Goal: Task Accomplishment & Management: Manage account settings

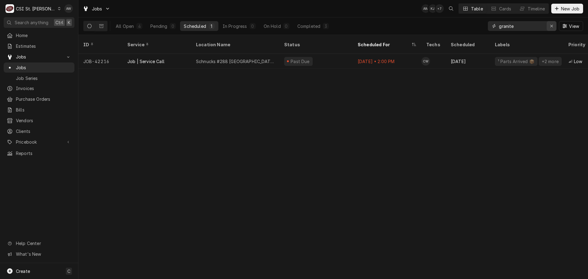
drag, startPoint x: 548, startPoint y: 26, endPoint x: 498, endPoint y: 27, distance: 49.9
click at [549, 26] on div "Erase input" at bounding box center [552, 26] width 6 height 6
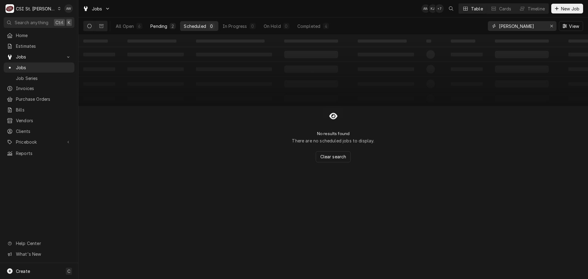
type input "PHILLIP"
click at [173, 29] on button "Pending 2" at bounding box center [163, 26] width 33 height 10
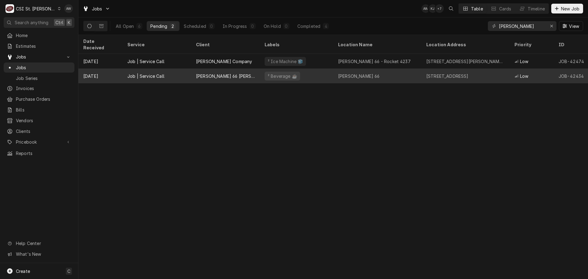
click at [245, 69] on div "Phillips 66 Hazelwood" at bounding box center [225, 76] width 69 height 15
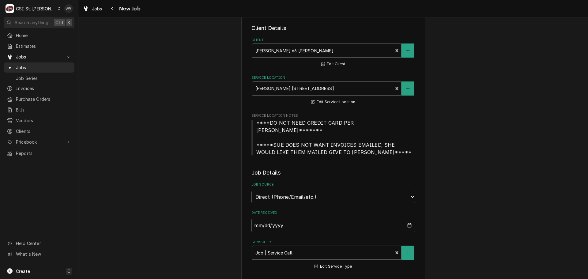
type textarea "x"
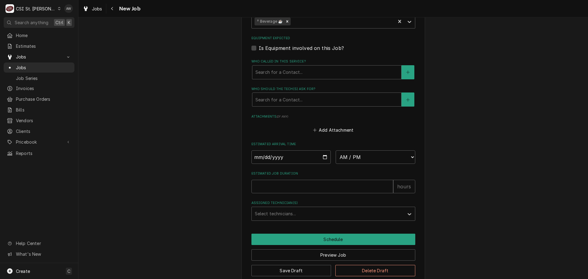
scroll to position [445, 0]
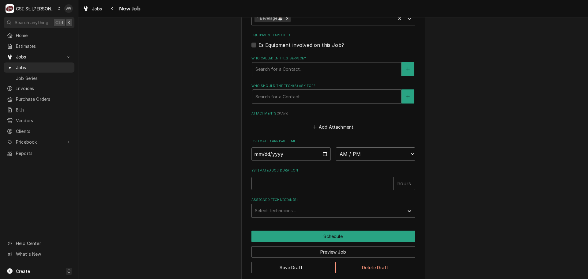
click at [362, 147] on select "AM / PM 6:00 AM 6:15 AM 6:30 AM 6:45 AM 7:00 AM 7:15 AM 7:30 AM 7:45 AM 8:00 AM…" at bounding box center [376, 153] width 80 height 13
select select "07:00:00"
click at [336, 147] on select "AM / PM 6:00 AM 6:15 AM 6:30 AM 6:45 AM 7:00 AM 7:15 AM 7:30 AM 7:45 AM 8:00 AM…" at bounding box center [376, 153] width 80 height 13
type textarea "x"
click at [321, 148] on input "Date" at bounding box center [291, 153] width 80 height 13
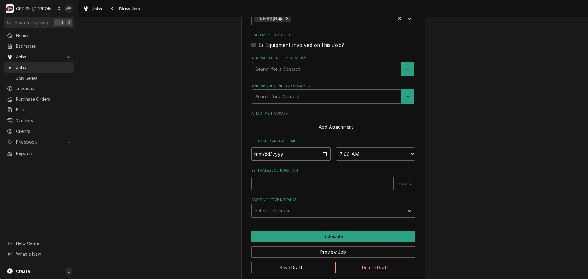
type input "2025-09-04"
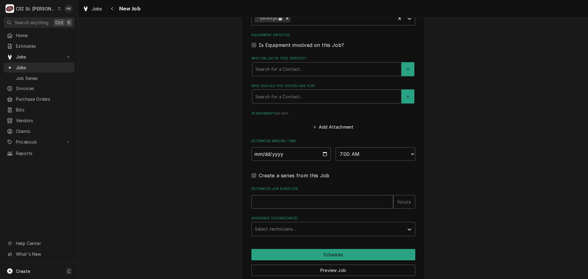
click at [293, 195] on input "Estimated Job Duration" at bounding box center [322, 201] width 142 height 13
type textarea "x"
type input "2"
click at [292, 224] on div "Assigned Technician(s)" at bounding box center [328, 229] width 146 height 11
type textarea "x"
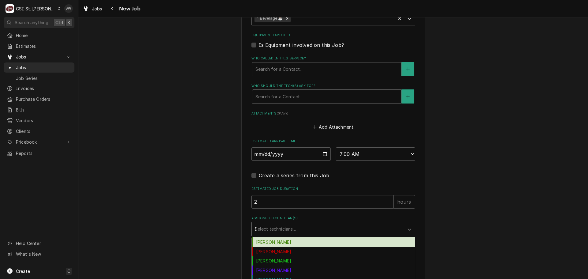
type input "ER"
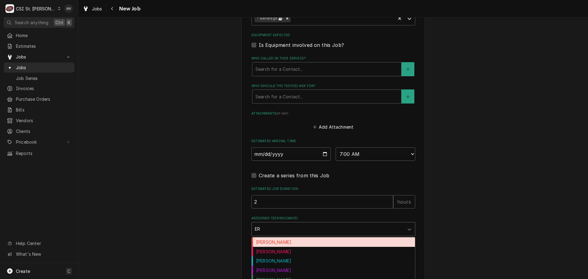
click at [291, 237] on div "[PERSON_NAME]" at bounding box center [333, 241] width 163 height 9
type textarea "x"
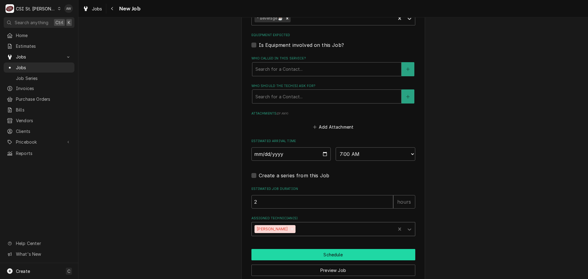
click at [289, 249] on button "Schedule" at bounding box center [333, 254] width 164 height 11
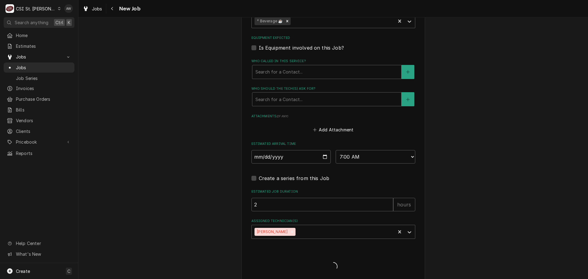
type textarea "x"
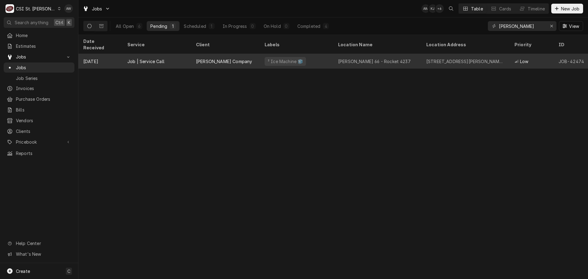
click at [222, 58] on div "[PERSON_NAME] Company" at bounding box center [224, 61] width 56 height 6
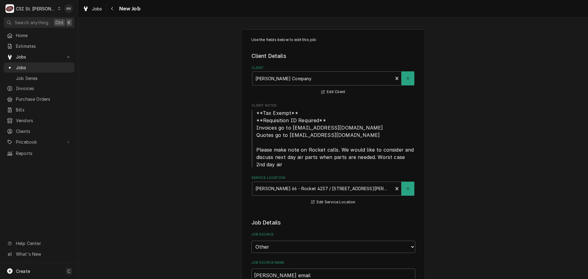
type textarea "x"
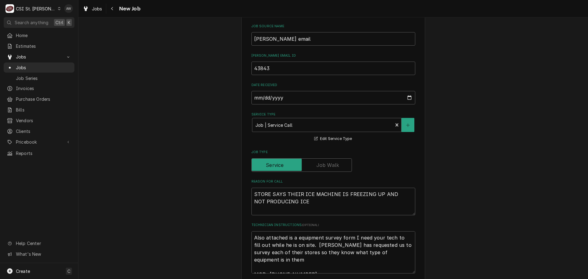
scroll to position [245, 0]
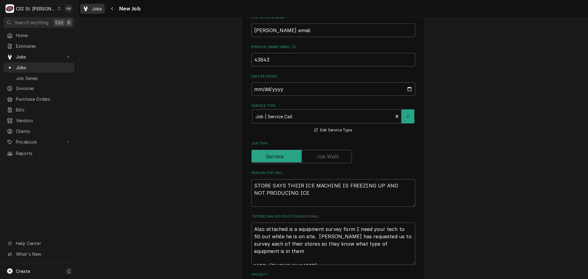
click at [95, 13] on link "Jobs" at bounding box center [92, 9] width 25 height 10
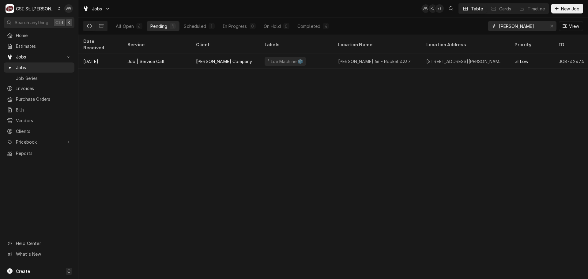
drag, startPoint x: 526, startPoint y: 26, endPoint x: 443, endPoint y: 15, distance: 83.7
click at [450, 20] on div "All Open 6 Pending 1 Scheduled 1 In Progress 0 On Hold 0 Completed 4 [PERSON_NA…" at bounding box center [333, 25] width 500 height 17
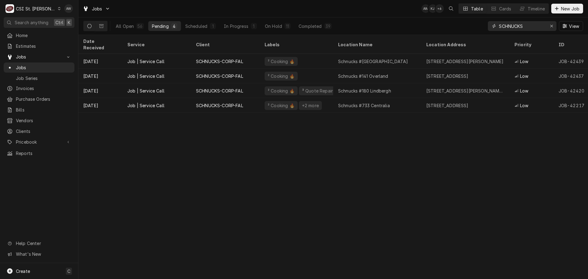
type input "SCHNUCKS"
click at [278, 32] on div "All Open 56 Pending 4 Scheduled 1 In Progress 1 On Hold 11 Completed 39" at bounding box center [223, 25] width 223 height 17
click at [273, 26] on div "On Hold" at bounding box center [273, 26] width 17 height 6
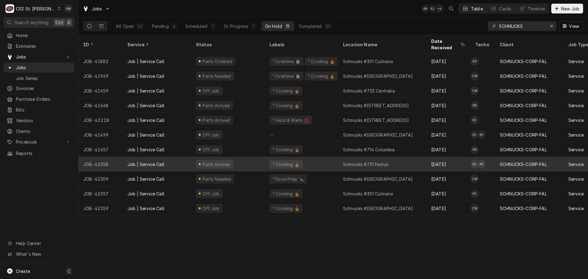
click at [254, 158] on div "Parts Arrived" at bounding box center [228, 164] width 74 height 15
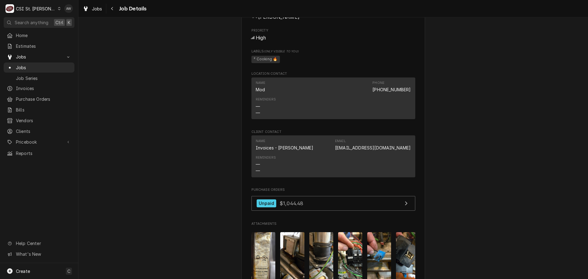
scroll to position [888, 0]
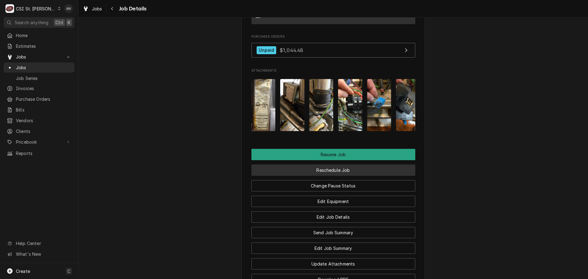
click at [347, 164] on button "Reschedule Job" at bounding box center [333, 169] width 164 height 11
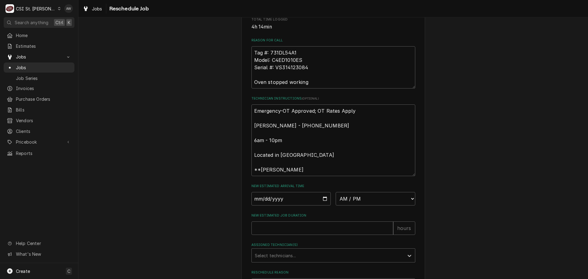
scroll to position [259, 0]
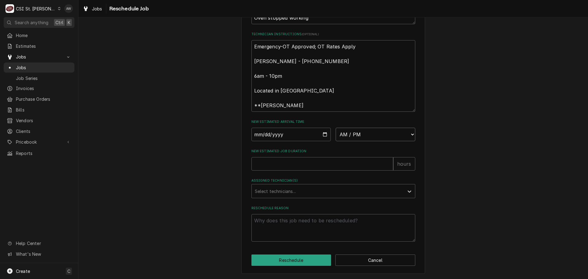
drag, startPoint x: 353, startPoint y: 133, endPoint x: 353, endPoint y: 129, distance: 3.4
click at [353, 133] on select "AM / PM 6:00 AM 6:15 AM 6:30 AM 6:45 AM 7:00 AM 7:15 AM 7:30 AM 7:45 AM 8:00 AM…" at bounding box center [376, 134] width 80 height 13
select select "06:45:00"
click at [336, 128] on select "AM / PM 6:00 AM 6:15 AM 6:30 AM 6:45 AM 7:00 AM 7:15 AM 7:30 AM 7:45 AM 8:00 AM…" at bounding box center [376, 134] width 80 height 13
type textarea "x"
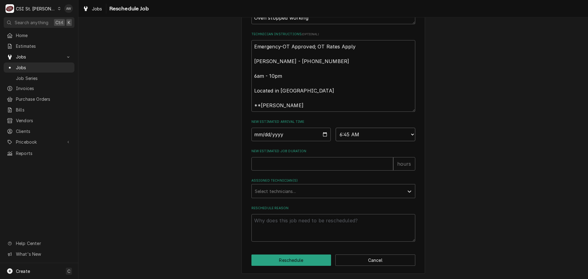
click at [354, 136] on select "AM / PM 6:00 AM 6:15 AM 6:30 AM 6:45 AM 7:00 AM 7:15 AM 7:30 AM 7:45 AM 8:00 AM…" at bounding box center [376, 134] width 80 height 13
select select "07:00:00"
click at [336, 128] on select "AM / PM 6:00 AM 6:15 AM 6:30 AM 6:45 AM 7:00 AM 7:15 AM 7:30 AM 7:45 AM 8:00 AM…" at bounding box center [376, 134] width 80 height 13
click at [321, 133] on input "Date" at bounding box center [291, 134] width 80 height 13
type textarea "x"
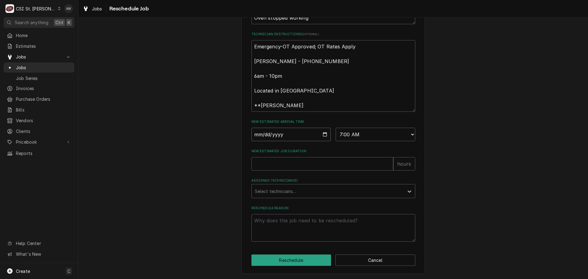
type input "[DATE]"
click at [287, 164] on input "New Estimated Job Duration" at bounding box center [322, 163] width 142 height 13
type textarea "x"
type input "2"
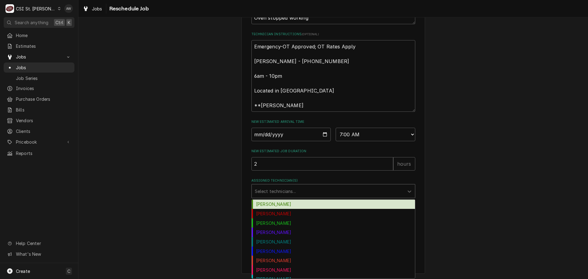
click at [292, 191] on div "Assigned Technician(s)" at bounding box center [328, 191] width 146 height 11
type input "K"
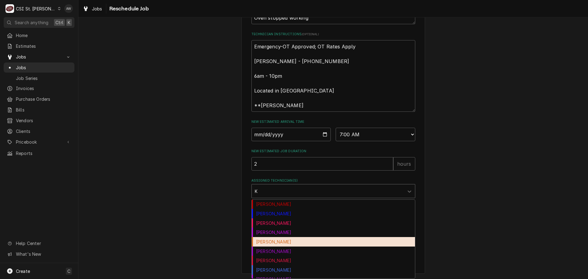
click at [285, 241] on div "Kevin Floyd" at bounding box center [333, 241] width 163 height 9
type textarea "x"
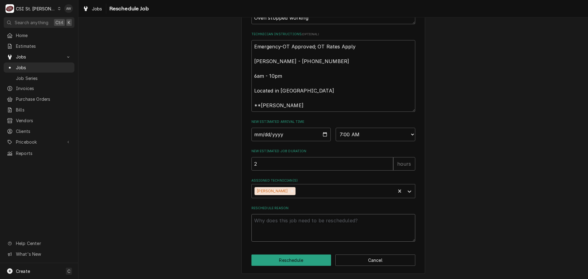
click at [282, 238] on textarea "Reschedule Reason" at bounding box center [333, 228] width 164 height 28
type textarea "x"
type textarea "R"
type textarea "x"
type textarea "RE"
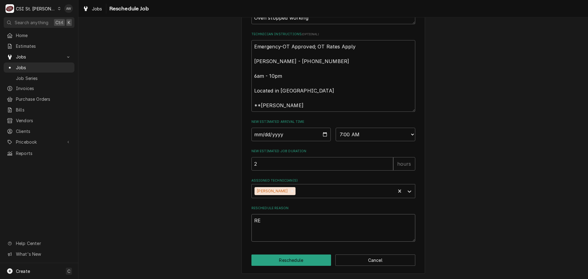
type textarea "x"
type textarea "RET"
type textarea "x"
type textarea "RETU"
type textarea "x"
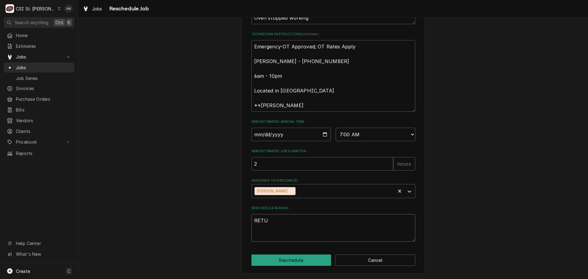
type textarea "RETUR"
type textarea "x"
type textarea "RETURN"
type textarea "x"
type textarea "RETURNI"
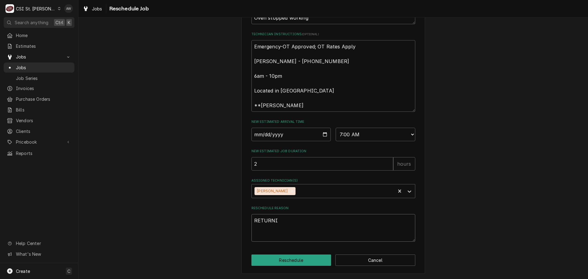
type textarea "x"
type textarea "RETURNIN"
type textarea "x"
type textarea "RETURNING"
type textarea "x"
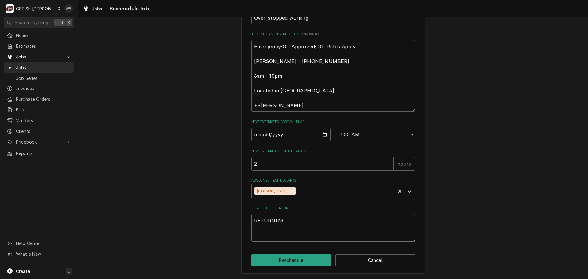
type textarea "RETURNING"
type textarea "x"
type textarea "RETURNING W"
type textarea "x"
type textarea "RETURNING WI"
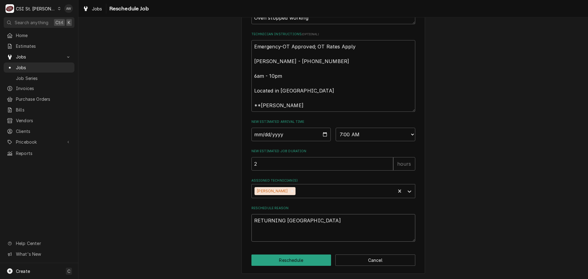
type textarea "x"
type textarea "RETURNING WIT"
type textarea "x"
type textarea "RETURNING WITH"
type textarea "x"
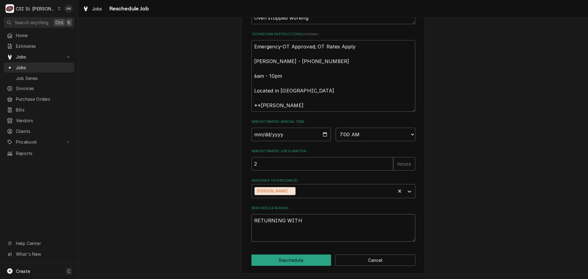
type textarea "RETURNING WITH"
type textarea "x"
type textarea "RETURNING WITH P"
type textarea "x"
type textarea "RETURNING WITH PA"
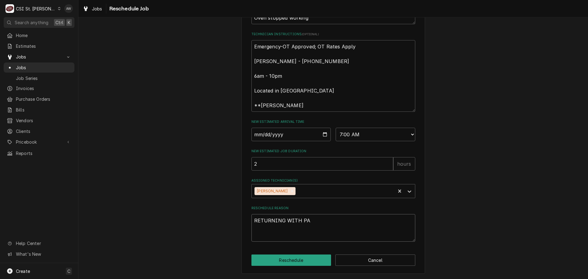
type textarea "x"
type textarea "RETURNING WITH PAR"
type textarea "x"
type textarea "RETURNING WITH PART"
type textarea "x"
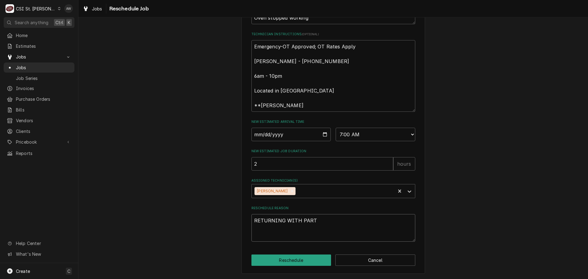
type textarea "RETURNING WITH PARTS"
type textarea "x"
type textarea "RETURNING WITH PARTS"
click at [278, 262] on button "Reschedule" at bounding box center [291, 260] width 80 height 11
type textarea "x"
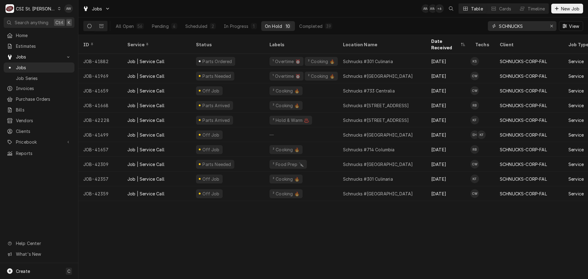
drag, startPoint x: 525, startPoint y: 26, endPoint x: 474, endPoint y: 24, distance: 51.2
click at [473, 27] on div "All Open 56 Pending 4 Scheduled 2 In Progress 1 On Hold 10 Completed 39 SCHNUCK…" at bounding box center [333, 25] width 500 height 17
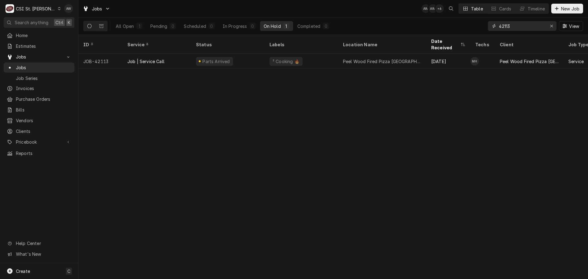
type input "42113"
click at [326, 54] on div "² Cooking 🔥" at bounding box center [302, 61] width 74 height 15
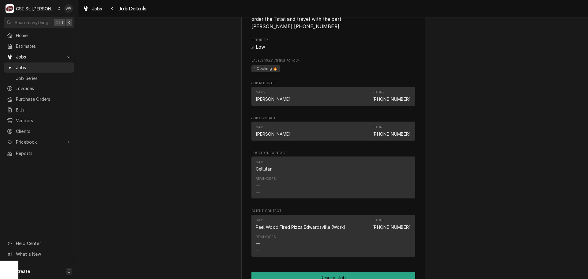
scroll to position [735, 0]
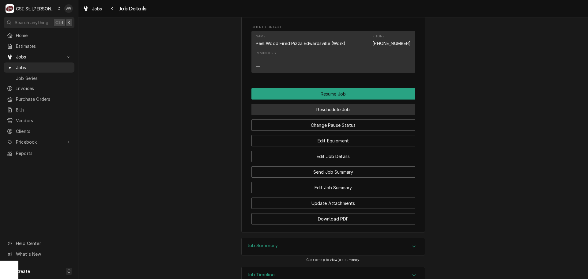
click at [338, 115] on button "Reschedule Job" at bounding box center [333, 109] width 164 height 11
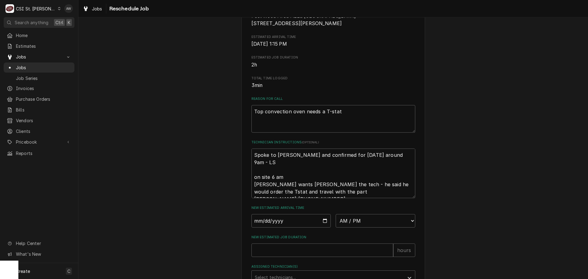
scroll to position [201, 0]
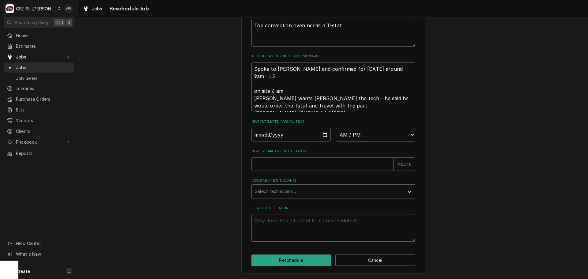
click at [357, 138] on select "AM / PM 6:00 AM 6:15 AM 6:30 AM 6:45 AM 7:00 AM 7:15 AM 7:30 AM 7:45 AM 8:00 AM…" at bounding box center [376, 134] width 80 height 13
select select "09:00:00"
click at [336, 128] on select "AM / PM 6:00 AM 6:15 AM 6:30 AM 6:45 AM 7:00 AM 7:15 AM 7:30 AM 7:45 AM 8:00 AM…" at bounding box center [376, 134] width 80 height 13
type textarea "x"
click at [323, 135] on input "Date" at bounding box center [291, 134] width 80 height 13
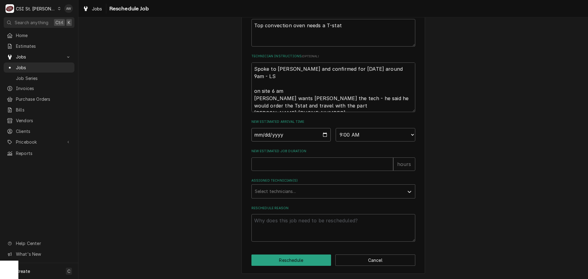
type input "2025-09-04"
click at [289, 168] on input "New Estimated Job Duration" at bounding box center [322, 163] width 142 height 13
type textarea "x"
type input "2"
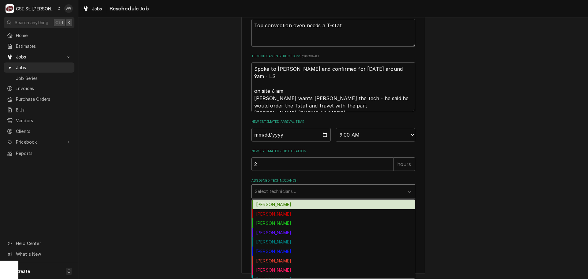
click at [286, 188] on div "Assigned Technician(s)" at bounding box center [328, 191] width 146 height 11
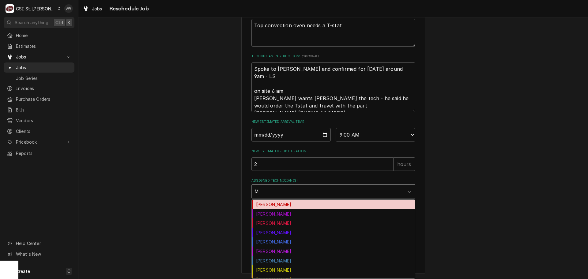
type input "MO"
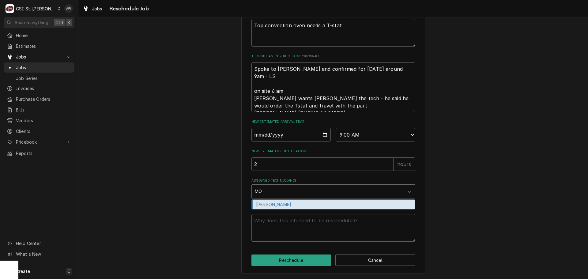
click at [289, 203] on div "Moe Hamed" at bounding box center [333, 204] width 163 height 9
type textarea "x"
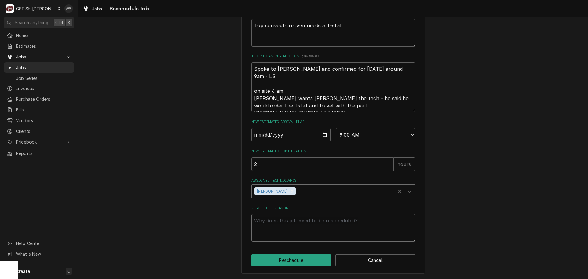
click at [272, 225] on textarea "Reschedule Reason" at bounding box center [333, 228] width 164 height 28
type textarea "x"
type textarea "R"
type textarea "x"
type textarea "RE"
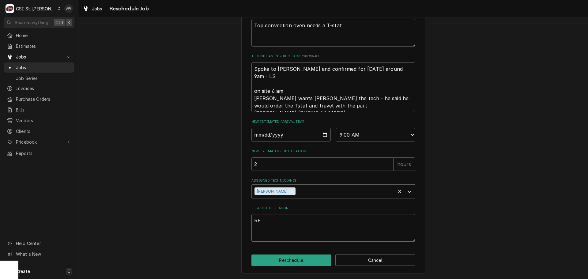
type textarea "x"
type textarea "RET"
type textarea "x"
type textarea "RETU"
type textarea "x"
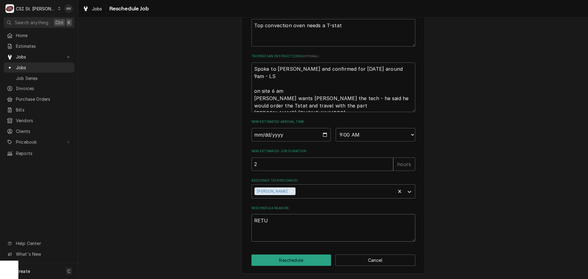
type textarea "RETUR"
type textarea "x"
type textarea "RETURN"
type textarea "x"
type textarea "RETURNI"
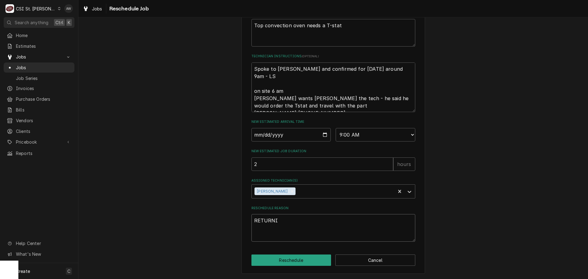
type textarea "x"
type textarea "RETURNIN"
type textarea "x"
type textarea "RETURNIN"
type textarea "x"
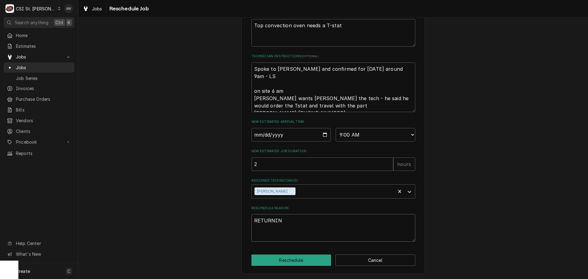
type textarea "RETURNIN G"
type textarea "x"
type textarea "RETURNIN GW"
type textarea "x"
type textarea "RETURNIN GWI"
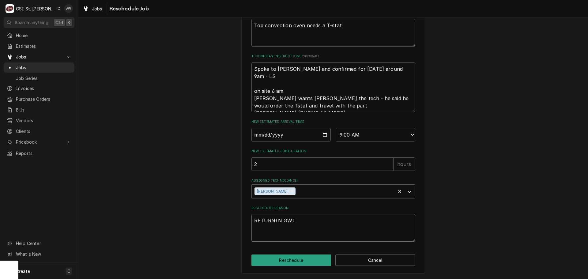
type textarea "x"
type textarea "RETURNIN GWIT"
type textarea "x"
type textarea "RETURNIN GWITH"
type textarea "x"
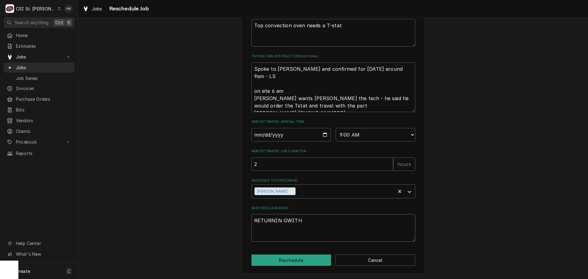
type textarea "RETURNIN GWITH"
type textarea "x"
type textarea "RETURNIN GWITH"
type textarea "x"
type textarea "RETURNIN GWIT"
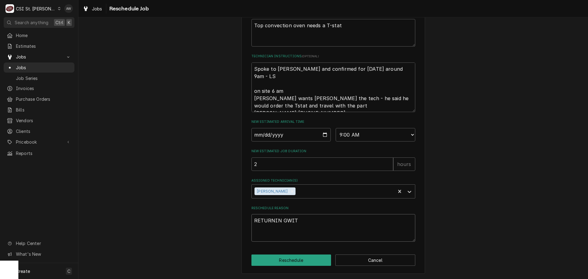
type textarea "x"
type textarea "RETURNIN GWI"
type textarea "x"
type textarea "RETURNIN GW"
type textarea "x"
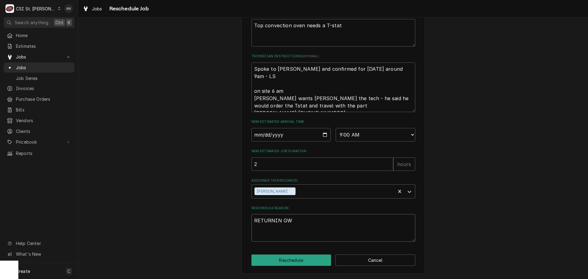
type textarea "RETURNIN G"
type textarea "x"
type textarea "RETURNIN"
type textarea "x"
type textarea "RETURNIN"
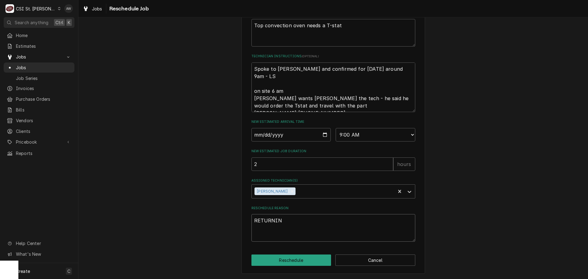
type textarea "x"
type textarea "RETURNING"
type textarea "x"
type textarea "RETURNING"
type textarea "x"
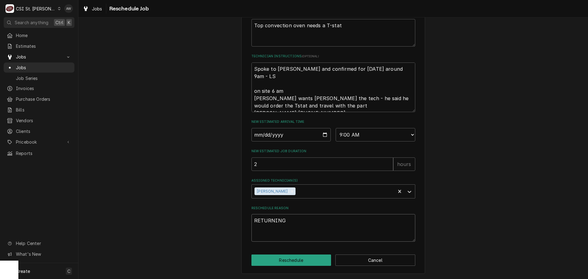
type textarea "RETURNING W"
type textarea "x"
type textarea "RETURNING WI"
type textarea "x"
type textarea "RETURNING WIT"
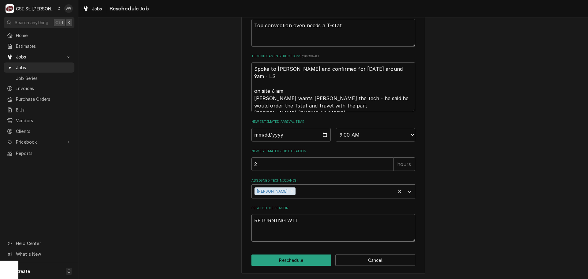
type textarea "x"
type textarea "RETURNING WITH"
type textarea "x"
type textarea "RETURNING WITH"
type textarea "x"
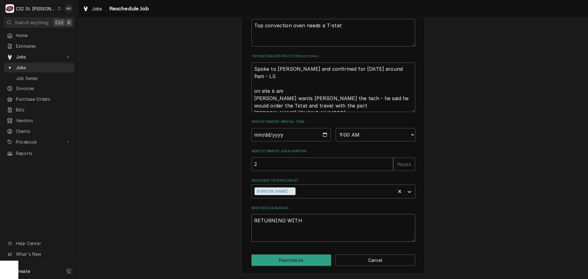
type textarea "RETURNING WITH P"
type textarea "x"
type textarea "RETURNING WITH PA"
type textarea "x"
type textarea "RETURNING WITH PAR"
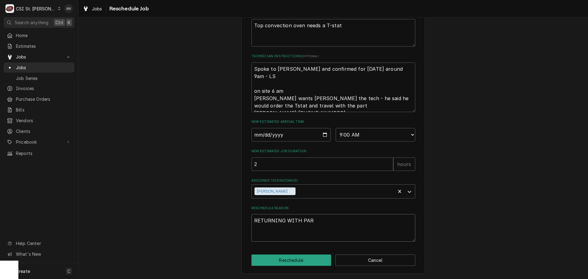
type textarea "x"
type textarea "RETURNING WITH PART"
type textarea "x"
type textarea "RETURNING WITH PARTS"
type textarea "x"
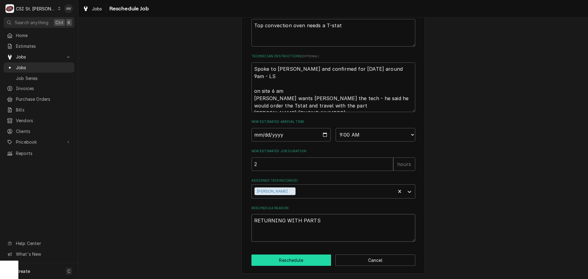
type textarea "RETURNING WITH PARTS"
click at [272, 260] on button "Reschedule" at bounding box center [291, 260] width 80 height 11
type textarea "x"
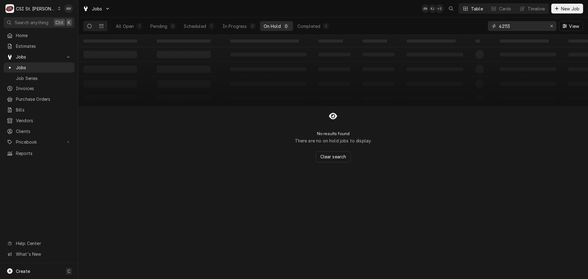
drag, startPoint x: 520, startPoint y: 26, endPoint x: 475, endPoint y: 26, distance: 44.1
click at [475, 26] on div "All Open 1 Pending 0 Scheduled 1 In Progress 0 On Hold 0 Completed 0 42113 View" at bounding box center [333, 25] width 500 height 17
type input "40951"
click at [207, 27] on button "Scheduled 1" at bounding box center [199, 26] width 38 height 10
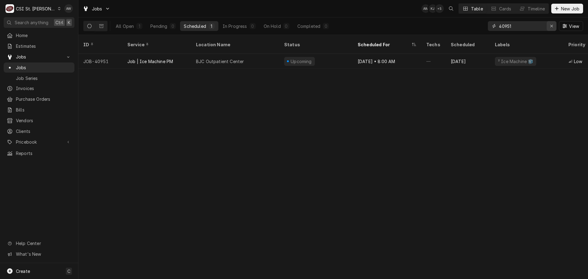
click at [553, 27] on icon "Erase input" at bounding box center [551, 26] width 3 height 4
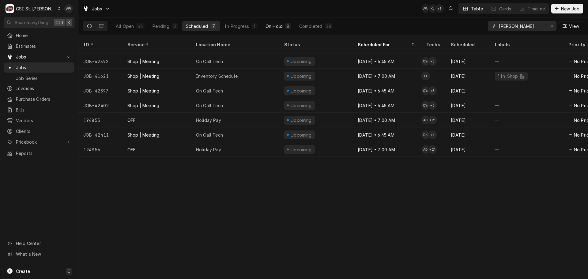
click at [286, 26] on div "8" at bounding box center [288, 26] width 4 height 6
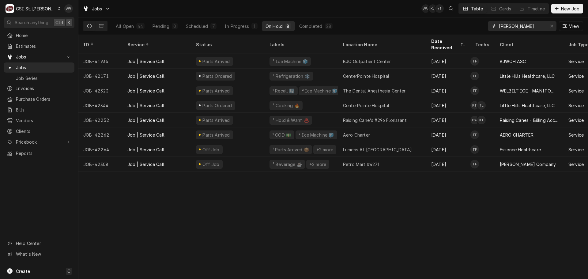
drag, startPoint x: 522, startPoint y: 28, endPoint x: 476, endPoint y: 25, distance: 46.7
click at [476, 25] on div "All Open 44 Pending 0 Scheduled 7 In Progress 1 On Hold 8 Completed 28 THOMAS V…" at bounding box center [333, 25] width 500 height 17
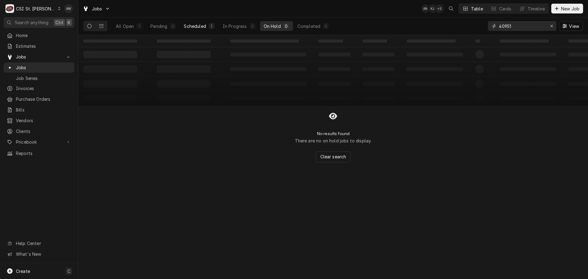
type input "40951"
click at [194, 25] on div "Scheduled" at bounding box center [195, 26] width 22 height 6
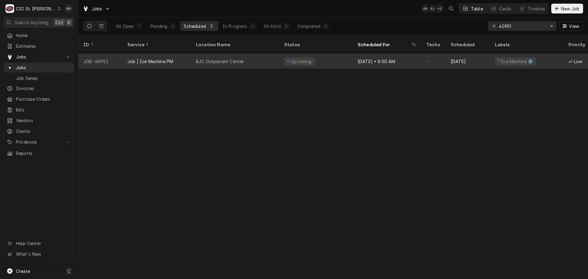
click at [241, 58] on div "BJC Outpatient Center" at bounding box center [220, 61] width 48 height 6
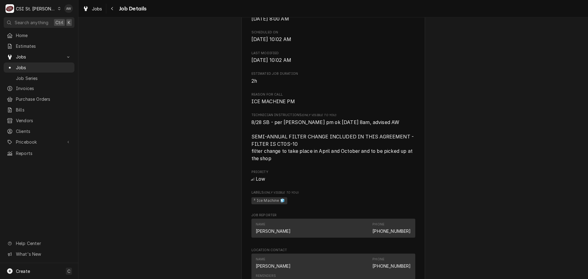
scroll to position [426, 0]
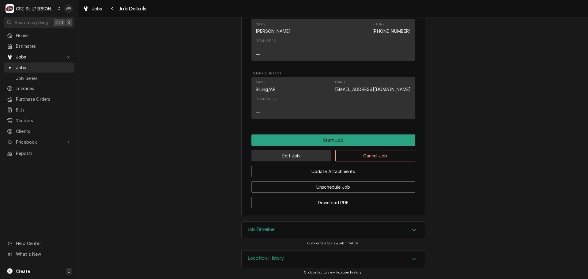
click at [305, 155] on button "Edit Job" at bounding box center [291, 155] width 80 height 11
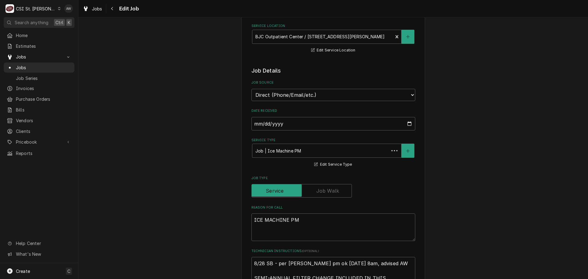
type textarea "x"
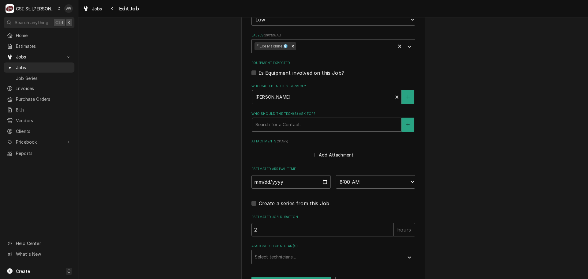
scroll to position [411, 0]
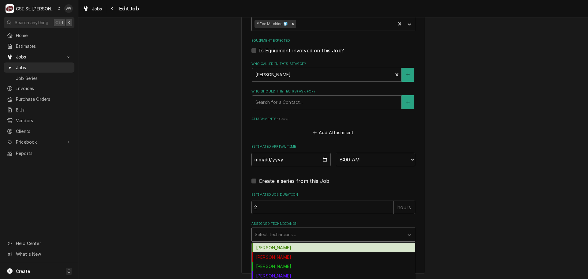
click at [298, 236] on div "Assigned Technician(s)" at bounding box center [328, 234] width 146 height 11
type input "TH"
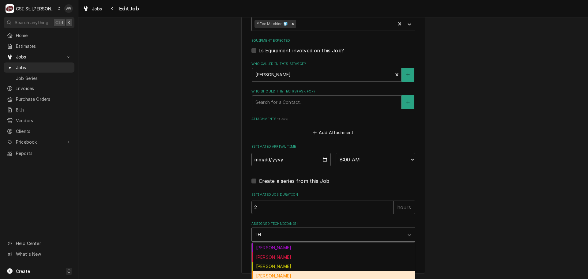
click at [283, 274] on div "[PERSON_NAME]" at bounding box center [333, 275] width 163 height 9
type textarea "x"
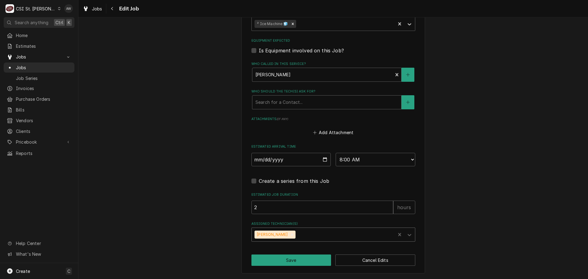
scroll to position [258, 0]
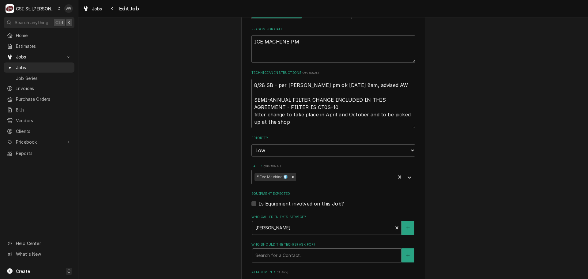
click at [276, 84] on textarea "8/28 SB - per [PERSON_NAME] pm ok [DATE] 8am, advised AW SEMI-ANNUAL FILTER CHA…" at bounding box center [333, 104] width 164 height 50
type textarea "x"
type textarea "8/28 SB - [PERSON_NAME] pm ok [DATE] 8am, advised AW SEMI-ANNUAL FILTER CHANGE …"
type textarea "x"
type textarea "8/28 SB - SCper [PERSON_NAME] pm ok [DATE] 8am, advised AW SEMI-ANNUAL FILTER C…"
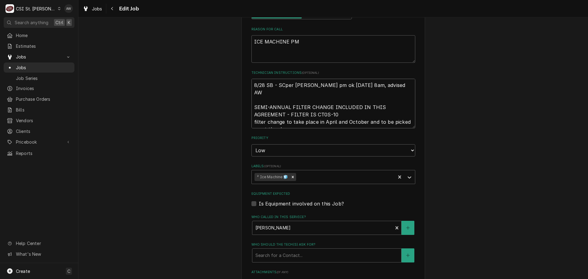
type textarea "x"
type textarea "8/28 SB - [PERSON_NAME] pm ok [DATE] 8am, advised AW SEMI-ANNUAL FILTER CHANGE …"
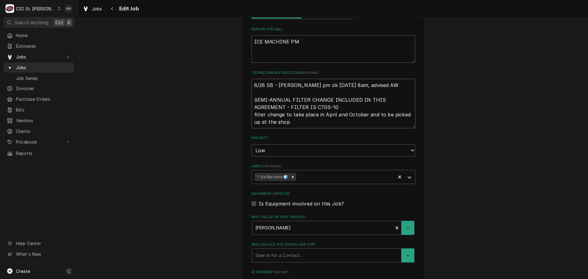
type textarea "x"
type textarea "8/28 SB - [PERSON_NAME] pm ok [DATE] 8am, advised AW SEMI-ANNUAL FILTER CHANGE …"
type textarea "x"
type textarea "8/28 SB - SCHEDper [PERSON_NAME] pm ok [DATE] 8am, advised AW SEMI-ANNUAL FILTE…"
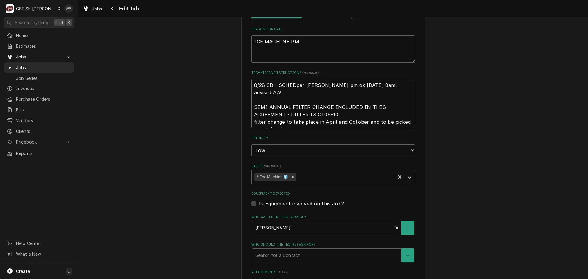
type textarea "x"
type textarea "8/28 SB - SCHEDUper Jeff pm ok 9/4 8am, advised AW SEMI-ANNUAL FILTER CHANGE IN…"
type textarea "x"
type textarea "8/28 SB - SCHEDULper Jeff pm ok 9/4 8am, advised AW SEMI-ANNUAL FILTER CHANGE I…"
type textarea "x"
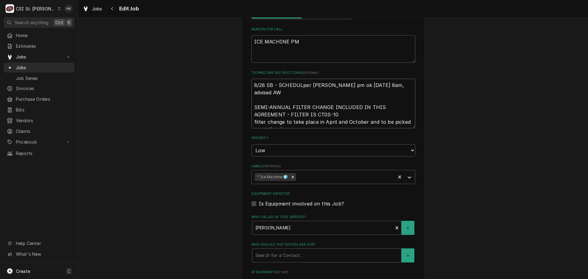
type textarea "8/28 SB - SCHEDULEper Jeff pm ok 9/4 8am, advised AW SEMI-ANNUAL FILTER CHANGE …"
type textarea "x"
type textarea "8/28 SB - SCHEDULED per Jeff pm ok 9/4 8am, advised AW SEMI-ANNUAL FILTER CHANG…"
type textarea "x"
type textarea "8/28 SB - SCHEDULED Wper Jeff pm ok 9/4 8am, advised AW SEMI-ANNUAL FILTER CHAN…"
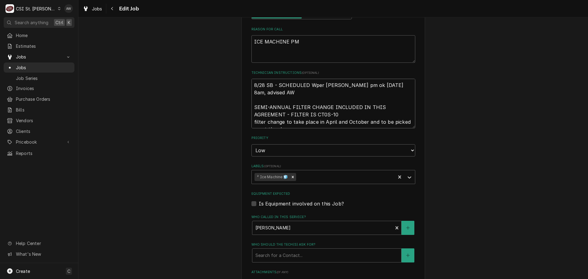
type textarea "x"
type textarea "8/28 SB - SCHEDULED WIper Jeff pm ok 9/4 8am, advised AW SEMI-ANNUAL FILTER CHA…"
type textarea "x"
type textarea "8/28 SB - SCHEDULED WITper Jeff pm ok 9/4 8am, advised AW SEMI-ANNUAL FILTER CH…"
type textarea "x"
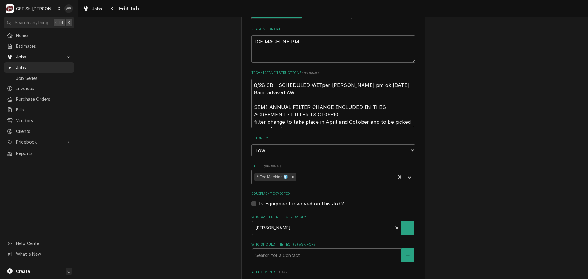
type textarea "8/28 SB - SCHEDULED WITHper Jeff pm ok 9/4 8am, advised AW SEMI-ANNUAL FILTER C…"
type textarea "x"
type textarea "8/28 SB - SCHEDULED WITH per Jeff pm ok 9/4 8am, advised AW SEMI-ANNUAL FILTER …"
type textarea "x"
type textarea "8/28 SB - SCHEDULED WITHper Jeff pm ok 9/4 8am, advised AW SEMI-ANNUAL FILTER C…"
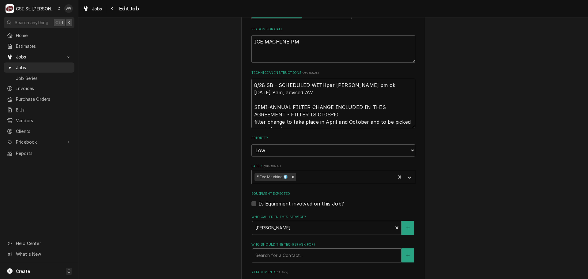
type textarea "x"
type textarea "8/28 SB - SCHEDULED WITper Jeff pm ok 9/4 8am, advised AW SEMI-ANNUAL FILTER CH…"
type textarea "x"
type textarea "8/28 SB - SCHEDULED WIper Jeff pm ok 9/4 8am, advised AW SEMI-ANNUAL FILTER CHA…"
type textarea "x"
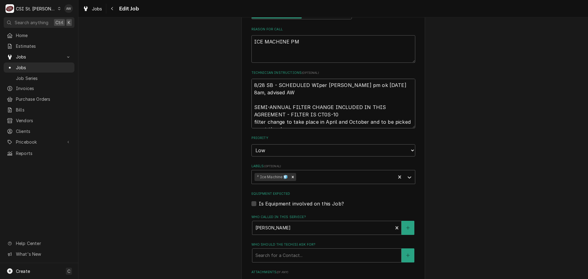
type textarea "8/28 SB - SCHEDULED Wper Jeff pm ok 9/4 8am, advised AW SEMI-ANNUAL FILTER CHAN…"
type textarea "x"
type textarea "8/28 SB - SCHEDULED per Jeff pm ok 9/4 8am, advised AW SEMI-ANNUAL FILTER CHANG…"
type textarea "x"
type textarea "8/28 SB - SCHEDULEDper Jeff pm ok 9/4 8am, advised AW SEMI-ANNUAL FILTER CHANGE…"
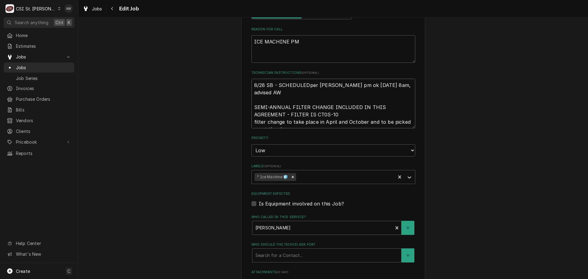
type textarea "x"
type textarea "8/28 SB - SCHEDULEper Jeff pm ok 9/4 8am, advised AW SEMI-ANNUAL FILTER CHANGE …"
type textarea "x"
type textarea "8/28 SB - SCHEDULper Jeff pm ok 9/4 8am, advised AW SEMI-ANNUAL FILTER CHANGE I…"
type textarea "x"
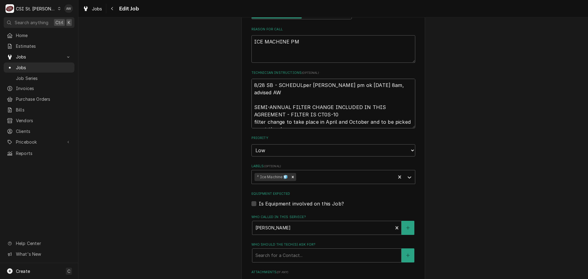
type textarea "8/28 SB - SCHEDUper Jeff pm ok 9/4 8am, advised AW SEMI-ANNUAL FILTER CHANGE IN…"
type textarea "x"
type textarea "8/28 SB - SCHEDper Jeff pm ok 9/4 8am, advised AW SEMI-ANNUAL FILTER CHANGE INC…"
type textarea "x"
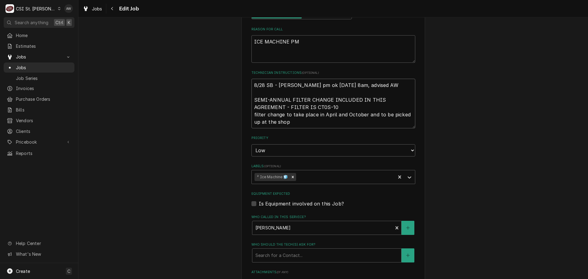
type textarea "8/28 SB - SCHper Jeff pm ok 9/4 8am, advised AW SEMI-ANNUAL FILTER CHANGE INCLU…"
type textarea "x"
type textarea "8/28 SB - SCper Jeff pm ok 9/4 8am, advised AW SEMI-ANNUAL FILTER CHANGE INCLUD…"
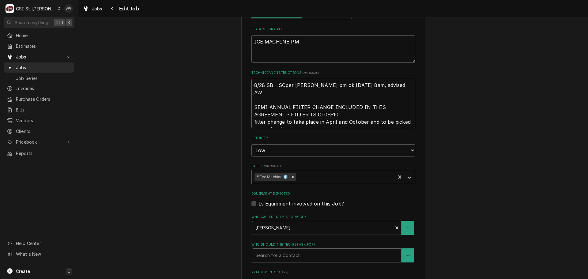
type textarea "x"
type textarea "8/28 SB - Sper Jeff pm ok 9/4 8am, advised AW SEMI-ANNUAL FILTER CHANGE INCLUDE…"
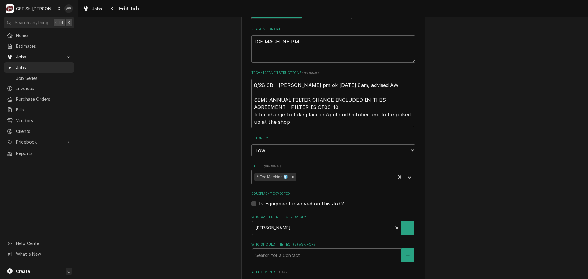
type textarea "x"
type textarea "8/28 SB - Scper Jeff pm ok 9/4 8am, advised AW SEMI-ANNUAL FILTER CHANGE INCLUD…"
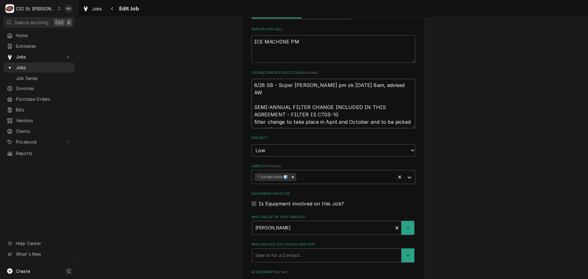
type textarea "x"
type textarea "8/28 SB - Schper Jeff pm ok 9/4 8am, advised AW SEMI-ANNUAL FILTER CHANGE INCLU…"
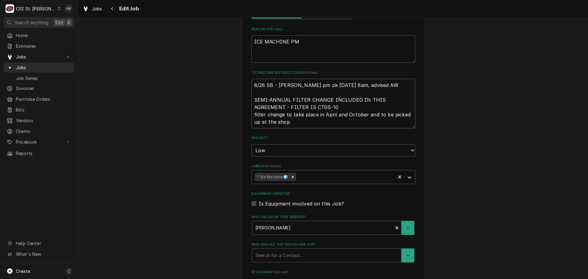
type textarea "x"
type textarea "8/28 SB - Scheper Jeff pm ok 9/4 8am, advised AW SEMI-ANNUAL FILTER CHANGE INCL…"
type textarea "x"
type textarea "8/28 SB - Schedper Jeff pm ok 9/4 8am, advised AW SEMI-ANNUAL FILTER CHANGE INC…"
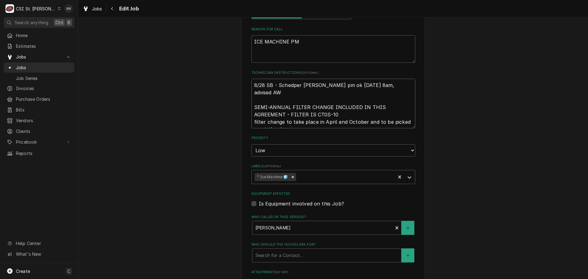
type textarea "x"
type textarea "8/28 SB - Scheduper Jeff pm ok 9/4 8am, advised AW SEMI-ANNUAL FILTER CHANGE IN…"
type textarea "x"
type textarea "8/28 SB - Schedulper Jeff pm ok 9/4 8am, advised AW SEMI-ANNUAL FILTER CHANGE I…"
type textarea "x"
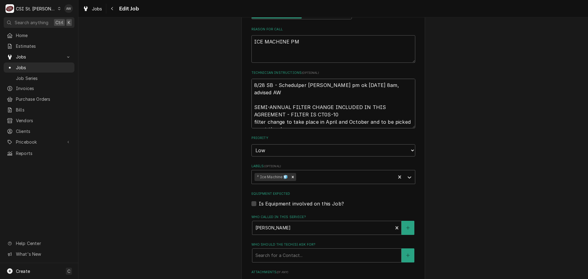
type textarea "8/28 SB - Scheduleper Jeff pm ok 9/4 8am, advised AW SEMI-ANNUAL FILTER CHANGE …"
type textarea "x"
type textarea "8/28 SB - Scheduledper Jeff pm ok 9/4 8am, advised AW SEMI-ANNUAL FILTER CHANGE…"
type textarea "x"
type textarea "8/28 SB - Scheduled per Jeff pm ok 9/4 8am, advised AW SEMI-ANNUAL FILTER CHANG…"
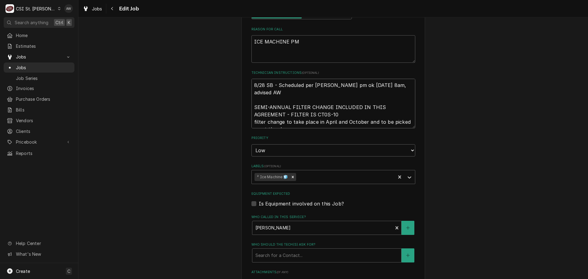
type textarea "x"
type textarea "8/28 SB - Scheduled wper Jeff pm ok 9/4 8am, advised AW SEMI-ANNUAL FILTER CHAN…"
type textarea "x"
type textarea "8/28 SB - Scheduled wiper Jeff pm ok 9/4 8am, advised AW SEMI-ANNUAL FILTER CHA…"
type textarea "x"
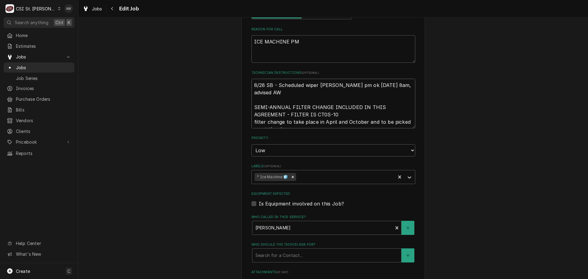
type textarea "8/28 SB - Scheduled witper Jeff pm ok 9/4 8am, advised AW SEMI-ANNUAL FILTER CH…"
type textarea "x"
type textarea "8/28 SB - Scheduled withper Jeff pm ok 9/4 8am, advised AW SEMI-ANNUAL FILTER C…"
type textarea "x"
type textarea "8/28 SB - Scheduled with per Jeff pm ok 9/4 8am, advised AW SEMI-ANNUAL FILTER …"
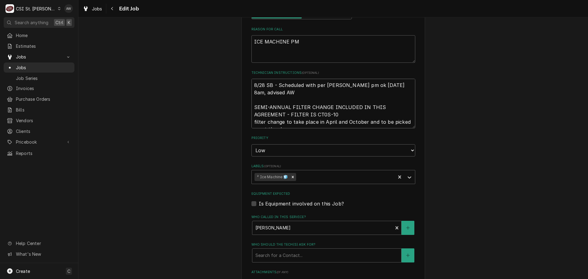
drag, startPoint x: 349, startPoint y: 83, endPoint x: 334, endPoint y: 83, distance: 14.1
click at [334, 83] on textarea "8/28 SB - Scheduled with per Jeff pm ok 9/4 8am, advised AW SEMI-ANNUAL FILTER …" at bounding box center [333, 104] width 164 height 50
type textarea "x"
type textarea "8/28 SB - Scheduled with per Jeff 9/4 8am, advised AW SEMI-ANNUAL FILTER CHANGE…"
drag, startPoint x: 398, startPoint y: 86, endPoint x: 355, endPoint y: 78, distance: 43.2
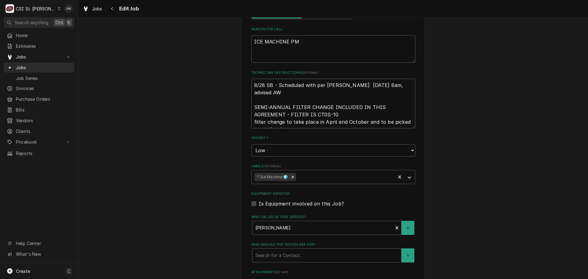
click at [355, 79] on textarea "8/28 SB - Scheduled with per Jeff 9/4 8am, advised AW SEMI-ANNUAL FILTER CHANGE…" at bounding box center [333, 104] width 164 height 50
type textarea "x"
type textarea "8/28 SB - Scheduled with per Jeff 9/4 8am SEMI-ANNUAL FILTER CHANGE INCLUDED IN…"
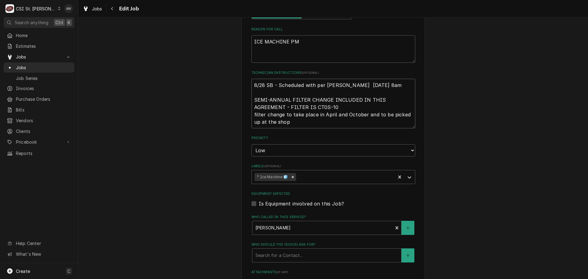
type textarea "x"
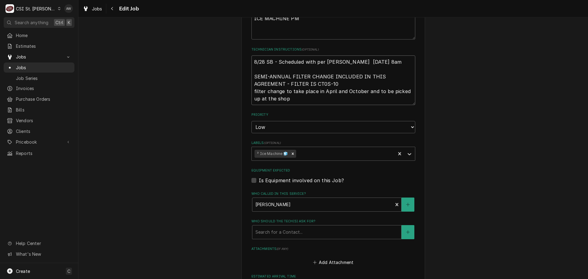
scroll to position [411, 0]
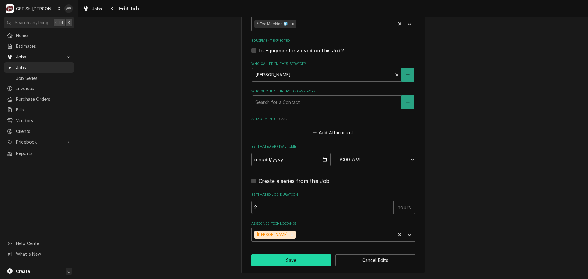
type textarea "8/28 SB - Scheduled with per Jeff 9/4 8am SEMI-ANNUAL FILTER CHANGE INCLUDED IN…"
click at [298, 258] on button "Save" at bounding box center [291, 260] width 80 height 11
type textarea "x"
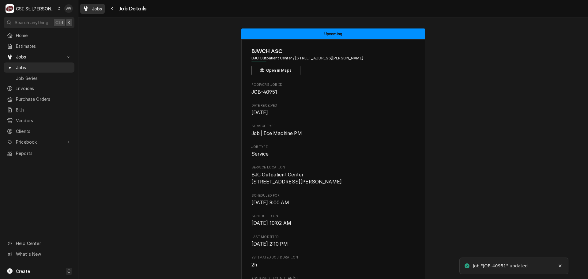
click at [95, 10] on span "Jobs" at bounding box center [97, 9] width 10 height 6
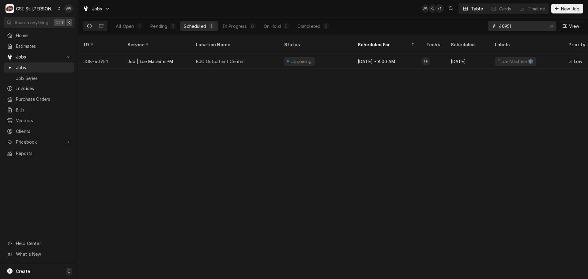
drag, startPoint x: 529, startPoint y: 27, endPoint x: 466, endPoint y: 23, distance: 62.9
click at [466, 23] on div "All Open 1 Pending 0 Scheduled 1 In Progress 0 On Hold 0 Completed 0 40951 View" at bounding box center [333, 25] width 500 height 17
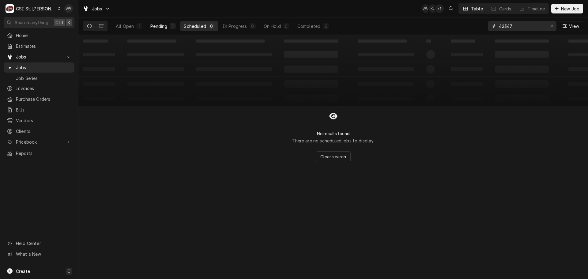
type input "42347"
click at [163, 31] on button "Pending 1" at bounding box center [163, 26] width 33 height 10
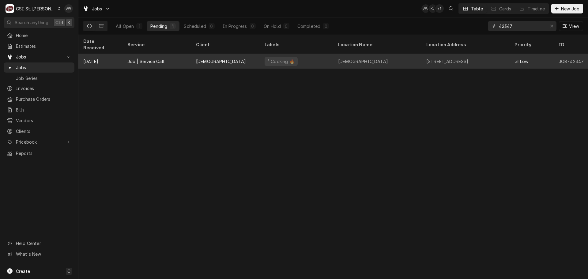
click at [175, 54] on div "Job | Service Call" at bounding box center [157, 61] width 69 height 15
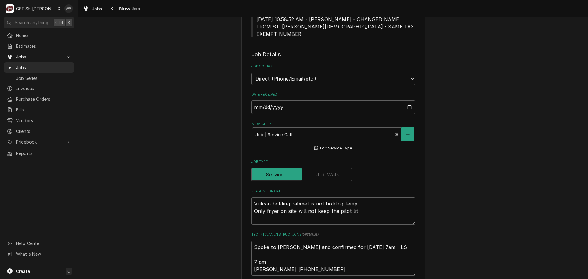
type textarea "x"
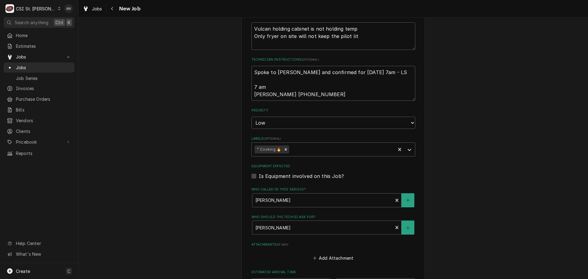
scroll to position [437, 0]
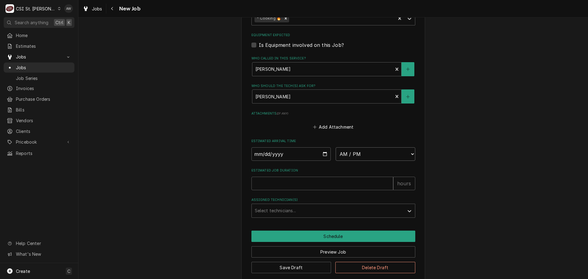
drag, startPoint x: 357, startPoint y: 150, endPoint x: 356, endPoint y: 141, distance: 9.8
click at [357, 150] on select "AM / PM 6:00 AM 6:15 AM 6:30 AM 6:45 AM 7:00 AM 7:15 AM 7:30 AM 7:45 AM 8:00 AM…" at bounding box center [376, 153] width 80 height 13
select select "07:00:00"
click at [336, 147] on select "AM / PM 6:00 AM 6:15 AM 6:30 AM 6:45 AM 7:00 AM 7:15 AM 7:30 AM 7:45 AM 8:00 AM…" at bounding box center [376, 153] width 80 height 13
click at [323, 147] on input "Date" at bounding box center [291, 153] width 80 height 13
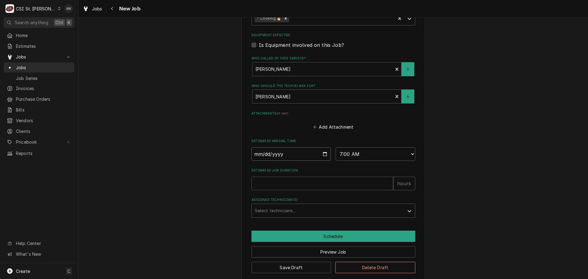
type textarea "x"
type input "[DATE]"
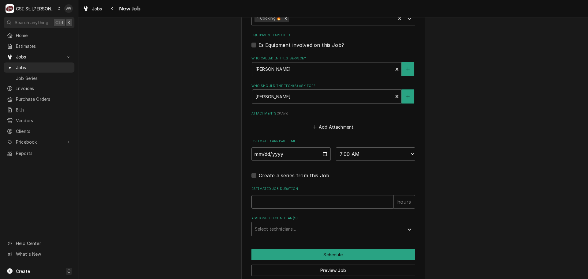
click at [288, 195] on input "Estimated Job Duration" at bounding box center [322, 201] width 142 height 13
type textarea "x"
type input "2"
type textarea "x"
type input "2"
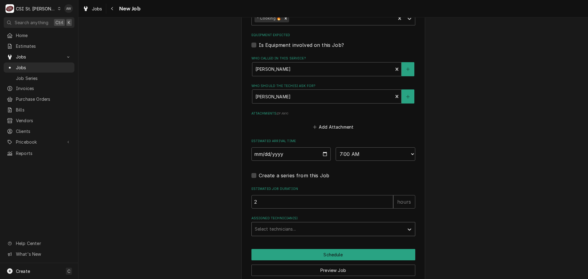
click at [316, 224] on div "Assigned Technician(s)" at bounding box center [328, 229] width 146 height 11
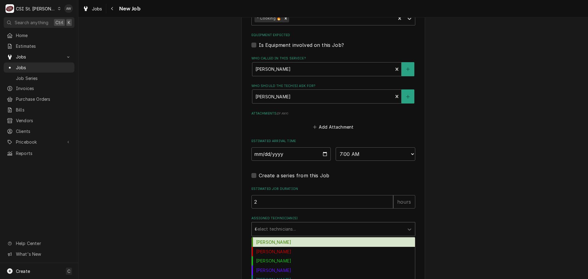
type input "er"
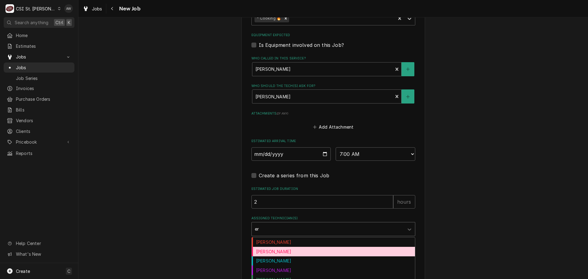
click at [304, 247] on div "[PERSON_NAME]" at bounding box center [333, 251] width 163 height 9
type textarea "x"
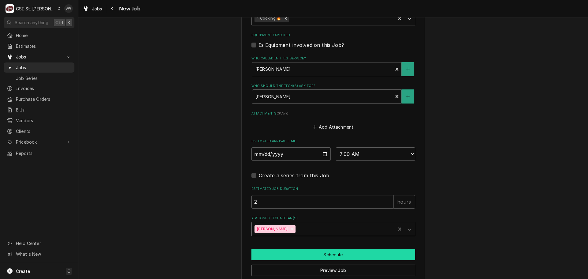
click at [295, 249] on button "Schedule" at bounding box center [333, 254] width 164 height 11
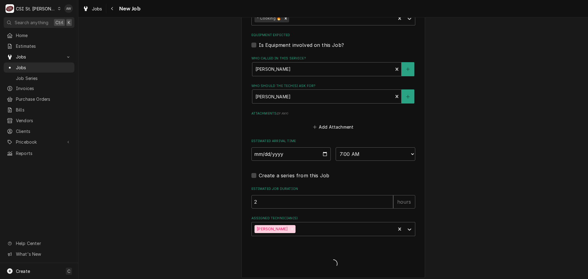
scroll to position [435, 0]
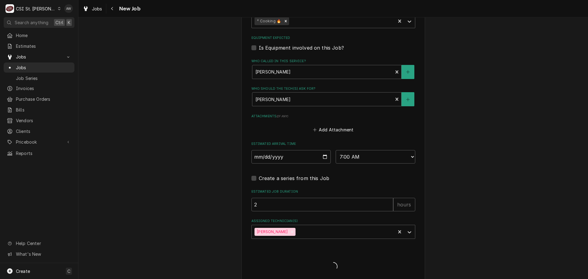
type textarea "x"
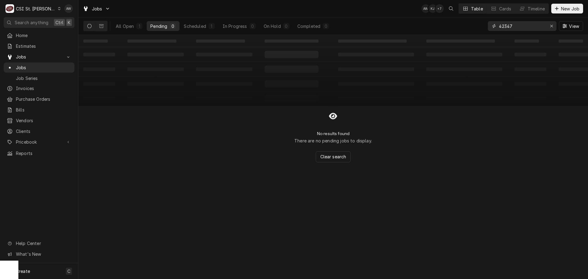
drag, startPoint x: 517, startPoint y: 28, endPoint x: 474, endPoint y: 25, distance: 42.9
click at [474, 26] on div "All Open 1 Pending 0 Scheduled 1 In Progress 0 On Hold 0 Completed 0 42347 View" at bounding box center [333, 25] width 500 height 17
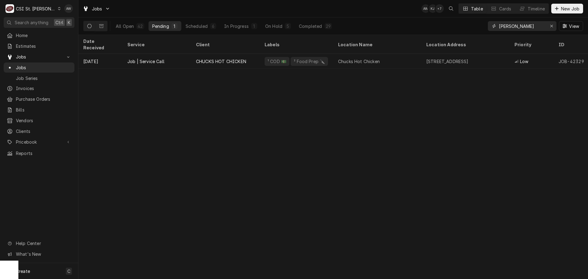
drag, startPoint x: 507, startPoint y: 27, endPoint x: 477, endPoint y: 24, distance: 29.5
click at [477, 24] on div "All Open 42 Pending 1 Scheduled 6 In Progress 1 On Hold 5 Completed 29 chuck Vi…" at bounding box center [333, 25] width 500 height 17
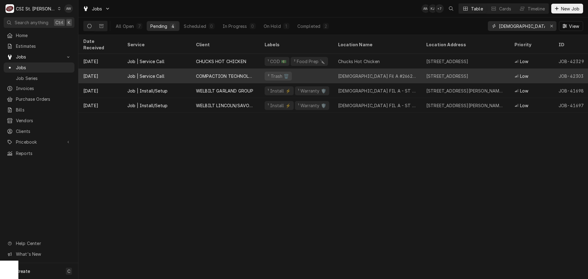
type input "chick"
click at [373, 71] on div "Chick Fil A #2662 Wentzville" at bounding box center [377, 76] width 88 height 15
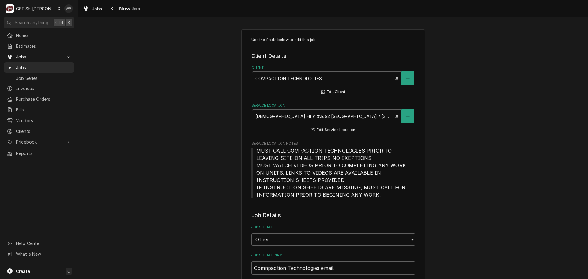
type textarea "x"
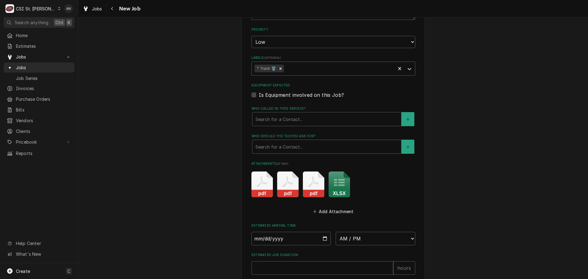
scroll to position [643, 0]
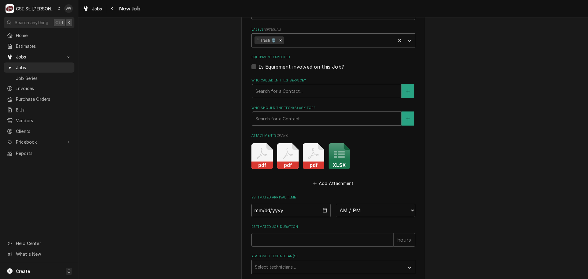
click at [354, 209] on select "AM / PM 6:00 AM 6:15 AM 6:30 AM 6:45 AM 7:00 AM 7:15 AM 7:30 AM 7:45 AM 8:00 AM…" at bounding box center [376, 210] width 80 height 13
select select "07:00:00"
click at [336, 204] on select "AM / PM 6:00 AM 6:15 AM 6:30 AM 6:45 AM 7:00 AM 7:15 AM 7:30 AM 7:45 AM 8:00 AM…" at bounding box center [376, 210] width 80 height 13
type textarea "x"
click at [323, 210] on input "Date" at bounding box center [291, 210] width 80 height 13
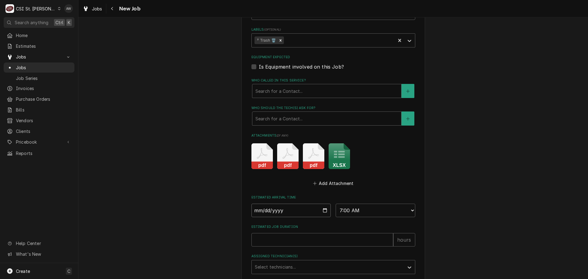
type input "[DATE]"
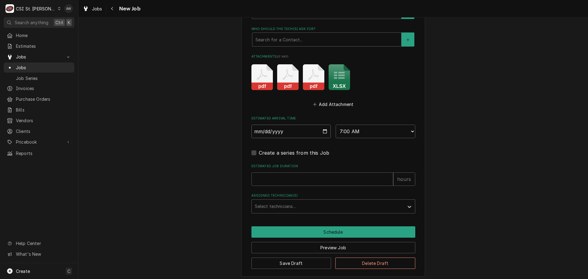
scroll to position [725, 0]
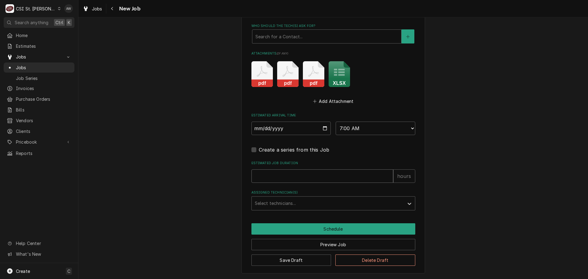
click at [292, 177] on input "Estimated Job Duration" at bounding box center [322, 175] width 142 height 13
type textarea "x"
type input "2"
click at [290, 204] on div "Assigned Technician(s)" at bounding box center [328, 203] width 146 height 11
type textarea "x"
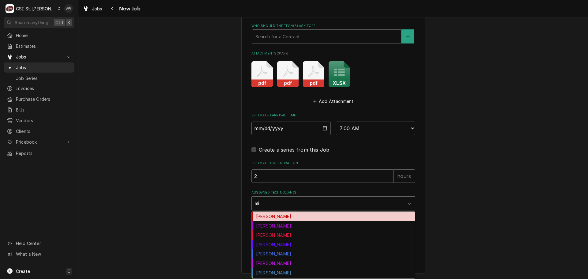
type input "mik"
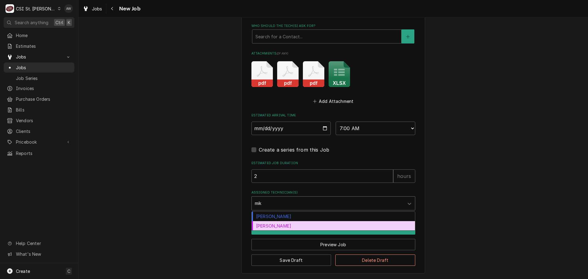
click at [280, 225] on div "[PERSON_NAME]" at bounding box center [333, 225] width 163 height 9
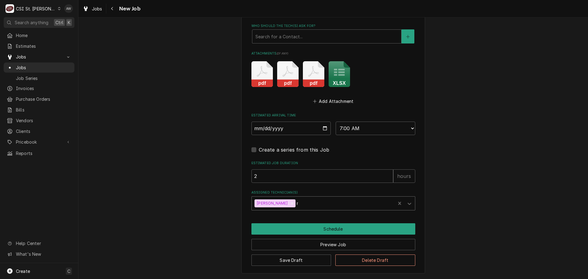
type textarea "x"
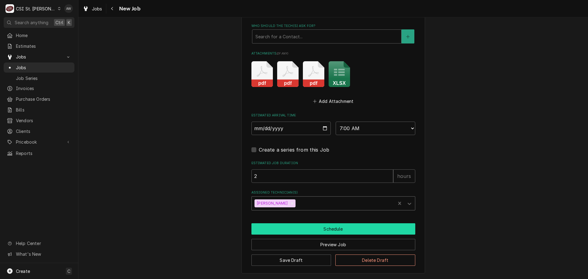
click at [279, 230] on button "Schedule" at bounding box center [333, 228] width 164 height 11
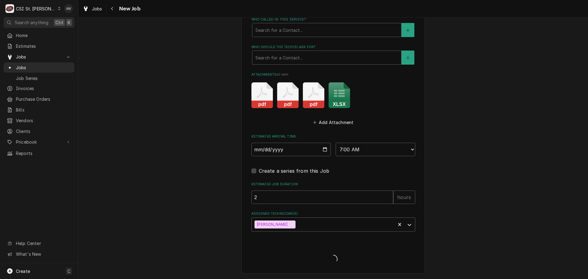
scroll to position [704, 0]
type textarea "x"
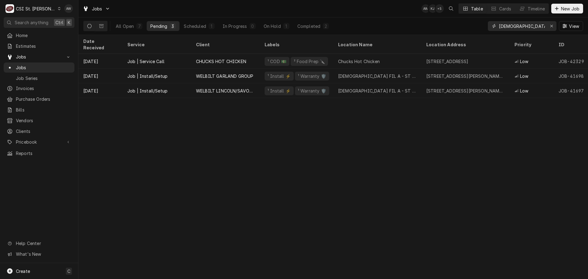
drag, startPoint x: 526, startPoint y: 25, endPoint x: 462, endPoint y: 24, distance: 64.7
click at [461, 24] on div "All Open 7 Pending 3 Scheduled 1 In Progress 0 On Hold 1 Completed 2 [DEMOGRAPH…" at bounding box center [333, 25] width 500 height 17
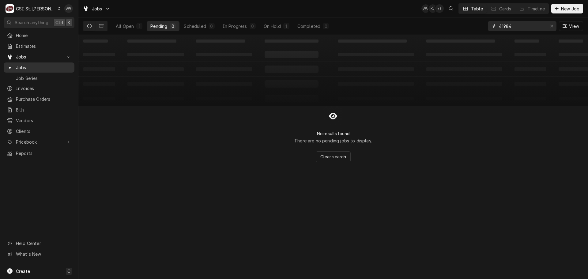
type input "41984"
click at [282, 29] on button "On Hold 1" at bounding box center [276, 26] width 33 height 10
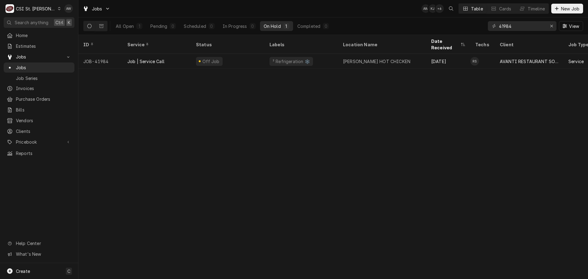
click at [284, 58] on div "² Refrigeration ❄️" at bounding box center [291, 61] width 39 height 6
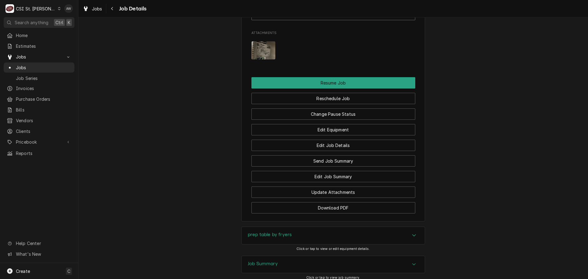
scroll to position [674, 0]
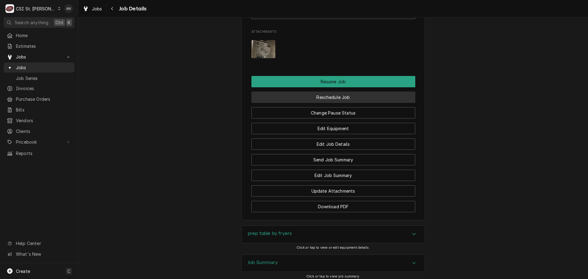
click at [334, 103] on button "Reschedule Job" at bounding box center [333, 97] width 164 height 11
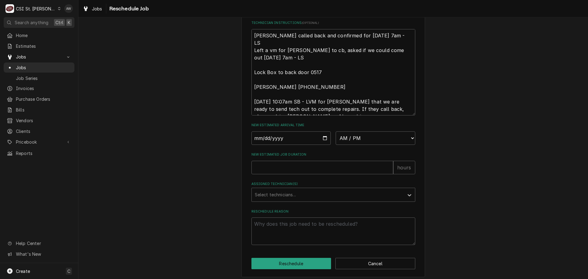
scroll to position [245, 0]
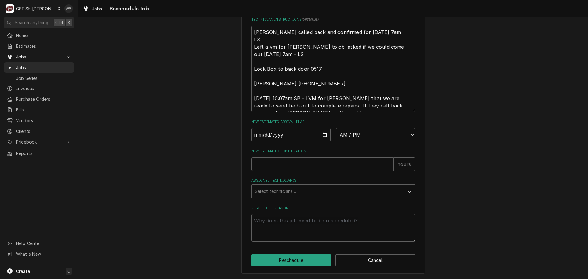
click at [352, 134] on select "AM / PM 6:00 AM 6:15 AM 6:30 AM 6:45 AM 7:00 AM 7:15 AM 7:30 AM 7:45 AM 8:00 AM…" at bounding box center [376, 134] width 80 height 13
select select "07:00:00"
click at [336, 128] on select "AM / PM 6:00 AM 6:15 AM 6:30 AM 6:45 AM 7:00 AM 7:15 AM 7:30 AM 7:45 AM 8:00 AM…" at bounding box center [376, 134] width 80 height 13
drag, startPoint x: 283, startPoint y: 47, endPoint x: 249, endPoint y: 39, distance: 35.0
click at [249, 39] on div "Please provide some additional details to reschedule this job. Roopairs Job ID …" at bounding box center [333, 33] width 184 height 482
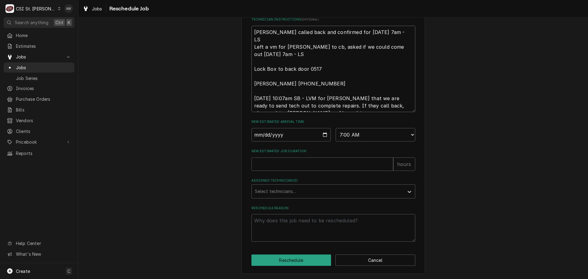
type textarea "x"
type textarea "Katie called back and confirmed for Thursday 9/4 at 7am - LS Lock Box to back d…"
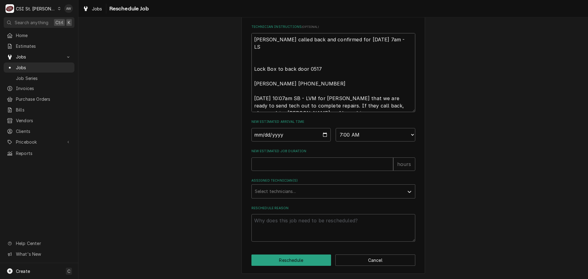
type textarea "x"
type textarea "Katie called back and confirmed for Thursday 9/4 at 7am - LS Lock Box to back d…"
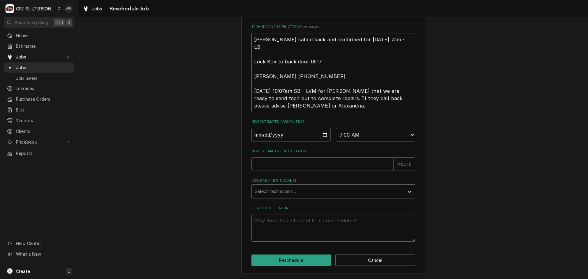
scroll to position [230, 0]
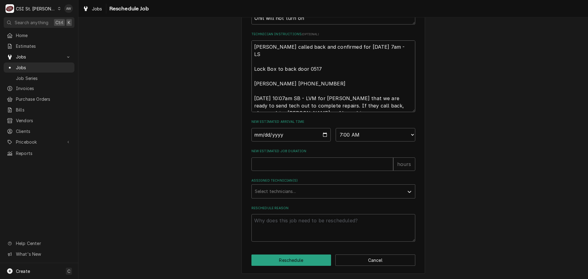
drag, startPoint x: 292, startPoint y: 108, endPoint x: 247, endPoint y: 90, distance: 48.4
click at [247, 90] on div "Please provide some additional details to reschedule this job. Roopairs Job ID …" at bounding box center [333, 39] width 184 height 467
type textarea "x"
type textarea "Katie called back and confirmed for Thursday 9/4 at 7am - LS Lock Box to back d…"
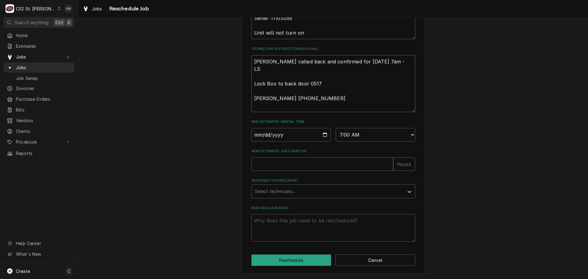
type textarea "x"
type textarea "Katie called back and confirmed for Thursday 9/4 at 7am - LS Lock Box to back d…"
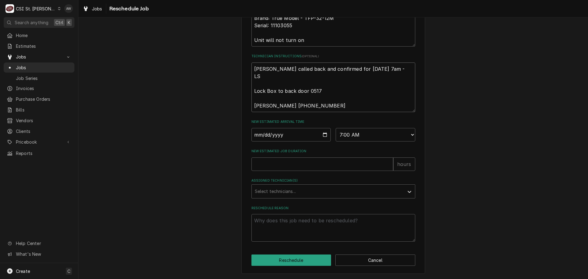
type textarea "x"
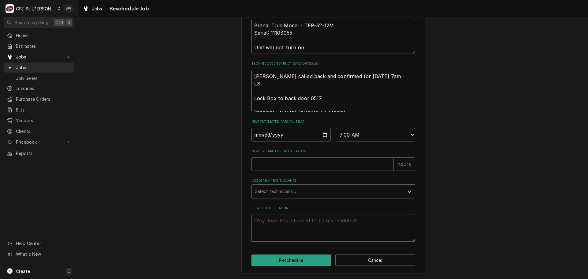
scroll to position [201, 0]
type textarea "Katie called back and confirmed for Thursday 9/4 at 7am - LS Lock Box to back d…"
click at [323, 133] on input "Date" at bounding box center [291, 134] width 80 height 13
type textarea "x"
type input "2025-09-04"
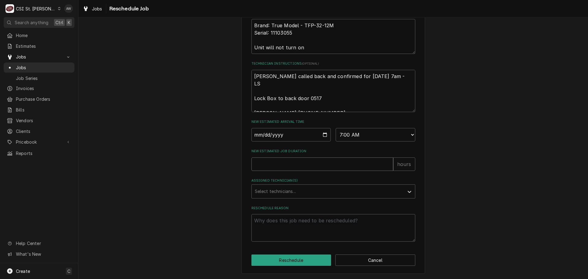
click at [291, 167] on input "New Estimated Job Duration" at bounding box center [322, 163] width 142 height 13
type textarea "x"
type input "2"
click at [291, 191] on div "Assigned Technician(s)" at bounding box center [328, 191] width 146 height 11
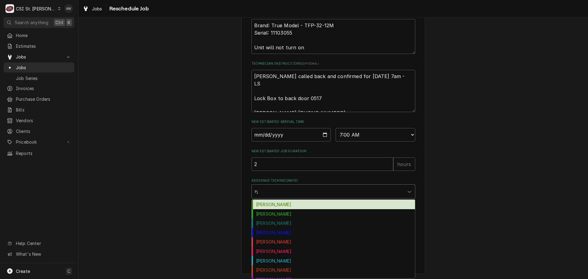
type input "ryan"
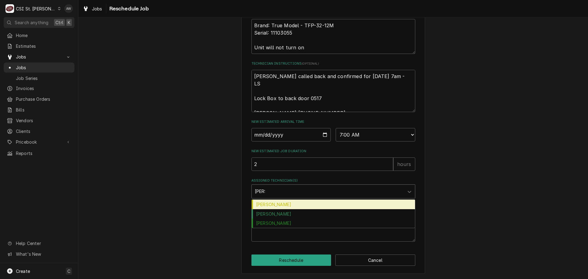
type textarea "x"
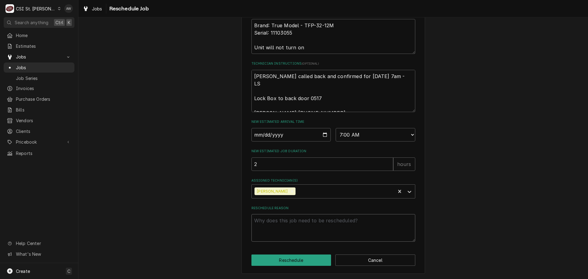
click at [285, 230] on textarea "Reschedule Reason" at bounding box center [333, 228] width 164 height 28
type textarea "x"
type textarea "r"
type textarea "x"
type textarea "re"
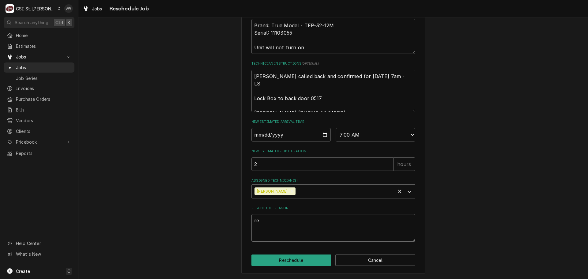
type textarea "x"
type textarea "ret"
type textarea "x"
type textarea "retu"
type textarea "x"
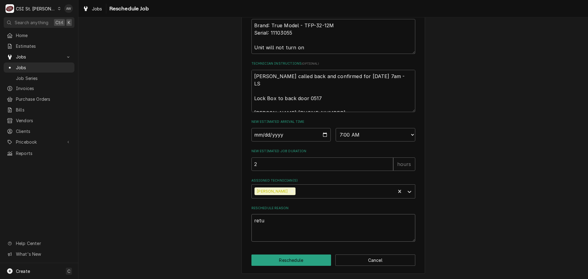
type textarea "retur"
type textarea "x"
type textarea "return"
type textarea "x"
type textarea "returni"
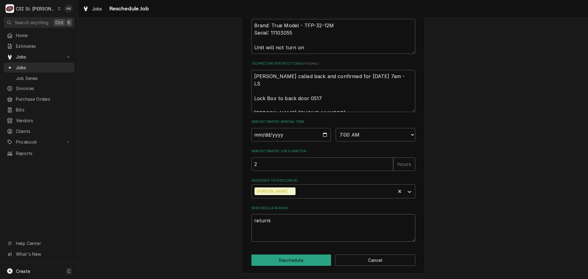
type textarea "x"
type textarea "returnin"
type textarea "x"
type textarea "returning"
type textarea "x"
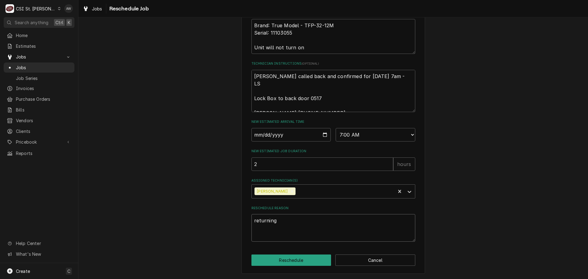
type textarea "returning"
type textarea "x"
type textarea "returning w"
type textarea "x"
type textarea "returning wi"
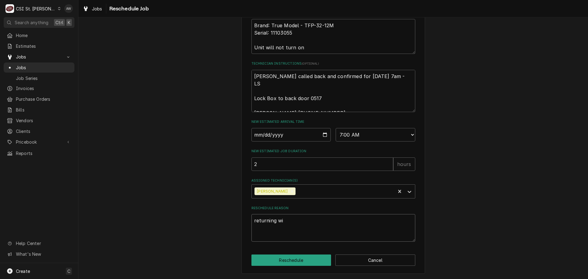
type textarea "x"
type textarea "returning wit"
type textarea "x"
type textarea "returning with"
type textarea "x"
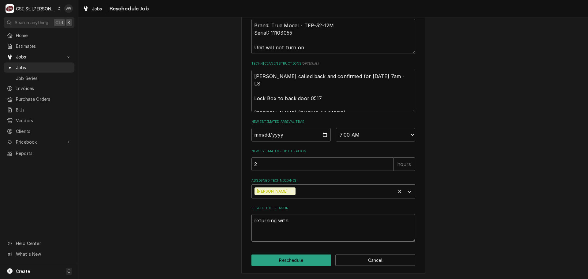
type textarea "returning with"
type textarea "x"
type textarea "returning with p"
type textarea "x"
type textarea "returning with pa"
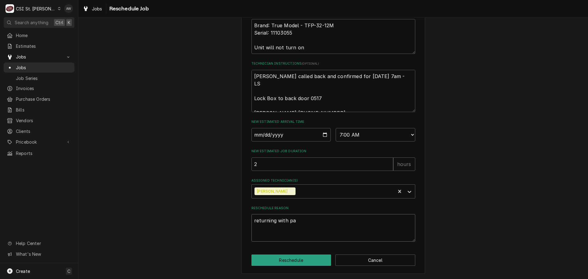
type textarea "x"
type textarea "returning with par"
type textarea "x"
type textarea "returning with part"
type textarea "x"
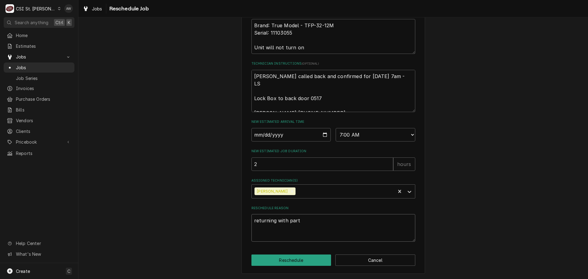
type textarea "returning with parts"
type textarea "x"
type textarea "returning with parts"
click at [284, 258] on button "Reschedule" at bounding box center [291, 260] width 80 height 11
type textarea "x"
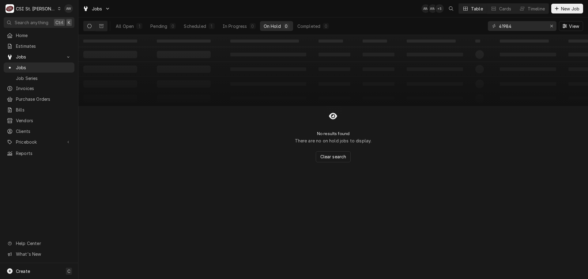
drag, startPoint x: 512, startPoint y: 21, endPoint x: 515, endPoint y: 25, distance: 4.5
click at [515, 25] on div "41984 View" at bounding box center [535, 25] width 95 height 17
drag, startPoint x: 516, startPoint y: 24, endPoint x: 490, endPoint y: 24, distance: 26.7
click at [490, 24] on div "41984" at bounding box center [522, 26] width 69 height 10
type input "4"
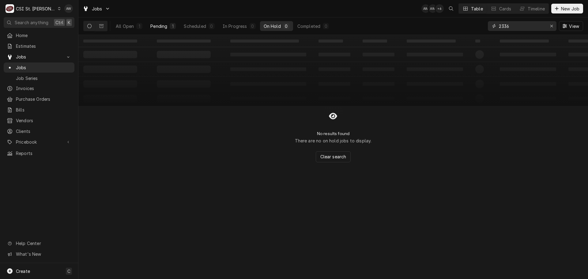
type input "2336"
click at [161, 22] on button "Pending 1" at bounding box center [163, 26] width 33 height 10
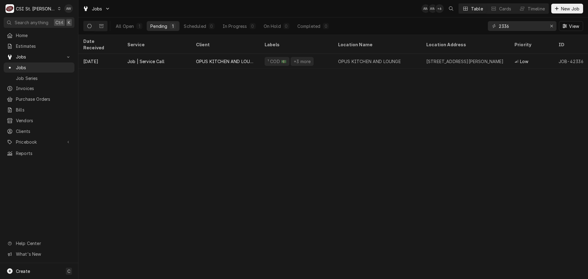
click at [195, 54] on div "OPUS KITCHEN AND LOUNGE" at bounding box center [225, 61] width 69 height 15
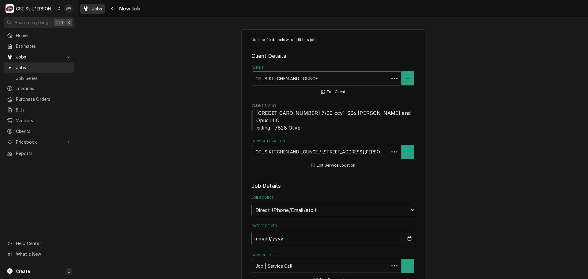
type textarea "x"
click at [92, 9] on div "Jobs" at bounding box center [92, 9] width 22 height 8
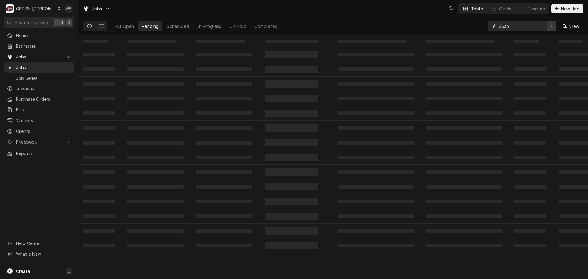
click at [551, 23] on div "Erase input" at bounding box center [552, 26] width 6 height 6
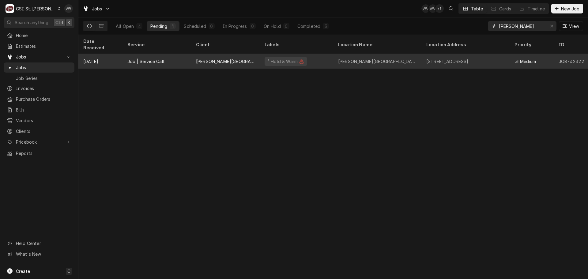
type input "jenning"
click at [282, 58] on div "² Hold & Warm ♨️" at bounding box center [286, 61] width 38 height 6
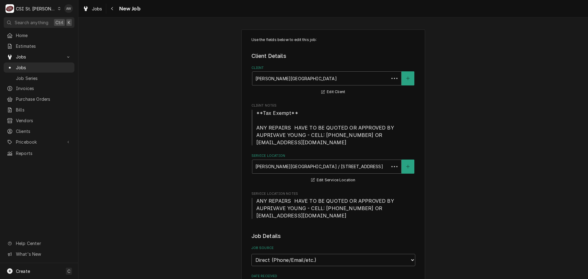
type textarea "x"
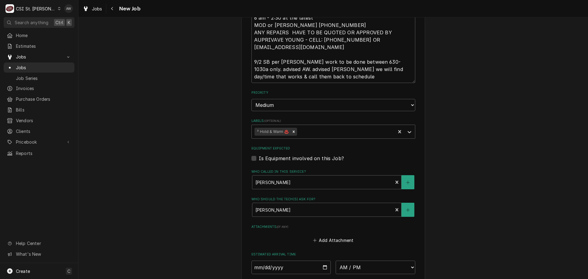
scroll to position [521, 0]
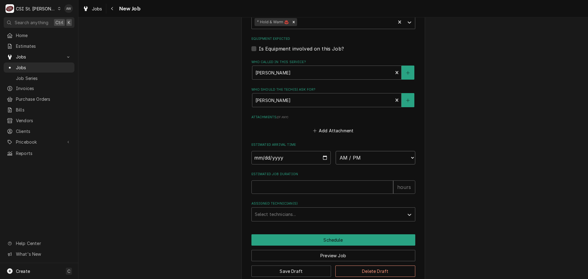
click at [353, 155] on select "AM / PM 6:00 AM 6:15 AM 6:30 AM 6:45 AM 7:00 AM 7:15 AM 7:30 AM 7:45 AM 8:00 AM…" at bounding box center [376, 157] width 80 height 13
select select "07:00:00"
click at [336, 151] on select "AM / PM 6:00 AM 6:15 AM 6:30 AM 6:45 AM 7:00 AM 7:15 AM 7:30 AM 7:45 AM 8:00 AM…" at bounding box center [376, 157] width 80 height 13
type textarea "x"
drag, startPoint x: 323, startPoint y: 158, endPoint x: 310, endPoint y: 164, distance: 14.4
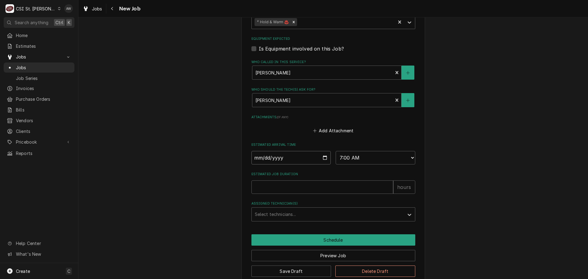
click at [323, 158] on input "Date" at bounding box center [291, 157] width 80 height 13
type input "[DATE]"
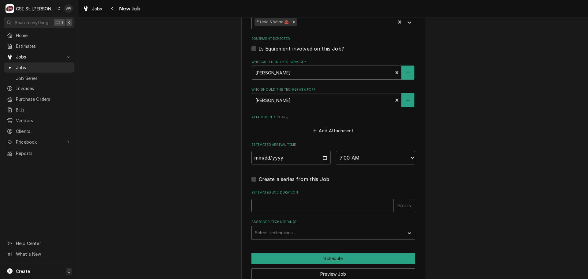
click at [289, 208] on input "Estimated Job Duration" at bounding box center [322, 205] width 142 height 13
type textarea "x"
type input "2"
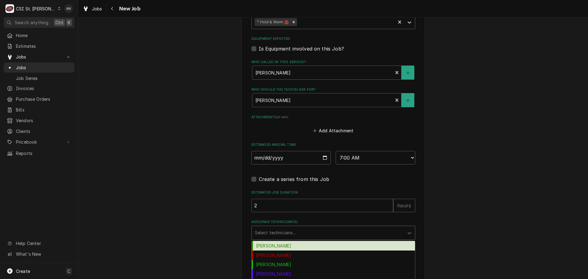
click at [294, 235] on div "Assigned Technician(s)" at bounding box center [328, 232] width 146 height 11
type textarea "x"
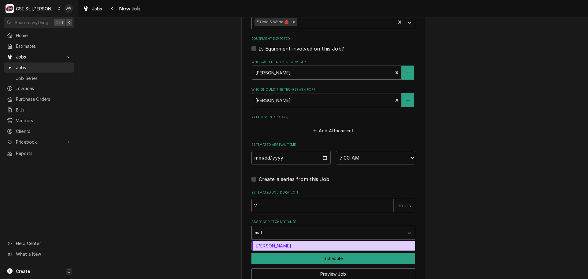
type input "matt"
click at [285, 241] on div "Matt Flores" at bounding box center [333, 245] width 163 height 9
type textarea "x"
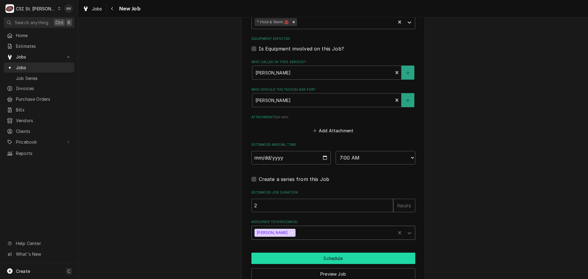
click at [275, 253] on button "Schedule" at bounding box center [333, 258] width 164 height 11
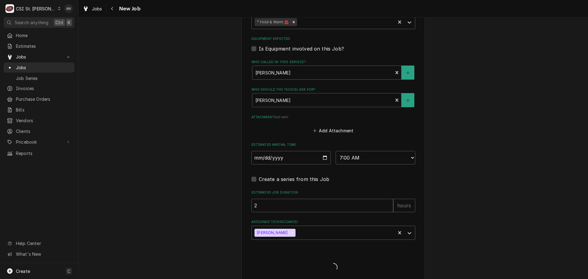
type textarea "x"
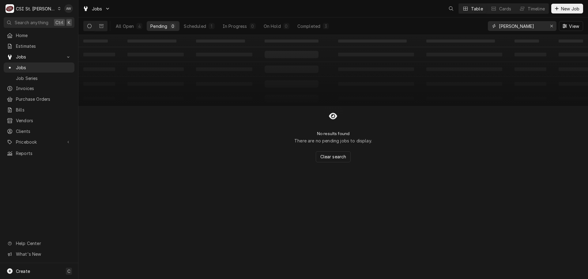
drag, startPoint x: 525, startPoint y: 28, endPoint x: 476, endPoint y: 28, distance: 48.7
click at [476, 28] on div "All Open 4 Pending 0 Scheduled 1 In Progress 0 On Hold 0 Completed 3 [PERSON_NA…" at bounding box center [333, 25] width 500 height 17
type input "encomp"
click at [282, 25] on button "On Hold 2" at bounding box center [276, 26] width 33 height 10
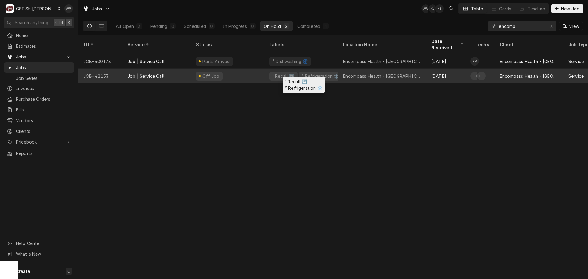
click at [325, 73] on div "² Refrigeration ❄️" at bounding box center [320, 76] width 39 height 6
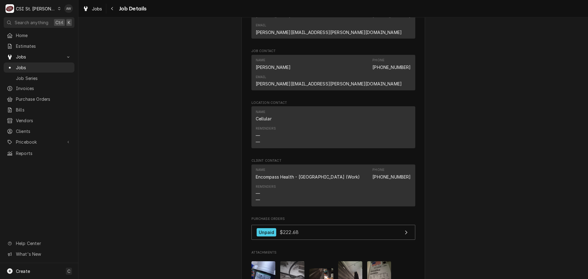
scroll to position [827, 0]
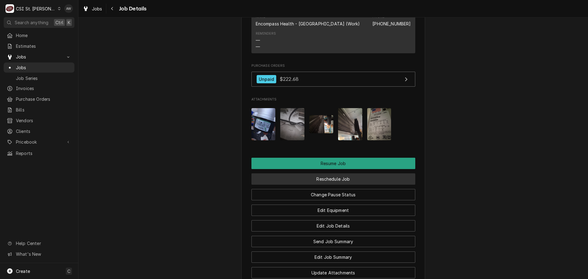
click at [314, 173] on button "Reschedule Job" at bounding box center [333, 178] width 164 height 11
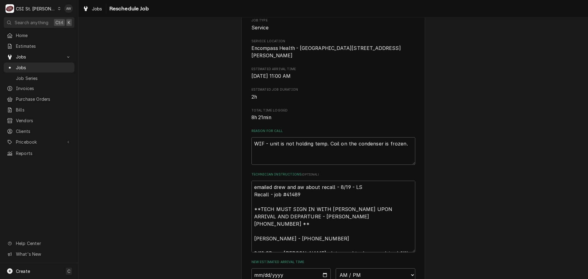
scroll to position [153, 0]
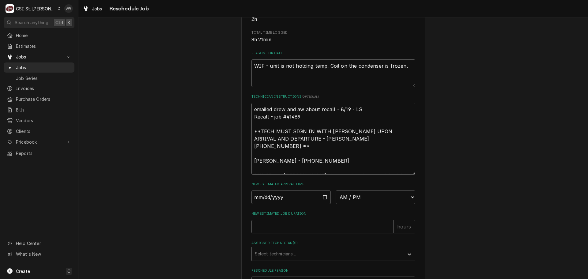
click at [251, 113] on textarea "emailed drew and aw about recall - 8/19 - LS Recall - job #41489 **TECH MUST SI…" at bounding box center [333, 139] width 164 height 72
type textarea "x"
type textarea "emailed drew and aw about recall - 8/19 - LS Recall - job #41489 **TECH MUST SI…"
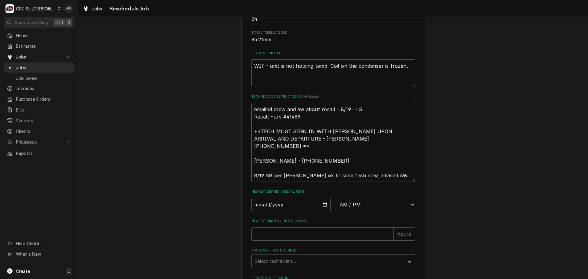
click at [256, 116] on textarea "emailed drew and aw about recall - 8/19 - LS Recall - job #41489 **TECH MUST SI…" at bounding box center [333, 142] width 164 height 79
type textarea "x"
type textarea "d emailed drew and aw about recall - 8/19 - LS Recall - job #41489 **TECH MUST …"
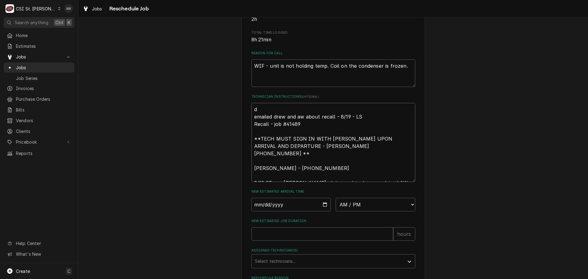
type textarea "x"
type textarea "da emailed drew and aw about recall - 8/19 - LS Recall - job #41489 **TECH MUST…"
type textarea "x"
type textarea "dav emailed drew and aw about recall - 8/19 - LS Recall - job #41489 **TECH MUS…"
type textarea "x"
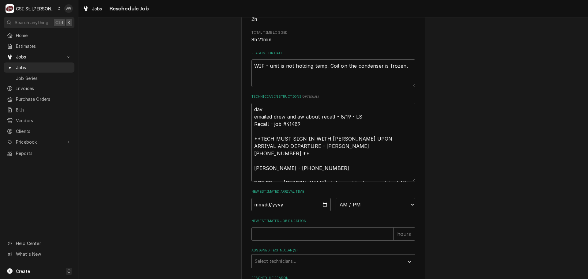
type textarea "davi emailed drew and aw about recall - 8/19 - LS Recall - job #41489 **TECH MU…"
type textarea "x"
type textarea "david emailed drew and aw about recall - 8/19 - LS Recall - job #41489 **TECH M…"
type textarea "x"
type textarea "david emailed drew and aw about recall - 8/19 - LS Recall - job #41489 **TECH M…"
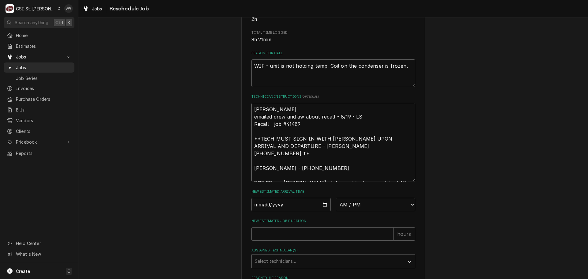
type textarea "x"
type textarea "david t emailed drew and aw about recall - 8/19 - LS Recall - job #41489 **TECH…"
type textarea "x"
type textarea "david to emailed drew and aw about recall - 8/19 - LS Recall - job #41489 **TEC…"
type textarea "x"
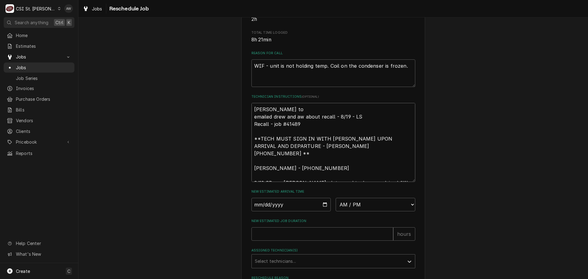
type textarea "david to emailed drew and aw about recall - 8/19 - LS Recall - job #41489 **TEC…"
type textarea "x"
type textarea "david to d emailed drew and aw about recall - 8/19 - LS Recall - job #41489 **T…"
type textarea "x"
type textarea "david to do emailed drew and aw about recall - 8/19 - LS Recall - job #41489 **…"
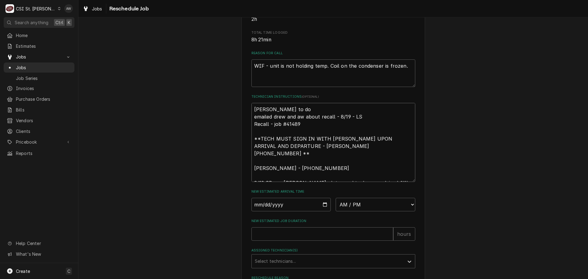
type textarea "x"
type textarea "david to do emailed drew and aw about recall - 8/19 - LS Recall - job #41489 **…"
type textarea "x"
type textarea "david to do r emailed drew and aw about recall - 8/19 - LS Recall - job #41489 …"
type textarea "x"
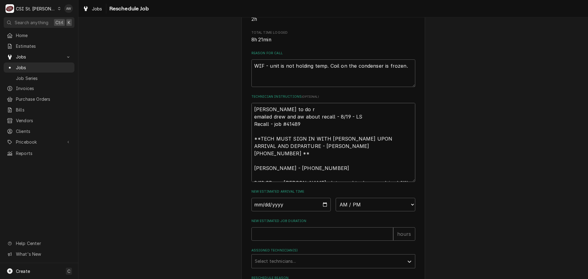
type textarea "david to do re emailed drew and aw about recall - 8/19 - LS Recall - job #41489…"
type textarea "x"
type textarea "david to do ret emailed drew and aw about recall - 8/19 - LS Recall - job #4148…"
type textarea "x"
type textarea "david to do retu emailed drew and aw about recall - 8/19 - LS Recall - job #414…"
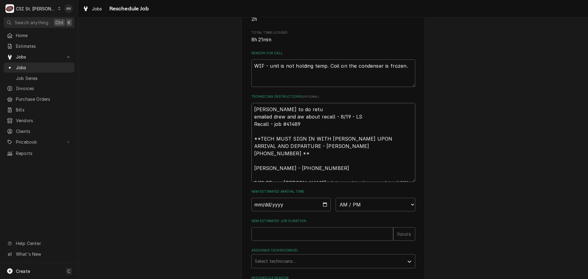
type textarea "x"
type textarea "david to do retur emailed drew and aw about recall - 8/19 - LS Recall - job #41…"
type textarea "x"
type textarea "david to do return emailed drew and aw about recall - 8/19 - LS Recall - job #4…"
type textarea "x"
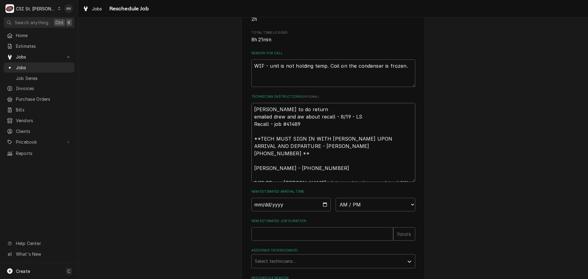
type textarea "david to do return emailed drew and aw about recall - 8/19 - LS Recall - job #4…"
type textarea "x"
type textarea "david to do return v emailed drew and aw about recall - 8/19 - LS Recall - job …"
type textarea "x"
type textarea "david to do return vi emailed drew and aw about recall - 8/19 - LS Recall - job…"
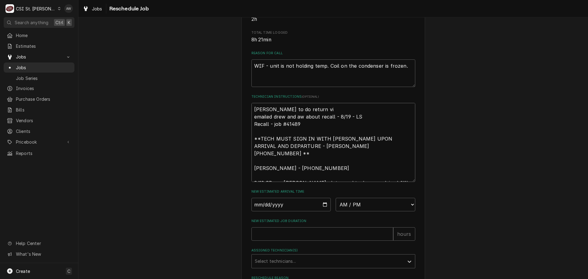
type textarea "x"
type textarea "david to do return vis emailed drew and aw about recall - 8/19 - LS Recall - jo…"
type textarea "x"
type textarea "david to do return visi emailed drew and aw about recall - 8/19 - LS Recall - j…"
type textarea "x"
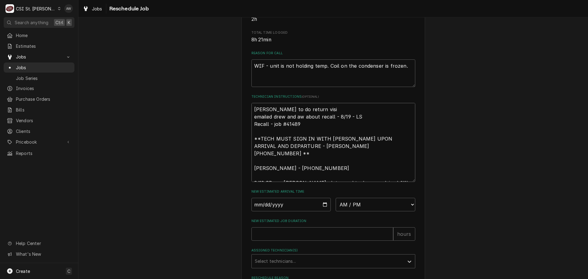
type textarea "david to do return visit emailed drew and aw about recall - 8/19 - LS Recall - …"
type textarea "x"
type textarea "david to do return visit emailed drew and aw about recall - 8/19 - LS Recall - …"
type textarea "x"
type textarea "david to do return visit * emailed drew and aw about recall - 8/19 - LS Recall …"
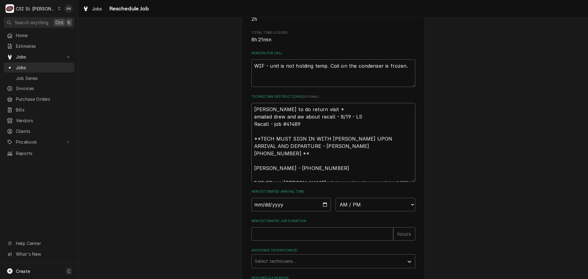
type textarea "x"
type textarea "david to do return visit ** emailed drew and aw about recall - 8/19 - LS Recall…"
type textarea "x"
type textarea "david to do return visit *** emailed drew and aw about recall - 8/19 - LS Recal…"
type textarea "x"
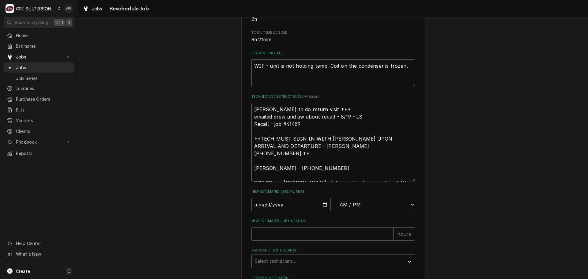
type textarea "david to do return visit *** emailed drew and aw about recall - 8/19 - LS Recal…"
type textarea "x"
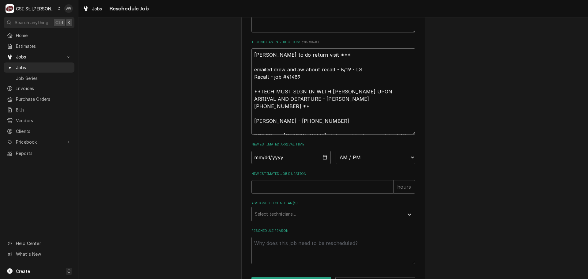
scroll to position [238, 0]
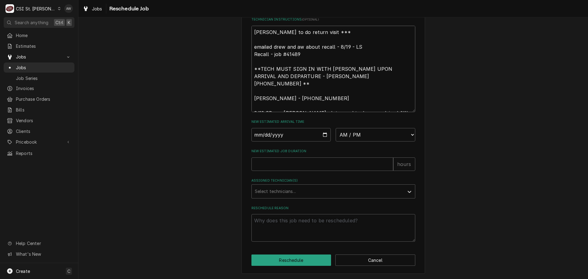
type textarea "david to do return visit *** emailed drew and aw about recall - 8/19 - LS Recal…"
click at [293, 229] on textarea "Reschedule Reason" at bounding box center [333, 228] width 164 height 28
type textarea "x"
type textarea "t"
type textarea "x"
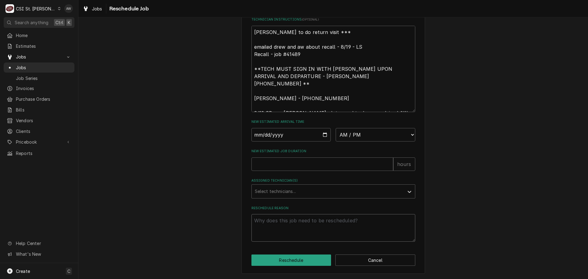
type textarea "x"
type textarea "r"
type textarea "x"
type textarea "re"
type textarea "x"
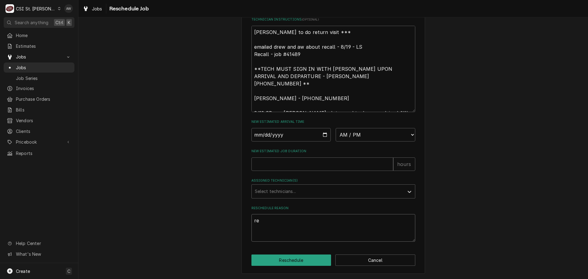
type textarea "ret"
type textarea "x"
type textarea "retu"
type textarea "x"
type textarea "retur"
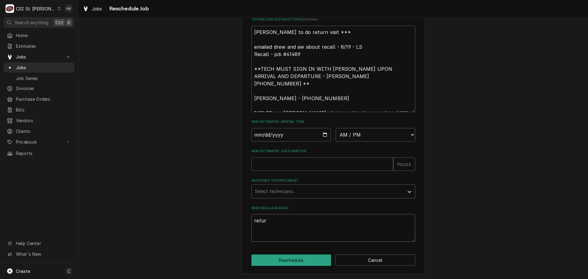
type textarea "x"
type textarea "return"
type textarea "x"
type textarea "retur"
type textarea "x"
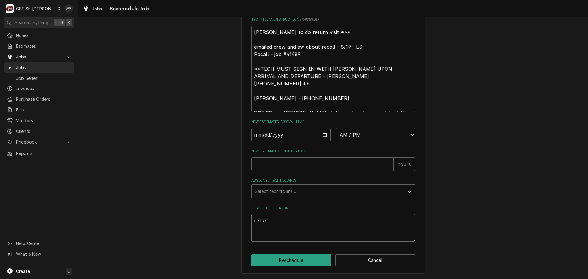
type textarea "retu"
type textarea "x"
type textarea "ret"
type textarea "x"
type textarea "re"
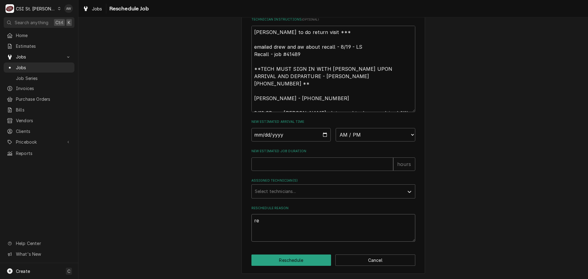
type textarea "x"
type textarea "r"
type textarea "x"
type textarea "f"
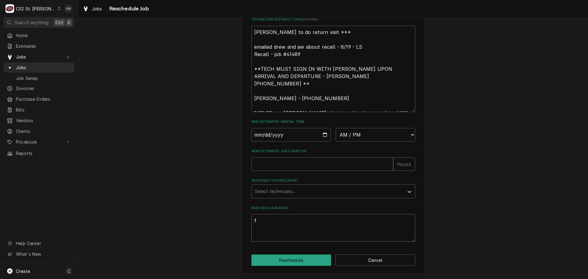
type textarea "x"
type textarea "fo"
type textarea "x"
type textarea "fol"
type textarea "x"
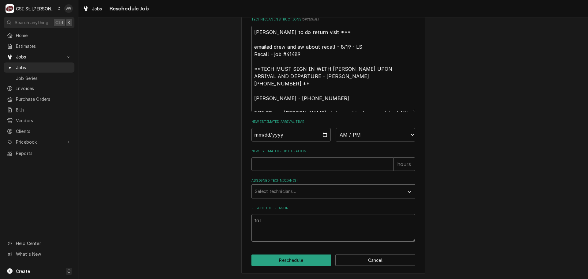
type textarea "foll"
type textarea "x"
type textarea "follo"
type textarea "x"
type textarea "follow"
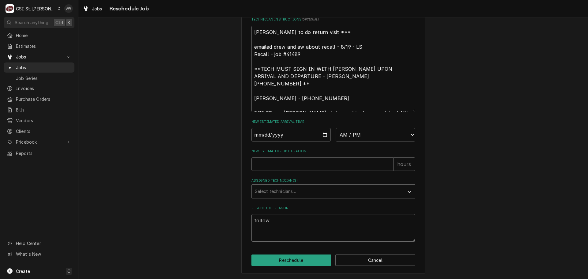
type textarea "x"
type textarea "follow"
type textarea "x"
type textarea "follow u"
type textarea "x"
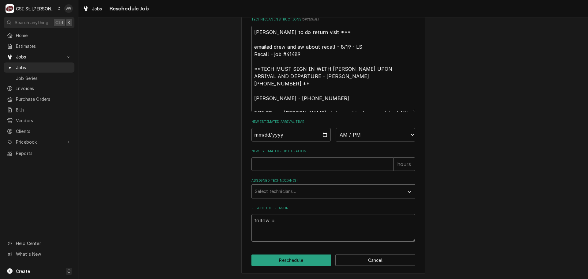
type textarea "follow up"
type textarea "x"
type textarea "follow up"
type textarea "x"
type textarea "follow up v"
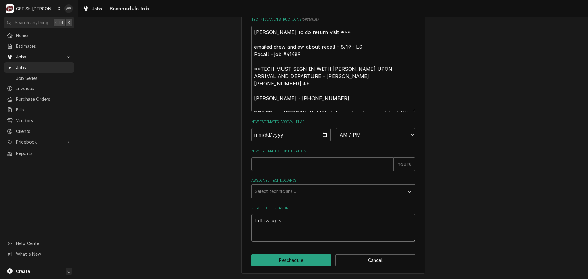
type textarea "x"
type textarea "follow up vi"
type textarea "x"
type textarea "follow up vis"
type textarea "x"
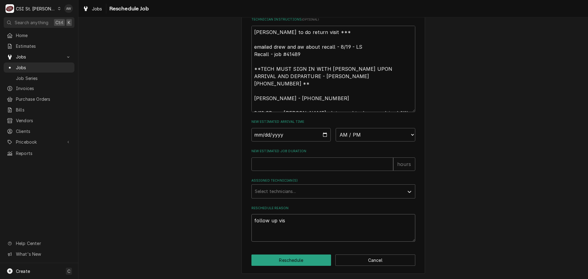
type textarea "follow up visi"
type textarea "x"
type textarea "follow up visit"
type textarea "x"
type textarea "follow up visit"
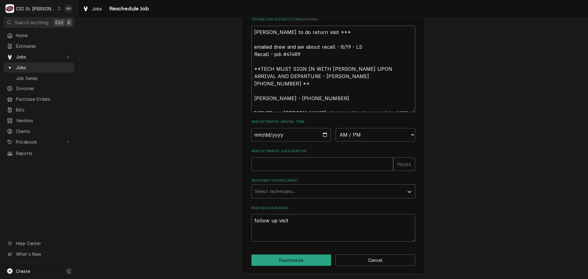
click at [293, 32] on textarea "david to do return visit *** emailed drew and aw about recall - 8/19 - LS Recal…" at bounding box center [333, 69] width 164 height 86
type textarea "x"
type textarea "david to do return/ visit *** emailed drew and aw about recall - 8/19 - LS Reca…"
type textarea "x"
type textarea "david to do return/f visit *** emailed drew and aw about recall - 8/19 - LS Rec…"
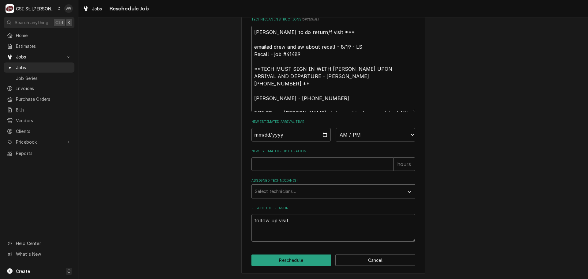
type textarea "x"
type textarea "david to do return/fo visit *** emailed drew and aw about recall - 8/19 - LS Re…"
type textarea "x"
type textarea "david to do return/fol visit *** emailed drew and aw about recall - 8/19 - LS R…"
type textarea "x"
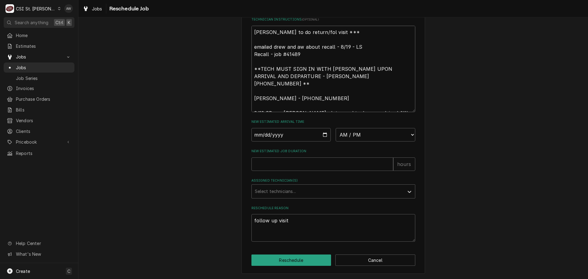
type textarea "david to do return/foll visit *** emailed drew and aw about recall - 8/19 - LS …"
type textarea "x"
type textarea "david to do return/follo visit *** emailed drew and aw about recall - 8/19 - LS…"
type textarea "x"
type textarea "david to do return/follow visit *** emailed drew and aw about recall - 8/19 - L…"
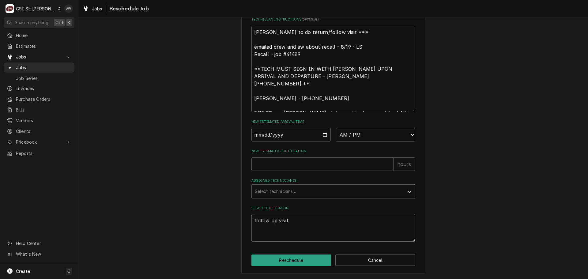
click at [354, 134] on select "AM / PM 6:00 AM 6:15 AM 6:30 AM 6:45 AM 7:00 AM 7:15 AM 7:30 AM 7:45 AM 8:00 AM…" at bounding box center [376, 134] width 80 height 13
select select "07:00:00"
click at [336, 128] on select "AM / PM 6:00 AM 6:15 AM 6:30 AM 6:45 AM 7:00 AM 7:15 AM 7:30 AM 7:45 AM 8:00 AM…" at bounding box center [376, 134] width 80 height 13
type textarea "x"
click at [322, 136] on input "Date" at bounding box center [291, 134] width 80 height 13
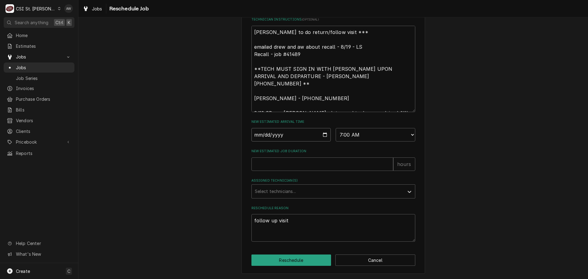
type input "2025-09-04"
click at [290, 169] on input "New Estimated Job Duration" at bounding box center [322, 163] width 142 height 13
type textarea "x"
type input "2"
click at [280, 194] on div "Assigned Technician(s)" at bounding box center [328, 191] width 146 height 11
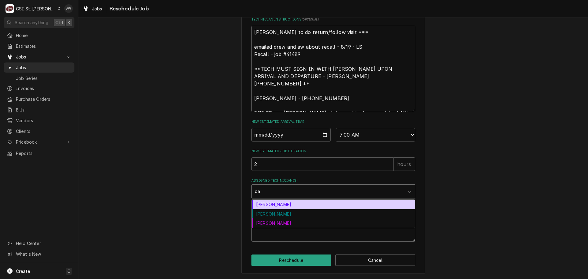
type input "dav"
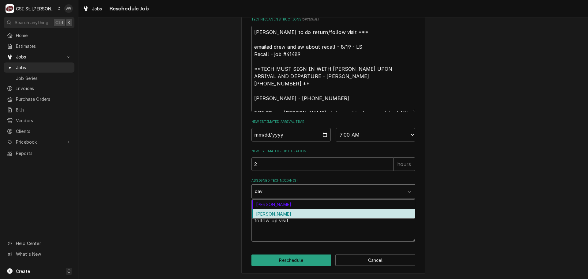
click at [278, 213] on div "David Ford" at bounding box center [333, 213] width 163 height 9
type textarea "x"
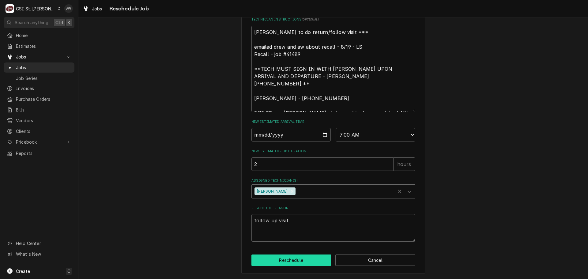
click at [282, 262] on button "Reschedule" at bounding box center [291, 260] width 80 height 11
type textarea "x"
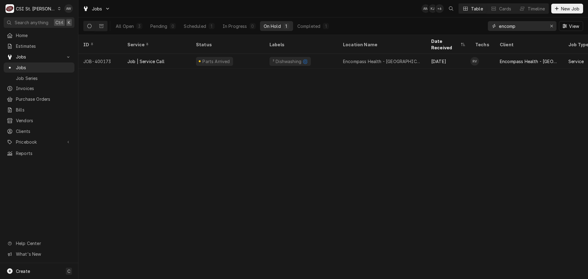
drag, startPoint x: 528, startPoint y: 28, endPoint x: 454, endPoint y: 19, distance: 74.3
click at [454, 19] on div "All Open 3 Pending 0 Scheduled 1 In Progress 0 On Hold 1 Completed 1 encomp View" at bounding box center [333, 25] width 500 height 17
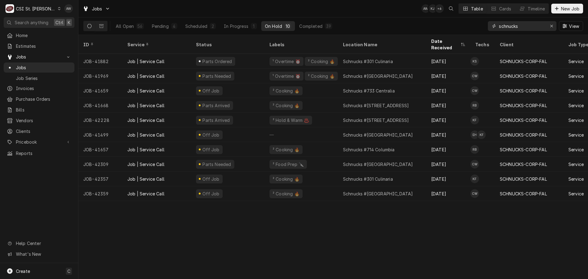
drag, startPoint x: 524, startPoint y: 28, endPoint x: 458, endPoint y: 25, distance: 65.6
click at [458, 25] on div "All Open 56 Pending 4 Scheduled 2 In Progress 1 On Hold 10 Completed 39 schnuck…" at bounding box center [333, 25] width 500 height 17
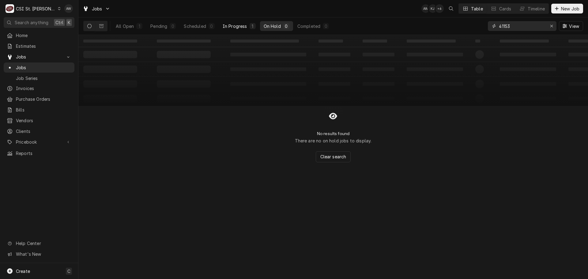
type input "41153"
click at [249, 29] on button "In Progress 1" at bounding box center [239, 26] width 40 height 10
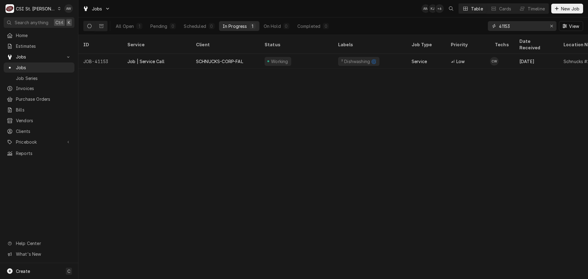
drag, startPoint x: 523, startPoint y: 26, endPoint x: 461, endPoint y: 22, distance: 61.4
click at [461, 22] on div "All Open 1 Pending 0 Scheduled 0 In Progress 1 On Hold 0 Completed 0 41153 View" at bounding box center [333, 25] width 500 height 17
click at [515, 27] on input "41153" at bounding box center [522, 26] width 46 height 10
click at [554, 29] on div "Erase input" at bounding box center [552, 26] width 6 height 6
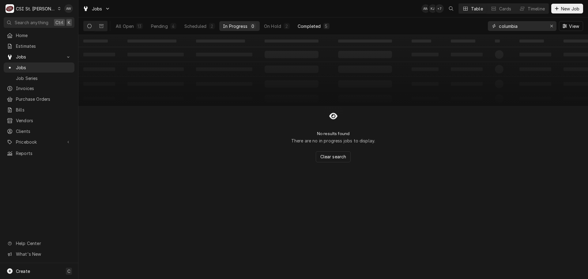
type input "columbia"
click at [312, 28] on div "Completed" at bounding box center [309, 26] width 23 height 6
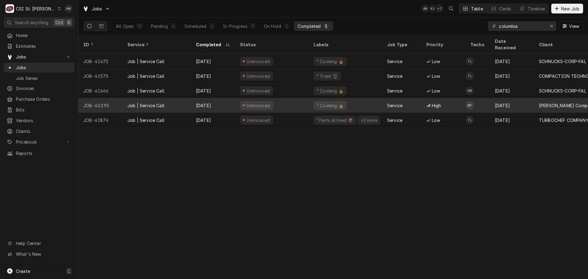
click at [365, 101] on div "² Cooking 🔥" at bounding box center [346, 105] width 74 height 15
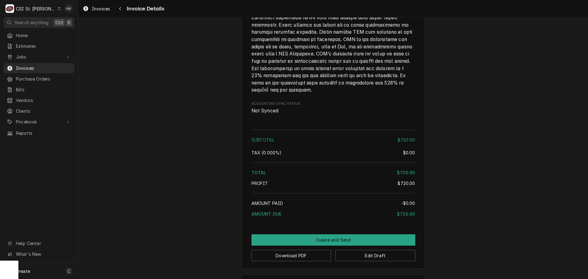
scroll to position [920, 0]
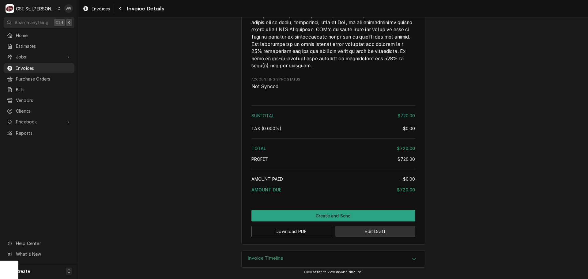
click at [348, 230] on button "Edit Draft" at bounding box center [375, 231] width 80 height 11
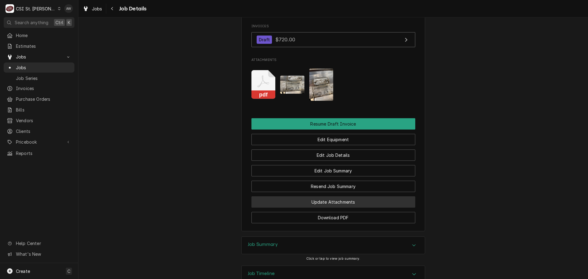
scroll to position [637, 0]
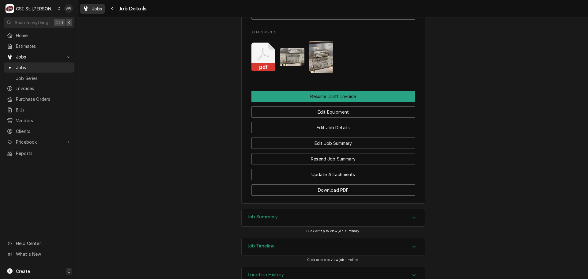
click at [96, 9] on span "Jobs" at bounding box center [97, 9] width 10 height 6
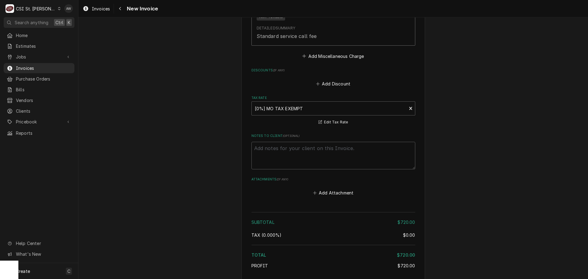
scroll to position [988, 0]
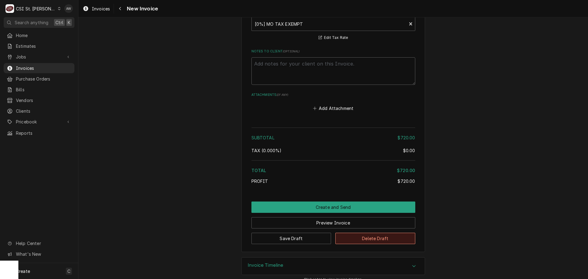
click at [371, 233] on button "Delete Draft" at bounding box center [375, 238] width 80 height 11
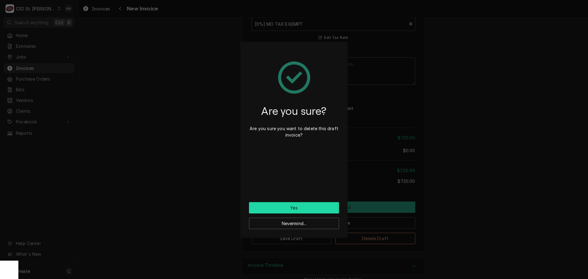
click at [316, 205] on button "Yes" at bounding box center [294, 207] width 90 height 11
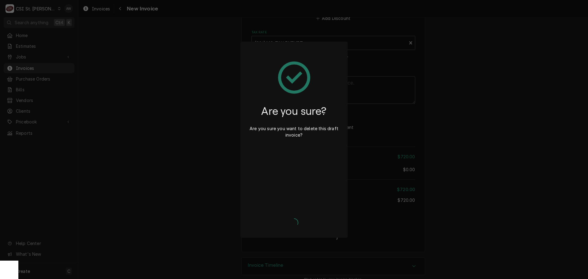
type textarea "x"
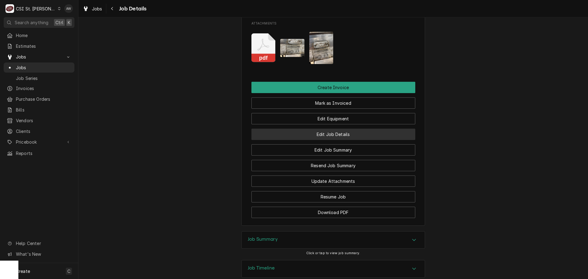
scroll to position [635, 0]
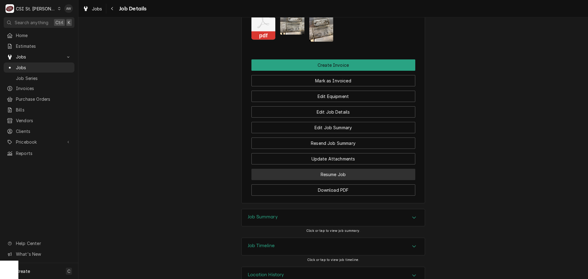
click at [340, 169] on button "Resume Job" at bounding box center [333, 174] width 164 height 11
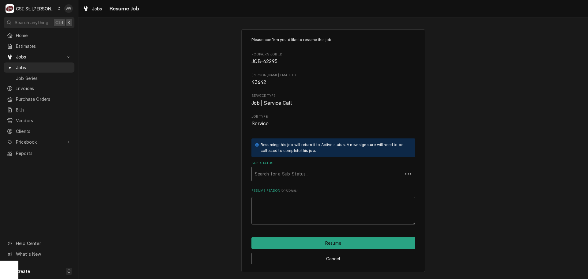
click at [324, 170] on div "Sub-Status" at bounding box center [327, 173] width 145 height 11
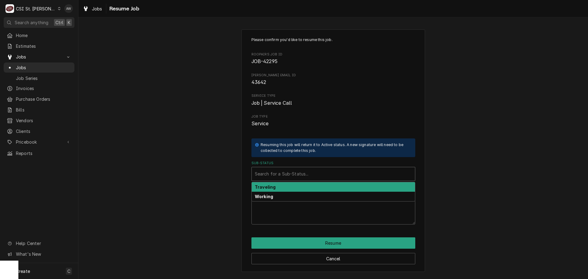
click at [311, 178] on div "Sub-Status" at bounding box center [333, 173] width 157 height 11
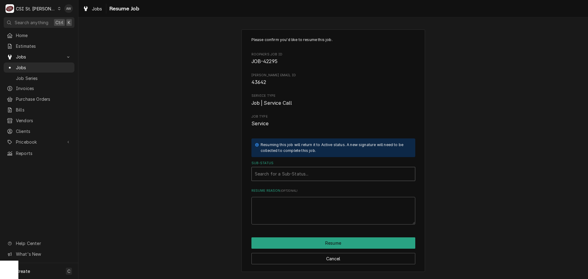
click at [304, 175] on div "Sub-Status" at bounding box center [333, 173] width 157 height 11
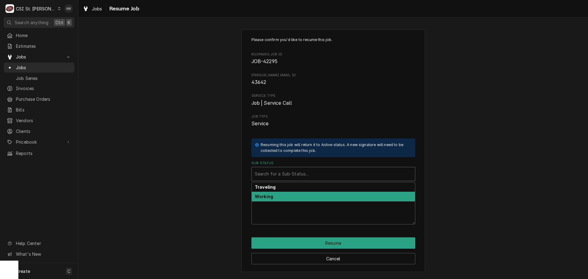
click at [304, 195] on div "Working" at bounding box center [333, 196] width 163 height 9
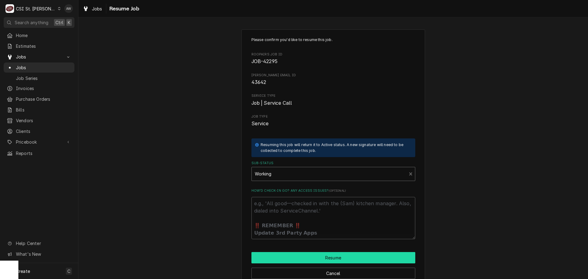
click at [304, 260] on button "Resume" at bounding box center [333, 257] width 164 height 11
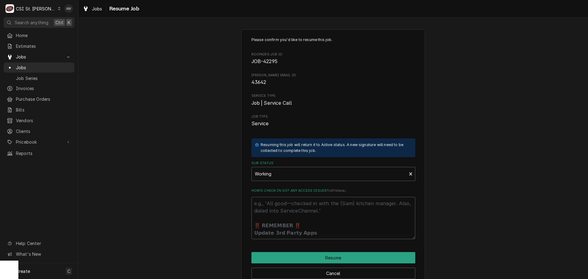
type textarea "x"
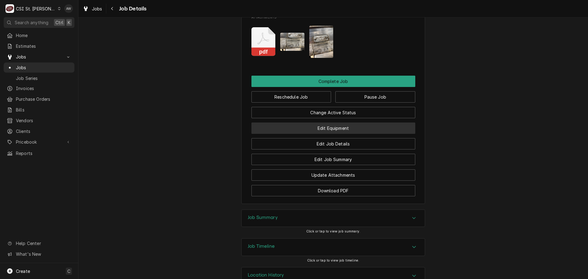
scroll to position [775, 0]
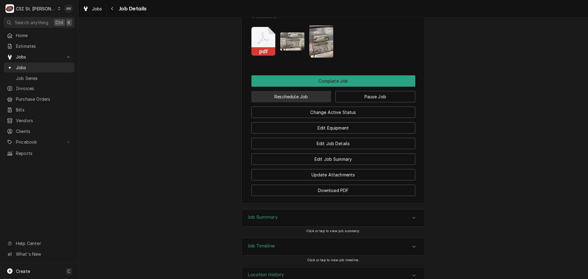
click at [309, 91] on button "Reschedule Job" at bounding box center [291, 96] width 80 height 11
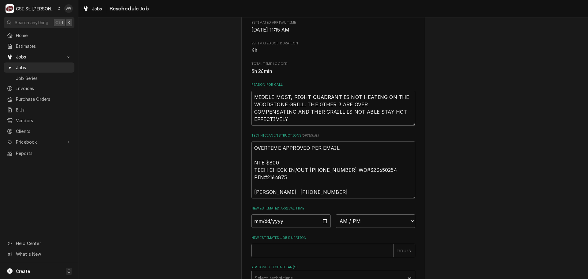
scroll to position [153, 0]
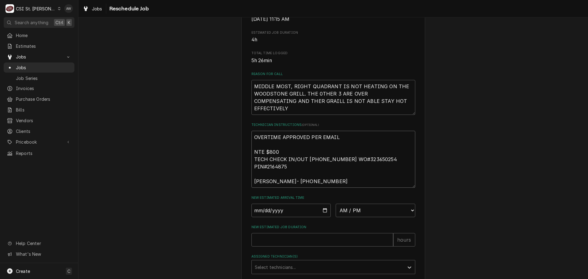
click at [251, 145] on textarea "OVERTIME APPROVED PER EMAIL NTE $800 TECH CHECK IN/OUT [PHONE_NUMBER] WO#323650…" at bounding box center [333, 159] width 164 height 57
type textarea "x"
type textarea "OVERTIME APPROVED PER EMAIL NTE $800 TECH CHECK IN/OUT 516 500-7776 WO#32365025…"
click at [251, 145] on textarea "OVERTIME APPROVED PER EMAIL NTE $800 TECH CHECK IN/OUT 516 500-7776 WO#32365025…" at bounding box center [333, 163] width 164 height 64
type textarea "x"
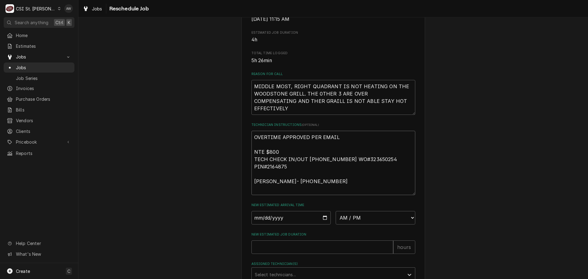
type textarea "pOVERTIME APPROVED PER EMAIL NTE $800 TECH CHECK IN/OUT 516 500-7776 WO#3236502…"
type textarea "x"
type textarea "peOVERTIME APPROVED PER EMAIL NTE $800 TECH CHECK IN/OUT 516 500-7776 WO#323650…"
type textarea "x"
type textarea "perOVERTIME APPROVED PER EMAIL NTE $800 TECH CHECK IN/OUT 516 500-7776 WO#32365…"
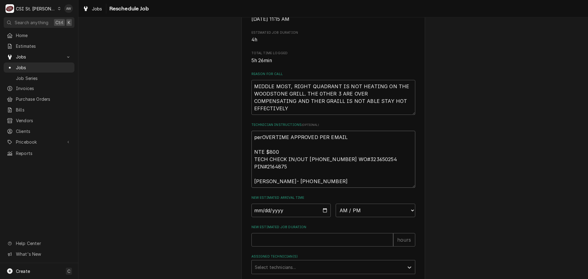
type textarea "x"
type textarea "per OVERTIME APPROVED PER EMAIL NTE $800 TECH CHECK IN/OUT 516 500-7776 WO#3236…"
type textarea "x"
type textarea "per OVERTIME APPROVED PER EMAIL NTE $800 TECH CHECK IN/OUT 516 500-7776 WO#3236…"
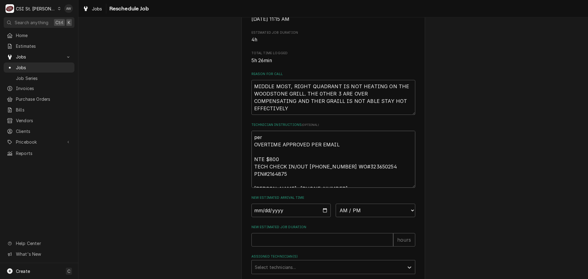
type textarea "x"
type textarea "per OVERTIME APPROVED PER EMAIL NTE $800 TECH CHECK IN/OUT 516 500-7776 WO#3236…"
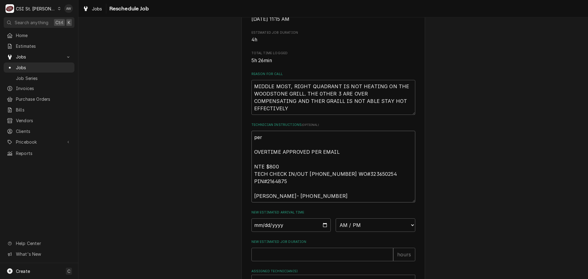
click at [264, 151] on textarea "per OVERTIME APPROVED PER EMAIL NTE $800 TECH CHECK IN/OUT 516 500-7776 WO#3236…" at bounding box center [333, 167] width 164 height 72
click at [266, 145] on textarea "per OVERTIME APPROVED PER EMAIL NTE $800 TECH CHECK IN/OUT 516 500-7776 WO#3236…" at bounding box center [333, 167] width 164 height 72
type textarea "x"
type textarea "per k OVERTIME APPROVED PER EMAIL NTE $800 TECH CHECK IN/OUT 516 500-7776 WO#32…"
type textarea "x"
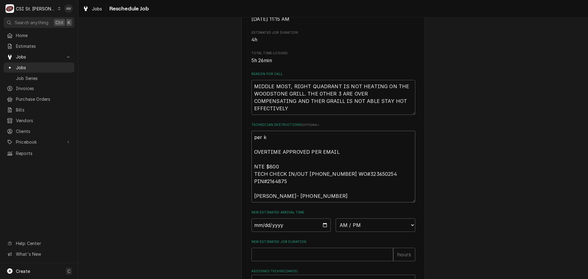
type textarea "per ku OVERTIME APPROVED PER EMAIL NTE $800 TECH CHECK IN/OUT 516 500-7776 WO#3…"
type textarea "x"
type textarea "per kur OVERTIME APPROVED PER EMAIL NTE $800 TECH CHECK IN/OUT 516 500-7776 WO#…"
type textarea "x"
type textarea "per kurt OVERTIME APPROVED PER EMAIL NTE $800 TECH CHECK IN/OUT 516 500-7776 WO…"
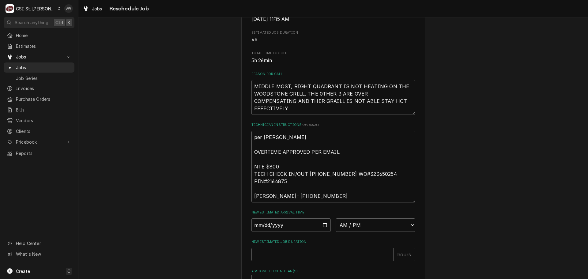
type textarea "x"
type textarea "per kurt OVERTIME APPROVED PER EMAIL NTE $800 TECH CHECK IN/OUT 516 500-7776 WO…"
type textarea "x"
type textarea "per kurt - OVERTIME APPROVED PER EMAIL NTE $800 TECH CHECK IN/OUT 516 500-7776 …"
type textarea "x"
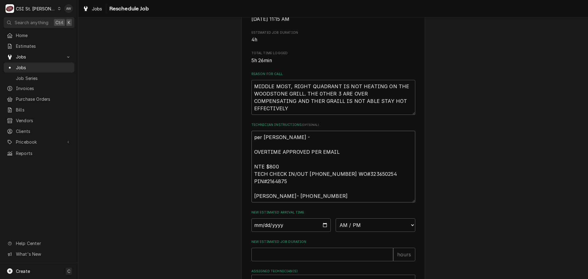
type textarea "per kurt - OVERTIME APPROVED PER EMAIL NTE $800 TECH CHECK IN/OUT 516 500-7776 …"
type textarea "x"
type textarea "per kurt - N OVERTIME APPROVED PER EMAIL NTE $800 TECH CHECK IN/OUT 516 500-777…"
type textarea "x"
type textarea "per kurt - NT OVERTIME APPROVED PER EMAIL NTE $800 TECH CHECK IN/OUT 516 500-77…"
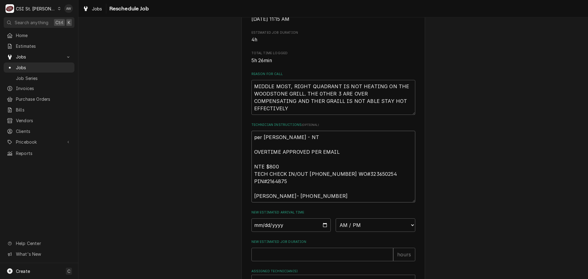
type textarea "x"
type textarea "per kurt - NTE OVERTIME APPROVED PER EMAIL NTE $800 TECH CHECK IN/OUT 516 500-7…"
type textarea "x"
type textarea "per kurt - NTE OVERTIME APPROVED PER EMAIL NTE $800 TECH CHECK IN/OUT 516 500-7…"
type textarea "x"
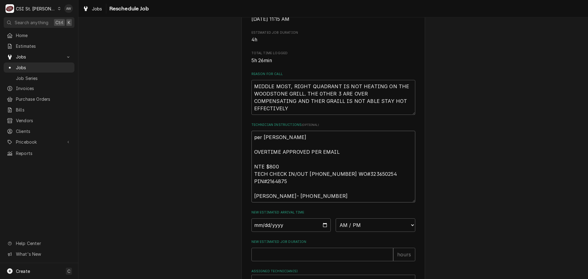
type textarea "per kurt - NTE r OVERTIME APPROVED PER EMAIL NTE $800 TECH CHECK IN/OUT 516 500…"
type textarea "x"
type textarea "per kurt - NTE ra OVERTIME APPROVED PER EMAIL NTE $800 TECH CHECK IN/OUT 516 50…"
type textarea "x"
type textarea "per kurt - NTE ras OVERTIME APPROVED PER EMAIL NTE $800 TECH CHECK IN/OUT 516 5…"
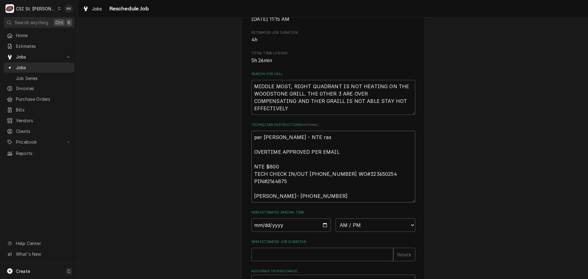
type textarea "x"
type textarea "per kurt - NTE rasi OVERTIME APPROVED PER EMAIL NTE $800 TECH CHECK IN/OUT 516 …"
type textarea "x"
type textarea "per kurt - NTE rasie OVERTIME APPROVED PER EMAIL NTE $800 TECH CHECK IN/OUT 516…"
type textarea "x"
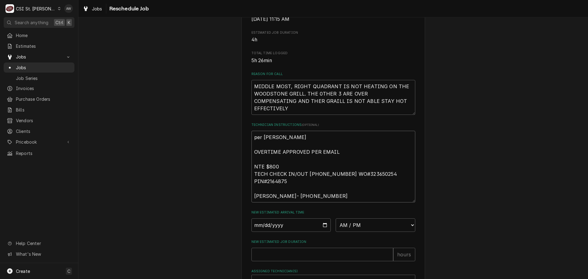
type textarea "per kurt - NTE rasied OVERTIME APPROVED PER EMAIL NTE $800 TECH CHECK IN/OUT 51…"
type textarea "x"
type textarea "per kurt - NTE rasied OVERTIME APPROVED PER EMAIL NTE $800 TECH CHECK IN/OUT 51…"
type textarea "x"
type textarea "per kurt - NTE rasied t OVERTIME APPROVED PER EMAIL NTE $800 TECH CHECK IN/OUT …"
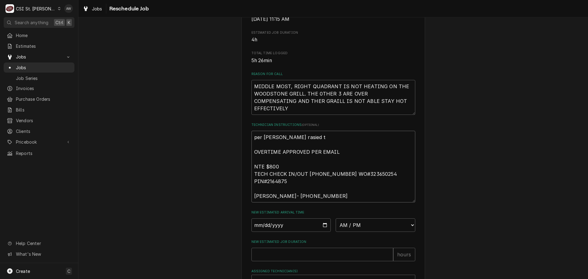
type textarea "x"
type textarea "per kurt - NTE rasied to OVERTIME APPROVED PER EMAIL NTE $800 TECH CHECK IN/OUT…"
type textarea "x"
type textarea "per kurt - NTE rasied to OVERTIME APPROVED PER EMAIL NTE $800 TECH CHECK IN/OUT…"
type textarea "x"
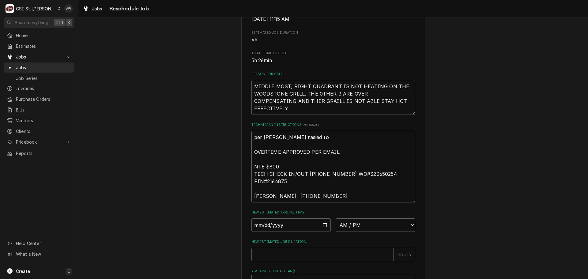
type textarea "per kurt - NTE rasied to $ OVERTIME APPROVED PER EMAIL NTE $800 TECH CHECK IN/O…"
type textarea "x"
type textarea "per kurt - NTE rasied to $1 OVERTIME APPROVED PER EMAIL NTE $800 TECH CHECK IN/…"
type textarea "x"
type textarea "per kurt - NTE rasied to $14 OVERTIME APPROVED PER EMAIL NTE $800 TECH CHECK IN…"
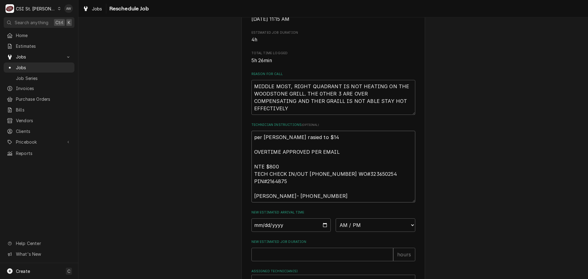
type textarea "x"
type textarea "per kurt - NTE rasied to $147 OVERTIME APPROVED PER EMAIL NTE $800 TECH CHECK I…"
type textarea "x"
type textarea "per kurt - NTE rasied to $1470 OVERTIME APPROVED PER EMAIL NTE $800 TECH CHECK …"
type textarea "x"
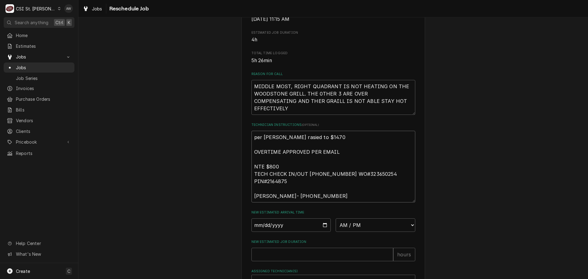
type textarea "per kurt - NTE rasied to $1470 OVERTIME APPROVED PER EMAIL NTE $800 TECH CHECK …"
type textarea "x"
type textarea "per kurt - NTE rasied to $1470 f OVERTIME APPROVED PER EMAIL NTE $800 TECH CHEC…"
type textarea "x"
type textarea "per kurt - NTE rasied to $1470 fo OVERTIME APPROVED PER EMAIL NTE $800 TECH CHE…"
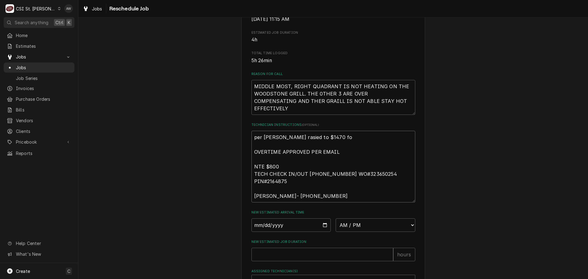
type textarea "x"
type textarea "per kurt - NTE rasied to $1470 for OVERTIME APPROVED PER EMAIL NTE $800 TECH CH…"
type textarea "x"
type textarea "per kurt - NTE rasied to $1470 for OVERTIME APPROVED PER EMAIL NTE $800 TECH CH…"
type textarea "x"
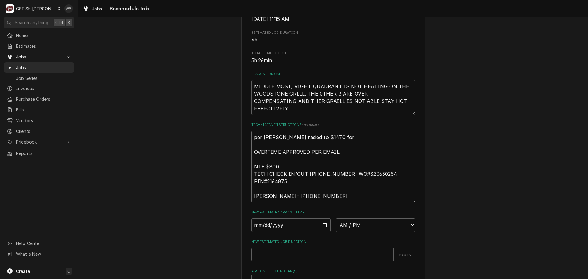
type textarea "per kurt - NTE rasied to $1470 for a OVERTIME APPROVED PER EMAIL NTE $800 TECH …"
type textarea "x"
type textarea "per kurt - NTE rasied to $1470 for a OVERTIME APPROVED PER EMAIL NTE $800 TECH …"
type textarea "x"
type textarea "per kurt - NTE rasied to $1470 for a r OVERTIME APPROVED PER EMAIL NTE $800 TEC…"
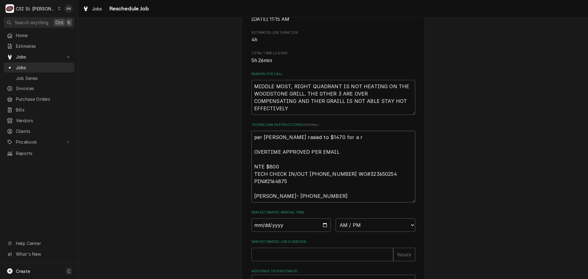
type textarea "x"
type textarea "per kurt - NTE rasied to $1470 for a re OVERTIME APPROVED PER EMAIL NTE $800 TE…"
type textarea "x"
type textarea "per kurt - NTE rasied to $1470 for a re- OVERTIME APPROVED PER EMAIL NTE $800 T…"
type textarea "x"
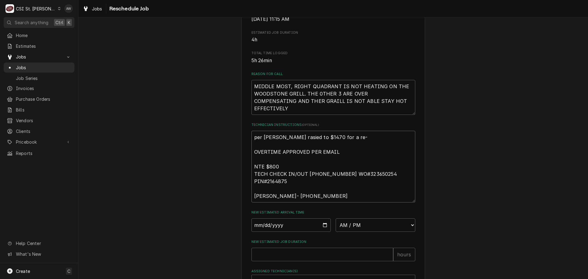
type textarea "per kurt - NTE rasied to $1470 for a re-d OVERTIME APPROVED PER EMAIL NTE $800 …"
type textarea "x"
type textarea "per kurt - NTE rasied to $1470 for a re-di OVERTIME APPROVED PER EMAIL NTE $800…"
type textarea "x"
type textarea "per kurt - NTE rasied to $1470 for a re-dia OVERTIME APPROVED PER EMAIL NTE $80…"
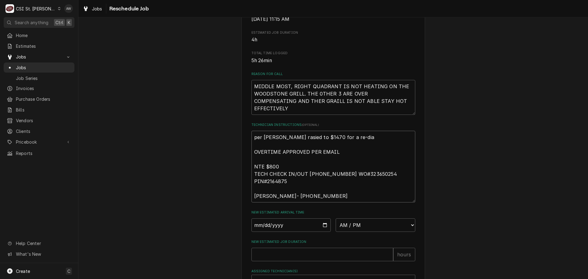
type textarea "x"
type textarea "per kurt - NTE rasied to $1470 for a re-diag OVERTIME APPROVED PER EMAIL NTE $8…"
type textarea "x"
type textarea "per kurt - NTE rasied to $1470 for a re-diagn OVERTIME APPROVED PER EMAIL NTE $…"
type textarea "x"
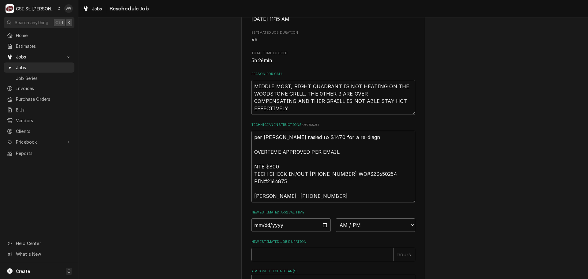
type textarea "per kurt - NTE rasied to $1470 for a re-diagno OVERTIME APPROVED PER EMAIL NTE …"
type textarea "x"
type textarea "per kurt - NTE rasied to $1470 for a re-diagnos OVERTIME APPROVED PER EMAIL NTE…"
type textarea "x"
type textarea "per kurt - NTE rasied to $1470 for a re-diagnosi OVERTIME APPROVED PER EMAIL NT…"
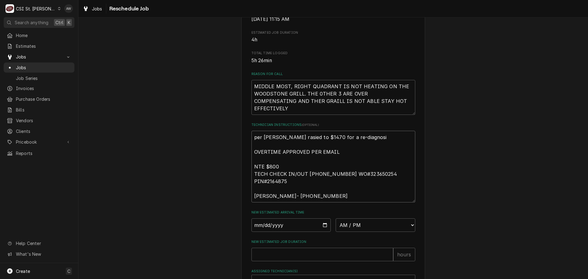
type textarea "x"
type textarea "per kurt - NTE rasied to $1470 for a re-diagnosis OVERTIME APPROVED PER EMAIL N…"
type textarea "x"
type textarea "per kurt - NTE rasied to $1470 for a re-diagnosis OVERTIME APPROVED PER EMAIL N…"
type textarea "x"
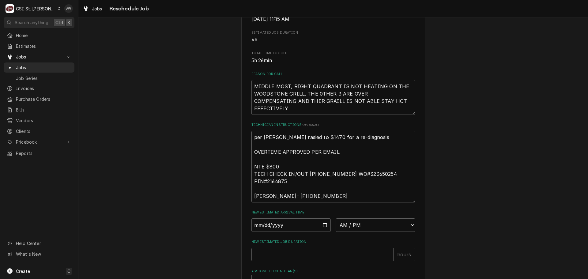
type textarea "per kurt - NTE rasied to $1470 for a re-diagnosis t OVERTIME APPROVED PER EMAIL…"
type textarea "x"
type textarea "per kurt - NTE rasied to $1470 for a re-diagnosis tr OVERTIME APPROVED PER EMAI…"
type textarea "x"
type textarea "per kurt - NTE rasied to $1470 for a re-diagnosis tri OVERTIME APPROVED PER EMA…"
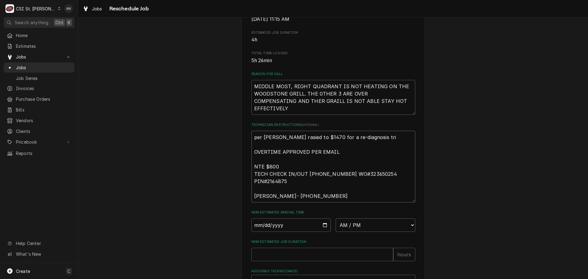
type textarea "x"
type textarea "per kurt - NTE rasied to $1470 for a re-diagnosis trip OVERTIME APPROVED PER EM…"
type textarea "x"
type textarea "per kurt - NTE rasied to $1470 for a re-diagnosis trip. OVERTIME APPROVED PER E…"
type textarea "x"
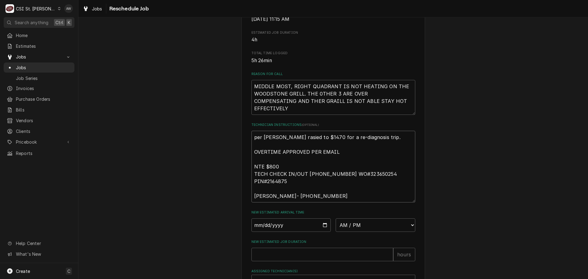
type textarea "per kurt - NTE rasied to $1470 for a re-diagnosis trip. OVERTIME APPROVED PER E…"
type textarea "x"
type textarea "per kurt - NTE raised to $1470 for a re-diagnosis trip. OVERTIME APPROVED PER E…"
click at [344, 143] on textarea "per kurt - NTE raised to $1470 for a re-diagnosis trip. OVERTIME APPROVED PER E…" at bounding box center [333, 167] width 164 height 72
type textarea "x"
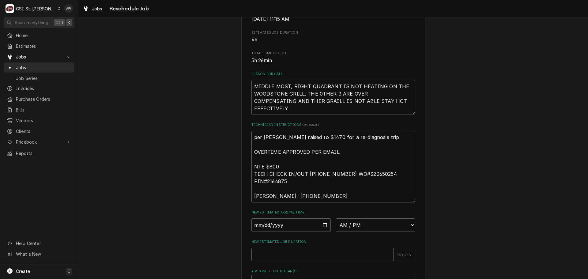
type textarea "per kurt - NTE raised to $1470 for a rediagnosis trip. OVERTIME APPROVED PER EM…"
type textarea "x"
type textarea "per kurt - NTE raised to $1470 for a rdiagnosis trip. OVERTIME APPROVED PER EMA…"
type textarea "x"
type textarea "per kurt - NTE raised to $1470 for a diagnosis trip. OVERTIME APPROVED PER EMAI…"
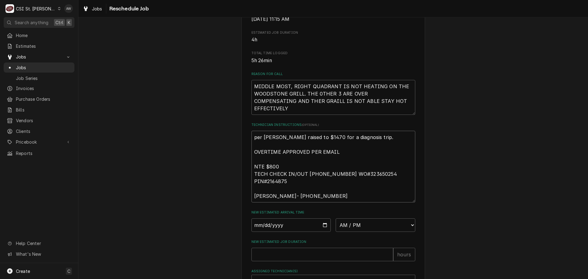
type textarea "x"
type textarea "per kurt - NTE raised to $1470 for a adiagnosis trip. OVERTIME APPROVED PER EMA…"
type textarea "x"
type textarea "per kurt - NTE raised to $1470 for a a diagnosis trip. OVERTIME APPROVED PER EM…"
type textarea "x"
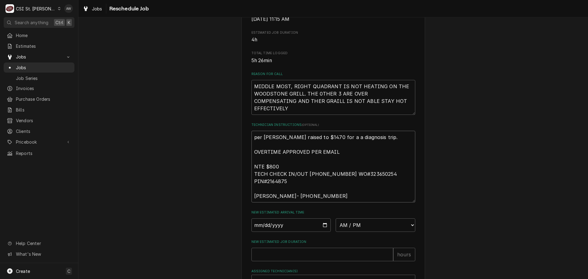
type textarea "per kurt - NTE raised to $1470 for a a sdiagnosis trip. OVERTIME APPROVED PER E…"
type textarea "x"
type textarea "per kurt - NTE raised to $1470 for a a sediagnosis trip. OVERTIME APPROVED PER …"
type textarea "x"
type textarea "per kurt - NTE raised to $1470 for a a secdiagnosis trip. OVERTIME APPROVED PER…"
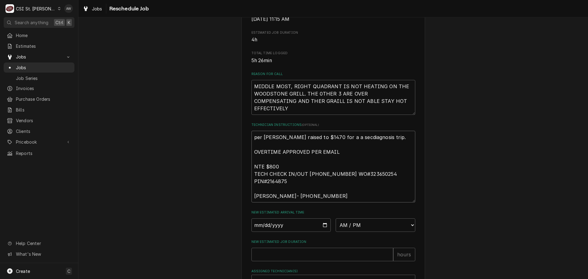
type textarea "x"
type textarea "per kurt - NTE raised to $1470 for a a secodiagnosis trip. OVERTIME APPROVED PE…"
type textarea "x"
type textarea "per kurt - NTE raised to $1470 for a a secoddiagnosis trip. OVERTIME APPROVED P…"
type textarea "x"
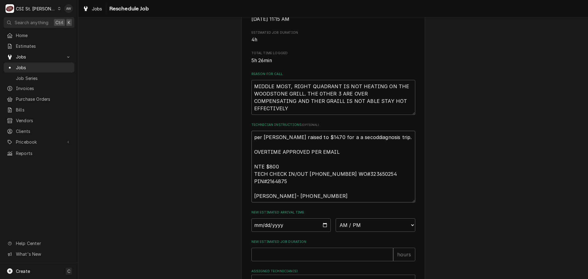
type textarea "per kurt - NTE raised to $1470 for a a secodndiagnosis trip. OVERTIME APPROVED …"
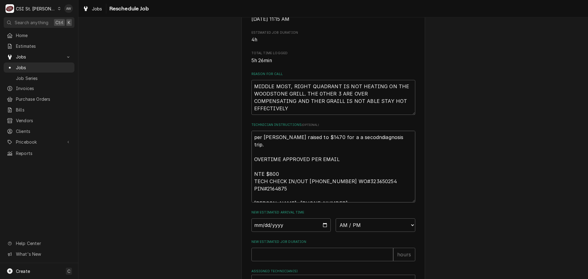
type textarea "x"
type textarea "per kurt - NTE raised to $1470 for a a secodn diagnosis trip. OVERTIME APPROVED…"
type textarea "x"
click at [399, 142] on textarea "per kurt - NTE raised to $1470 for a a second diagnosis trip. OVERTIME APPROVED…" at bounding box center [333, 167] width 164 height 72
type textarea "per kurt - NTE raised to $1470 for a a second diagnosis trip. OVERTIME APPROVED…"
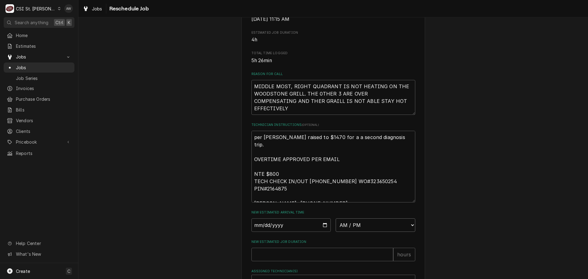
drag, startPoint x: 379, startPoint y: 232, endPoint x: 377, endPoint y: 227, distance: 4.8
click at [379, 232] on select "AM / PM 6:00 AM 6:15 AM 6:30 AM 6:45 AM 7:00 AM 7:15 AM 7:30 AM 7:45 AM 8:00 AM…" at bounding box center [376, 224] width 80 height 13
select select "09:00:00"
click at [336, 225] on select "AM / PM 6:00 AM 6:15 AM 6:30 AM 6:45 AM 7:00 AM 7:15 AM 7:30 AM 7:45 AM 8:00 AM…" at bounding box center [376, 224] width 80 height 13
click at [322, 232] on input "Date" at bounding box center [291, 224] width 80 height 13
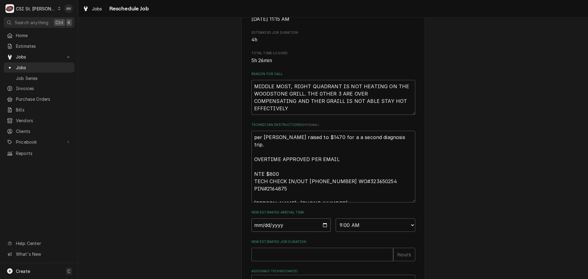
type textarea "x"
type input "2025-09-04"
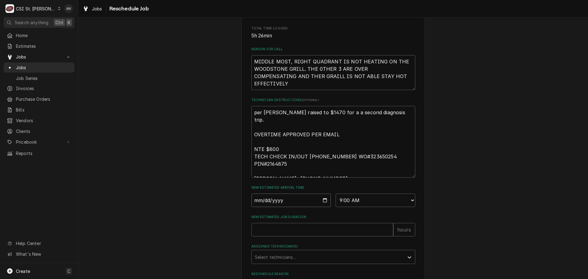
scroll to position [214, 0]
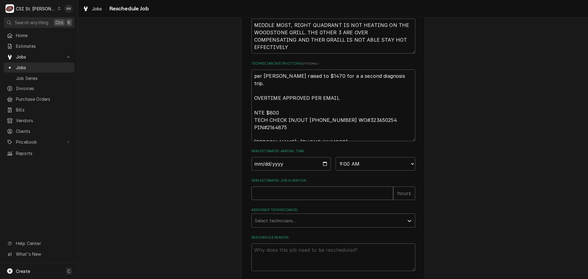
click at [297, 200] on input "New Estimated Job Duration" at bounding box center [322, 193] width 142 height 13
type textarea "x"
type input "3"
click at [295, 226] on div "Assigned Technician(s)" at bounding box center [328, 220] width 146 height 11
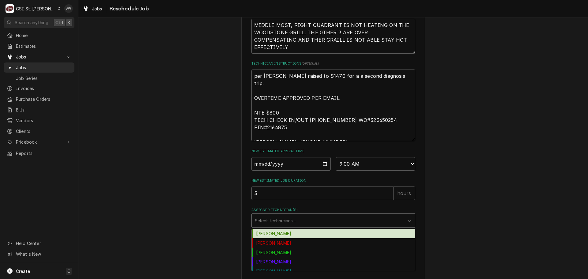
type input "c"
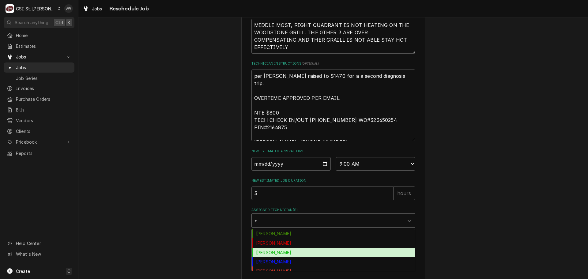
click at [291, 257] on div "Courtney Wiliford" at bounding box center [333, 252] width 163 height 9
type textarea "x"
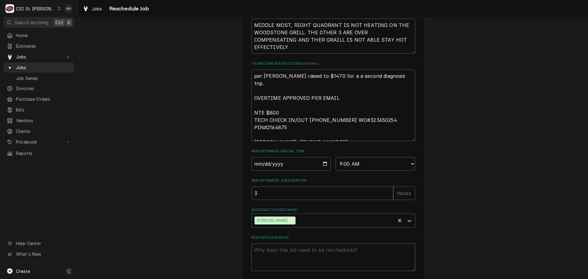
click at [286, 261] on textarea "Reschedule Reason" at bounding box center [333, 258] width 164 height 28
type textarea "x"
type textarea "r"
type textarea "x"
type textarea "re"
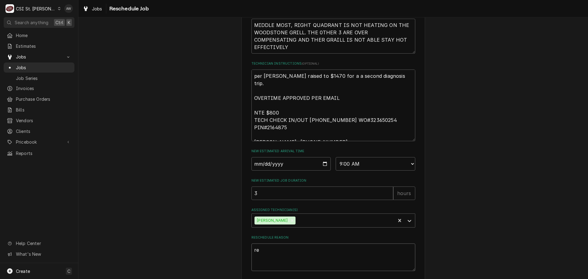
type textarea "x"
type textarea "ret"
type textarea "x"
type textarea "retu"
type textarea "x"
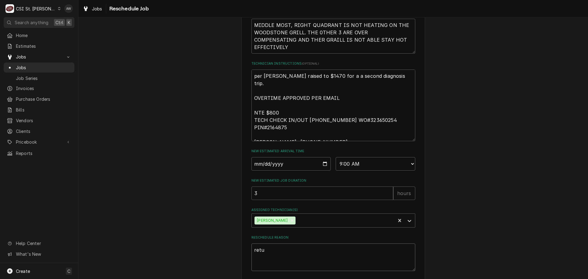
type textarea "retur"
type textarea "x"
type textarea "return"
type textarea "x"
type textarea "returni"
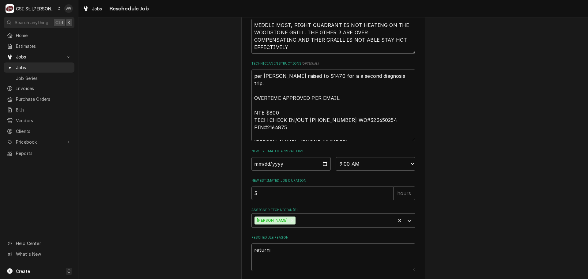
type textarea "x"
type textarea "returnin"
type textarea "x"
type textarea "returnin"
type textarea "x"
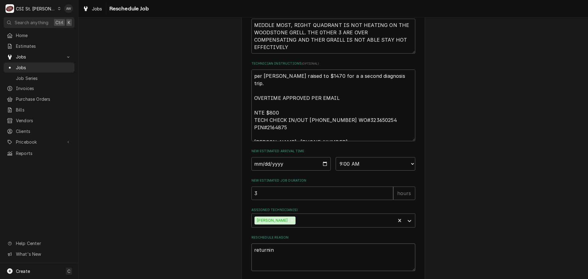
type textarea "returnin g"
type textarea "x"
type textarea "returnin gt"
type textarea "x"
type textarea "returnin gto"
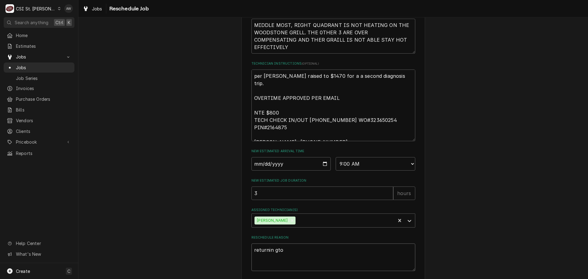
type textarea "x"
type textarea "returnin gto"
type textarea "x"
type textarea "returnin gto d"
type textarea "x"
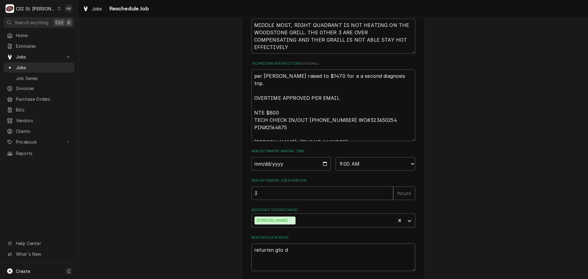
type textarea "returnin gto do"
type textarea "x"
type textarea "returnin gto do"
type textarea "x"
type textarea "returnin gto do a"
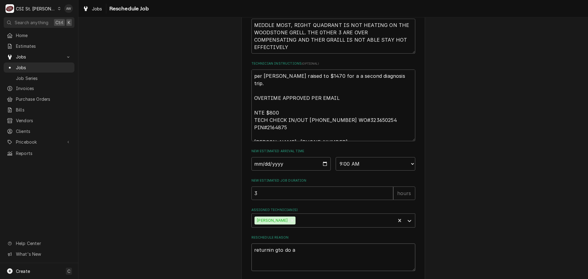
type textarea "x"
type textarea "returnin gto do an"
type textarea "x"
type textarea "returnin gto do ano"
type textarea "x"
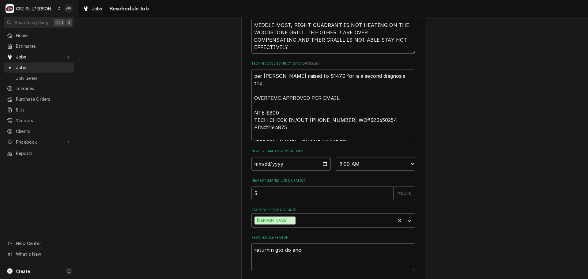
type textarea "returnin gto do anot"
type textarea "x"
type textarea "returnin gto do anoth"
type textarea "x"
type textarea "returnin gto do anothe"
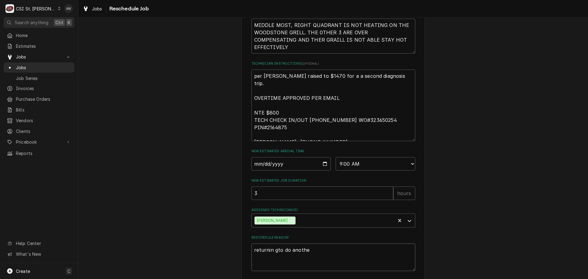
type textarea "x"
type textarea "returnin gto do another"
click at [364, 96] on textarea "per kurt - NTE raised to $1470 for a a second diagnosis trip. OVERTIME APPROVED…" at bounding box center [333, 106] width 164 height 72
drag, startPoint x: 360, startPoint y: 83, endPoint x: 338, endPoint y: 77, distance: 22.7
click at [338, 77] on textarea "per kurt - NTE raised to $1470 for a a second diagnosis trip. OVERTIME APPROVED…" at bounding box center [333, 106] width 164 height 72
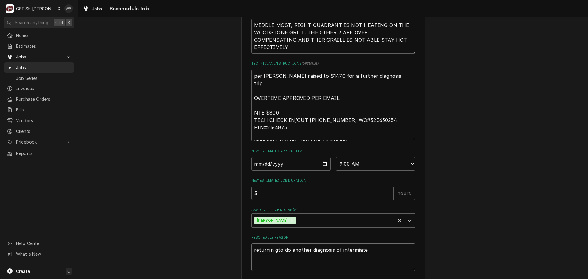
click at [273, 258] on textarea "returnin gto do another diagnosis of intermiate" at bounding box center [333, 258] width 164 height 28
drag, startPoint x: 376, startPoint y: 258, endPoint x: 333, endPoint y: 256, distance: 43.5
click at [333, 256] on textarea "returning to do another diagnosis of intermiate" at bounding box center [333, 258] width 164 height 28
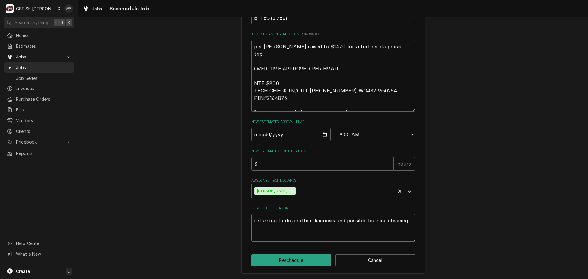
scroll to position [251, 0]
drag, startPoint x: 332, startPoint y: 220, endPoint x: 402, endPoint y: 217, distance: 69.6
click at [402, 217] on textarea "returning to do another diagnosis and possible burning cleaning" at bounding box center [333, 228] width 164 height 28
click at [392, 48] on textarea "per kurt - NTE raised to $1470 for a further diagnosis trip. OVERTIME APPROVED …" at bounding box center [333, 76] width 164 height 72
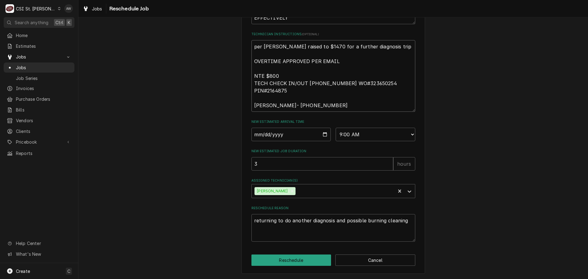
paste textarea "and possible burning cleaning"
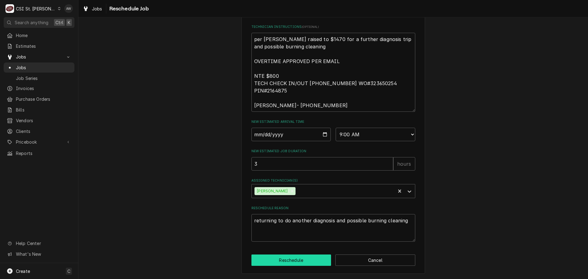
click at [286, 259] on button "Reschedule" at bounding box center [291, 260] width 80 height 11
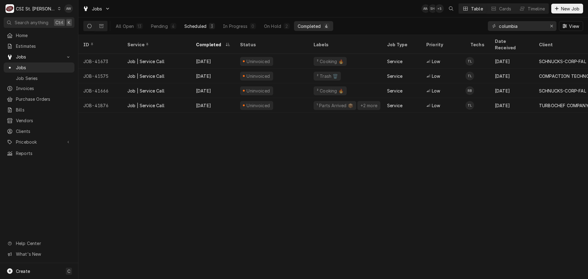
click at [211, 30] on button "Scheduled 3" at bounding box center [200, 26] width 38 height 10
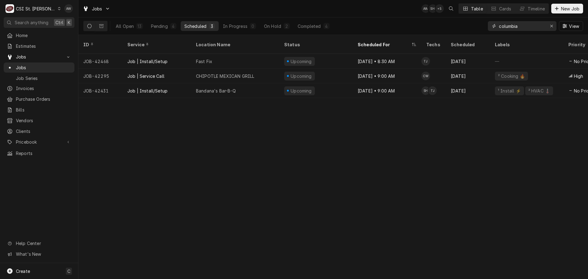
drag, startPoint x: 527, startPoint y: 28, endPoint x: 452, endPoint y: 25, distance: 75.1
click at [452, 25] on div "All Open 13 Pending 4 Scheduled 3 In Progress 0 On Hold 2 Completed 4 columbia …" at bounding box center [333, 25] width 500 height 17
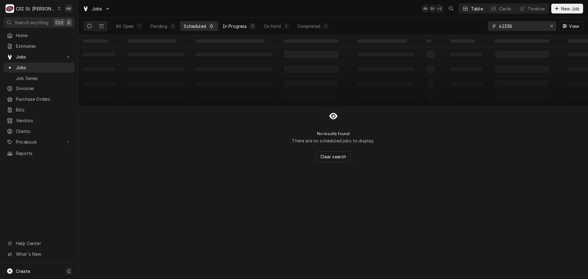
type input "42338"
click at [235, 28] on div "In Progress" at bounding box center [235, 26] width 25 height 6
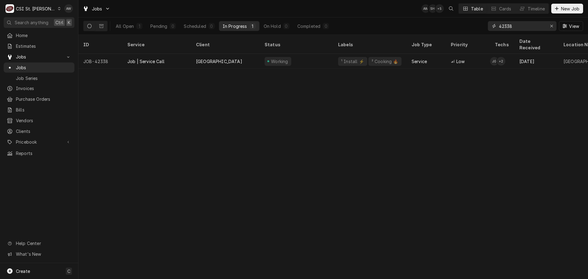
drag, startPoint x: 530, startPoint y: 26, endPoint x: 465, endPoint y: 22, distance: 65.7
click at [465, 24] on div "All Open 1 Pending 0 Scheduled 0 In Progress 1 On Hold 0 Completed 0 42338 View" at bounding box center [333, 25] width 500 height 17
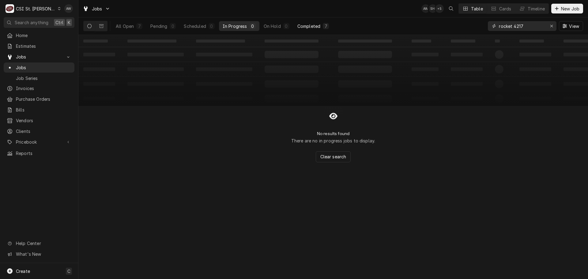
type input "rocket 4217"
click at [313, 27] on div "Completed" at bounding box center [308, 26] width 23 height 6
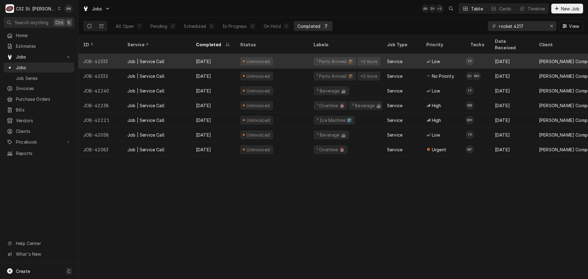
click at [298, 55] on div "Uninvoiced" at bounding box center [272, 61] width 74 height 15
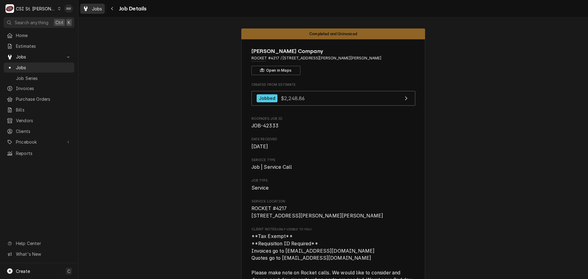
click at [102, 9] on span "Jobs" at bounding box center [97, 9] width 10 height 6
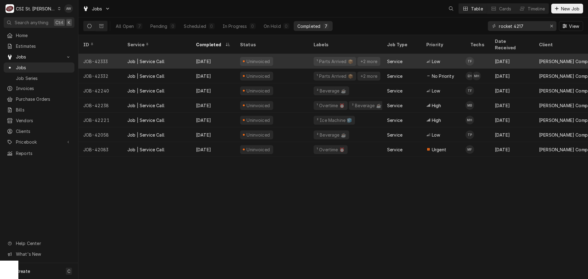
click at [285, 56] on div "Uninvoiced" at bounding box center [272, 61] width 74 height 15
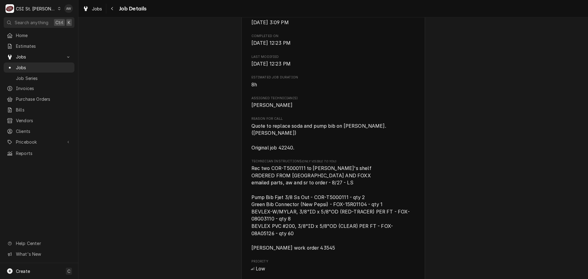
scroll to position [306, 0]
click at [99, 8] on span "Jobs" at bounding box center [97, 9] width 10 height 6
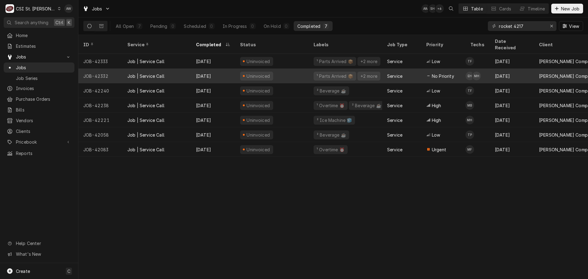
click at [283, 72] on div "Uninvoiced" at bounding box center [272, 76] width 74 height 15
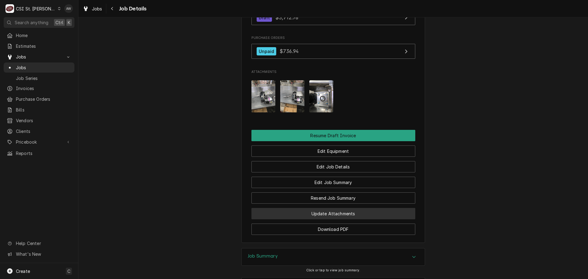
scroll to position [692, 0]
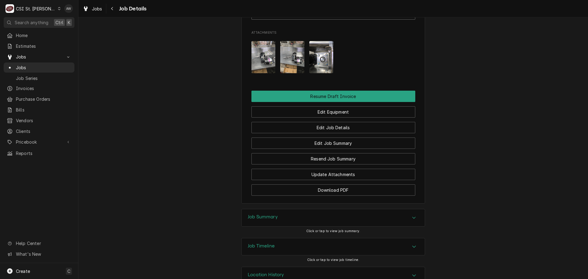
click at [287, 209] on div "Job Summary" at bounding box center [333, 217] width 183 height 17
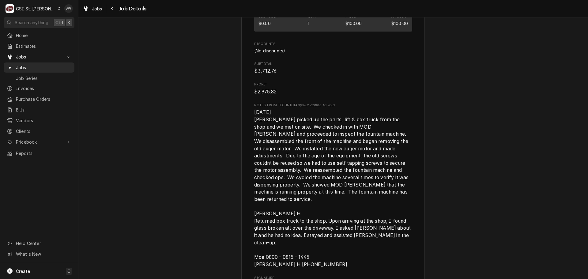
scroll to position [1549, 0]
drag, startPoint x: 92, startPoint y: 10, endPoint x: 100, endPoint y: 12, distance: 8.5
click at [92, 10] on span "Jobs" at bounding box center [97, 9] width 10 height 6
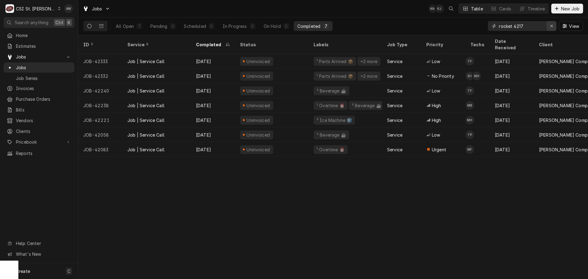
click at [549, 27] on div "Erase input" at bounding box center [552, 26] width 6 height 6
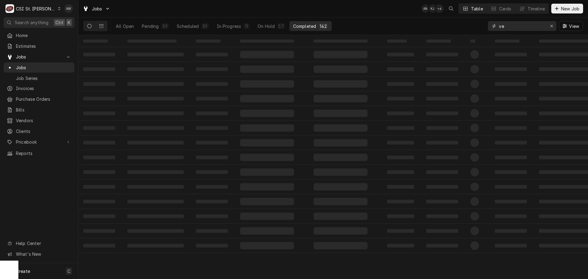
type input "v"
type input "sub"
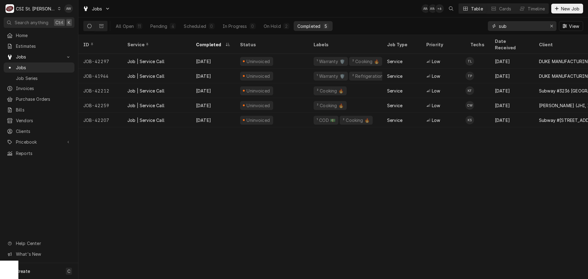
drag, startPoint x: 509, startPoint y: 24, endPoint x: 505, endPoint y: 24, distance: 4.3
click at [505, 24] on input "sub" at bounding box center [522, 26] width 46 height 10
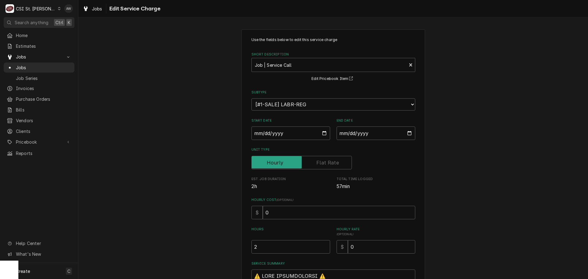
scroll to position [184, 0]
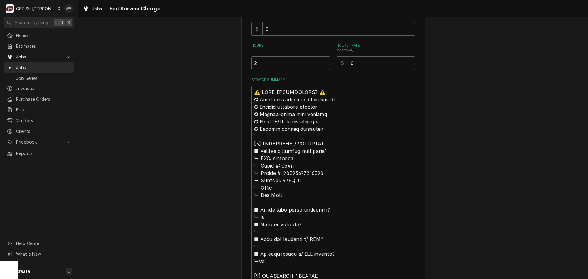
drag, startPoint x: 294, startPoint y: 167, endPoint x: 281, endPoint y: 163, distance: 13.0
type textarea "⚠️ 𝗙𝗢𝗥𝗠 𝗜𝗡𝗦𝗧𝗥𝗨𝗖𝗧𝗜𝗢𝗡𝗦 ⚠️ ✪ 𝗖𝗼𝗺𝗽𝗹𝗲𝘁𝗲 𝗮𝗹𝗹 𝗿𝗲𝗹𝗲𝘃𝗮𝗻𝘁 𝘀𝗲𝗰𝘁𝗶𝗼𝗻𝘀 ✪ 𝗣𝗿𝗼𝘃𝗶𝗱𝗲 𝗱𝗲𝘁𝗮𝗶𝗹𝗲𝗱 𝗮𝗻𝘀…"
type textarea "x"
type textarea "⚠️ 𝗙𝗢𝗥𝗠 𝗜𝗡𝗦𝗧𝗥𝗨𝗖𝗧𝗜𝗢𝗡𝗦 ⚠️ ✪ 𝗖𝗼𝗺𝗽𝗹𝗲𝘁𝗲 𝗮𝗹𝗹 𝗿𝗲𝗹𝗲𝘃𝗮𝗻𝘁 𝘀𝗲𝗰𝘁𝗶𝗼𝗻𝘀 ✪ 𝗣𝗿𝗼𝘃𝗶𝗱𝗲 𝗱𝗲𝘁𝗮𝗶𝗹𝗲𝗱 𝗮𝗻𝘀…"
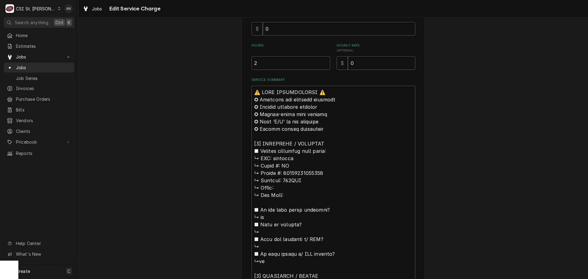
type textarea "x"
type textarea "⚠️ 𝗙𝗢𝗥𝗠 𝗜𝗡𝗦𝗧𝗥𝗨𝗖𝗧𝗜𝗢𝗡𝗦 ⚠️ ✪ 𝗖𝗼𝗺𝗽𝗹𝗲𝘁𝗲 𝗮𝗹𝗹 𝗿𝗲𝗹𝗲𝘃𝗮𝗻𝘁 𝘀𝗲𝗰𝘁𝗶𝗼𝗻𝘀 ✪ 𝗣𝗿𝗼𝘃𝗶𝗱𝗲 𝗱𝗲𝘁𝗮𝗶𝗹𝗲𝗱 𝗮𝗻𝘀…"
type textarea "x"
type textarea "⚠️ 𝗙𝗢𝗥𝗠 𝗜𝗡𝗦𝗧𝗥𝗨𝗖𝗧𝗜𝗢𝗡𝗦 ⚠️ ✪ 𝗖𝗼𝗺𝗽𝗹𝗲𝘁𝗲 𝗮𝗹𝗹 𝗿𝗲𝗹𝗲𝘃𝗮𝗻𝘁 𝘀𝗲𝗰𝘁𝗶𝗼𝗻𝘀 ✪ 𝗣𝗿𝗼𝘃𝗶𝗱𝗲 𝗱𝗲𝘁𝗮𝗶𝗹𝗲𝗱 𝗮𝗻𝘀…"
type textarea "x"
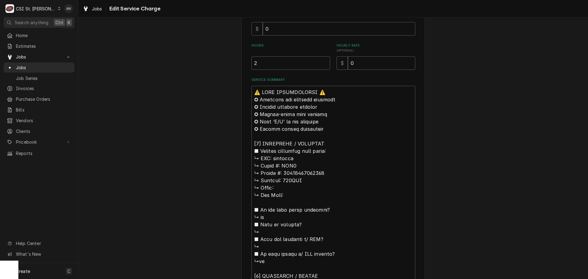
type textarea "⚠️ 𝗙𝗢𝗥𝗠 𝗜𝗡𝗦𝗧𝗥𝗨𝗖𝗧𝗜𝗢𝗡𝗦 ⚠️ ✪ 𝗖𝗼𝗺𝗽𝗹𝗲𝘁𝗲 𝗮𝗹𝗹 𝗿𝗲𝗹𝗲𝘃𝗮𝗻𝘁 𝘀𝗲𝗰𝘁𝗶𝗼𝗻𝘀 ✪ 𝗣𝗿𝗼𝘃𝗶𝗱𝗲 𝗱𝗲𝘁𝗮𝗶𝗹𝗲𝗱 𝗮𝗻𝘀…"
type textarea "x"
type textarea "⚠️ 𝗙𝗢𝗥𝗠 𝗜𝗡𝗦𝗧𝗥𝗨𝗖𝗧𝗜𝗢𝗡𝗦 ⚠️ ✪ 𝗖𝗼𝗺𝗽𝗹𝗲𝘁𝗲 𝗮𝗹𝗹 𝗿𝗲𝗹𝗲𝘃𝗮𝗻𝘁 𝘀𝗲𝗰𝘁𝗶𝗼𝗻𝘀 ✪ 𝗣𝗿𝗼𝘃𝗶𝗱𝗲 𝗱𝗲𝘁𝗮𝗶𝗹𝗲𝗱 𝗮𝗻𝘀…"
type textarea "x"
type textarea "⚠️ 𝗙𝗢𝗥𝗠 𝗜𝗡𝗦𝗧𝗥𝗨𝗖𝗧𝗜𝗢𝗡𝗦 ⚠️ ✪ 𝗖𝗼𝗺𝗽𝗹𝗲𝘁𝗲 𝗮𝗹𝗹 𝗿𝗲𝗹𝗲𝘃𝗮𝗻𝘁 𝘀𝗲𝗰𝘁𝗶𝗼𝗻𝘀 ✪ 𝗣𝗿𝗼𝘃𝗶𝗱𝗲 𝗱𝗲𝘁𝗮𝗶𝗹𝗲𝗱 𝗮𝗻𝘀…"
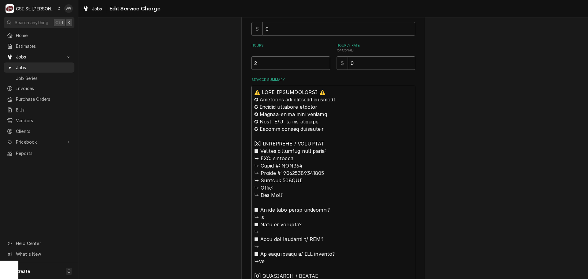
type textarea "x"
type textarea "⚠️ 𝗙𝗢𝗥𝗠 𝗜𝗡𝗦𝗧𝗥𝗨𝗖𝗧𝗜𝗢𝗡𝗦 ⚠️ ✪ 𝗖𝗼𝗺𝗽𝗹𝗲𝘁𝗲 𝗮𝗹𝗹 𝗿𝗲𝗹𝗲𝘃𝗮𝗻𝘁 𝘀𝗲𝗰𝘁𝗶𝗼𝗻𝘀 ✪ 𝗣𝗿𝗼𝘃𝗶𝗱𝗲 𝗱𝗲𝘁𝗮𝗶𝗹𝗲𝗱 𝗮𝗻𝘀…"
type textarea "x"
type textarea "⚠️ 𝗙𝗢𝗥𝗠 𝗜𝗡𝗦𝗧𝗥𝗨𝗖𝗧𝗜𝗢𝗡𝗦 ⚠️ ✪ 𝗖𝗼𝗺𝗽𝗹𝗲𝘁𝗲 𝗮𝗹𝗹 𝗿𝗲𝗹𝗲𝘃𝗮𝗻𝘁 𝘀𝗲𝗰𝘁𝗶𝗼𝗻𝘀 ✪ 𝗣𝗿𝗼𝘃𝗶𝗱𝗲 𝗱𝗲𝘁𝗮𝗶𝗹𝗲𝗱 𝗮𝗻𝘀…"
type textarea "x"
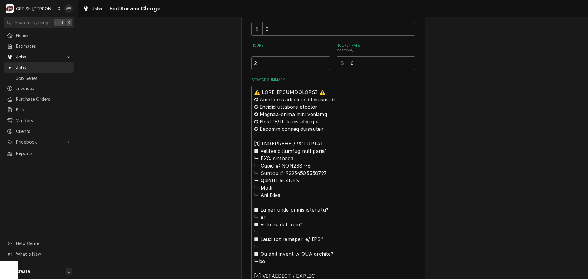
type textarea "⚠️ 𝗙𝗢𝗥𝗠 𝗜𝗡𝗦𝗧𝗥𝗨𝗖𝗧𝗜𝗢𝗡𝗦 ⚠️ ✪ 𝗖𝗼𝗺𝗽𝗹𝗲𝘁𝗲 𝗮𝗹𝗹 𝗿𝗲𝗹𝗲𝘃𝗮𝗻𝘁 𝘀𝗲𝗰𝘁𝗶𝗼𝗻𝘀 ✪ 𝗣𝗿𝗼𝘃𝗶𝗱𝗲 𝗱𝗲𝘁𝗮𝗶𝗹𝗲𝗱 𝗮𝗻𝘀…"
type textarea "x"
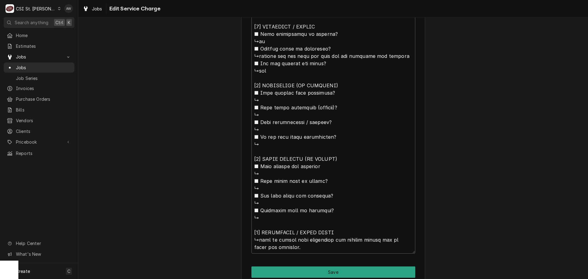
scroll to position [461, 0]
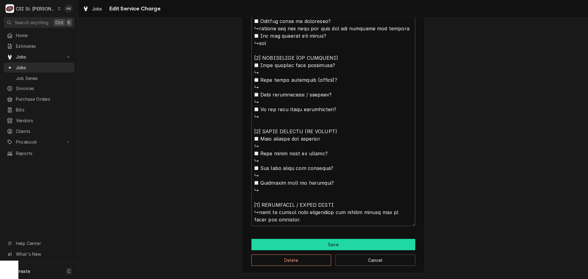
type textarea "⚠️ 𝗙𝗢𝗥𝗠 𝗜𝗡𝗦𝗧𝗥𝗨𝗖𝗧𝗜𝗢𝗡𝗦 ⚠️ ✪ 𝗖𝗼𝗺𝗽𝗹𝗲𝘁𝗲 𝗮𝗹𝗹 𝗿𝗲𝗹𝗲𝘃𝗮𝗻𝘁 𝘀𝗲𝗰𝘁𝗶𝗼𝗻𝘀 ✪ 𝗣𝗿𝗼𝘃𝗶𝗱𝗲 𝗱𝗲𝘁𝗮𝗶𝗹𝗲𝗱 𝗮𝗻𝘀…"
click at [331, 248] on button "Save" at bounding box center [333, 244] width 164 height 11
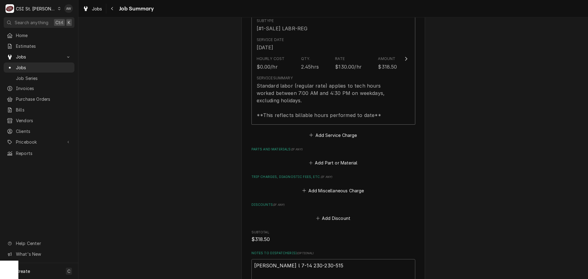
scroll to position [800, 0]
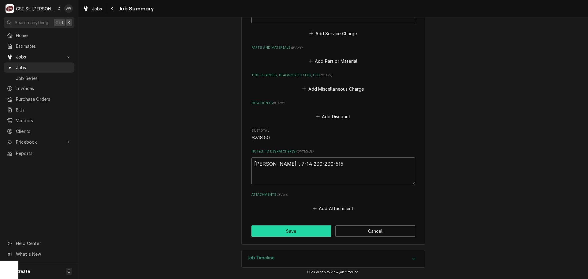
click at [296, 227] on button "Save" at bounding box center [291, 230] width 80 height 11
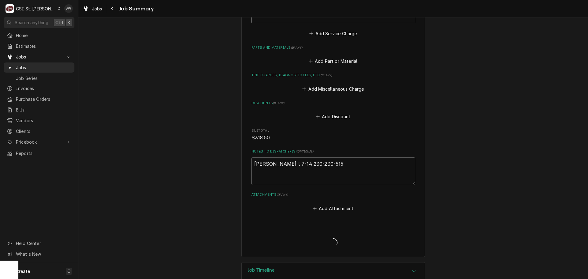
type textarea "x"
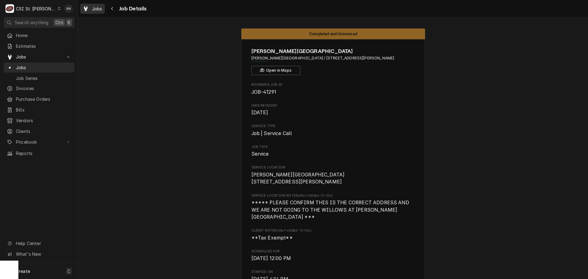
click at [102, 11] on span "Jobs" at bounding box center [97, 9] width 10 height 6
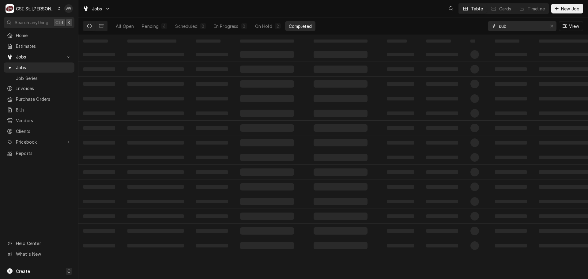
drag, startPoint x: 528, startPoint y: 24, endPoint x: 471, endPoint y: 23, distance: 57.0
click at [471, 23] on div "All Open Pending 4 Scheduled 0 In Progress 0 On Hold 2 Completed sub View" at bounding box center [333, 25] width 500 height 17
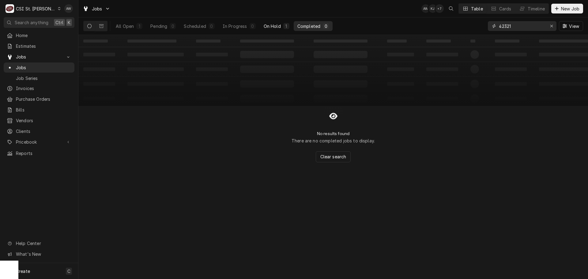
type input "42321"
click at [283, 27] on div "1" at bounding box center [286, 26] width 6 height 6
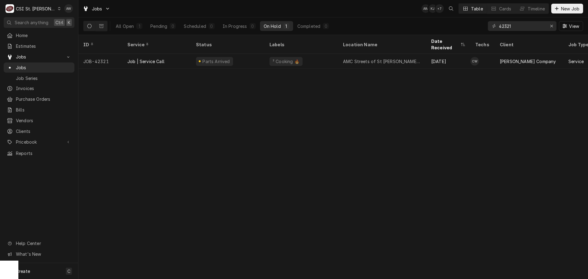
click at [294, 58] on div "² Cooking 🔥" at bounding box center [286, 61] width 28 height 6
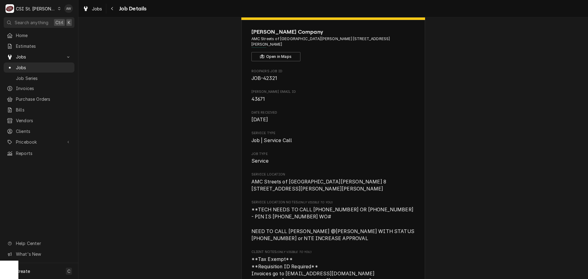
scroll to position [123, 0]
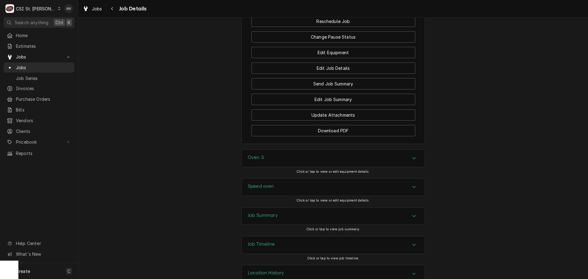
click at [292, 208] on div "Job Summary" at bounding box center [333, 216] width 183 height 17
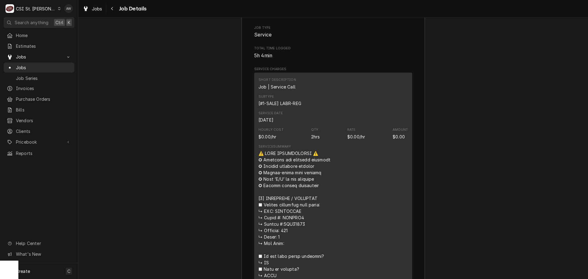
scroll to position [1228, 0]
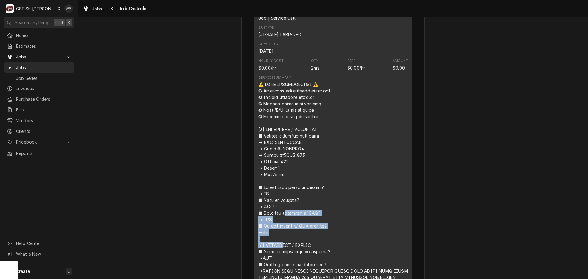
drag, startPoint x: 303, startPoint y: 140, endPoint x: 255, endPoint y: 127, distance: 50.4
click at [255, 127] on div "Short Description Job | Service Call Subtype [#1-SALE] LABR-REG Service Date [D…" at bounding box center [333, 235] width 158 height 462
copy div "𝗲𝗿𝗶𝗳𝗶𝗲𝗱 𝘄/ 𝗠𝗙𝗚? ↳ YES ■ 𝗜𝘀 𝘂𝗻𝗶𝘁 𝘁𝗮𝗴𝗴𝗲𝗱 𝘄/ 𝗖𝗦𝗜 𝘀𝘁𝗶𝗰𝗸𝗲𝗿? ↳NO [𝟮] 𝗗𝗜𝗔𝗚𝗡𝗢"
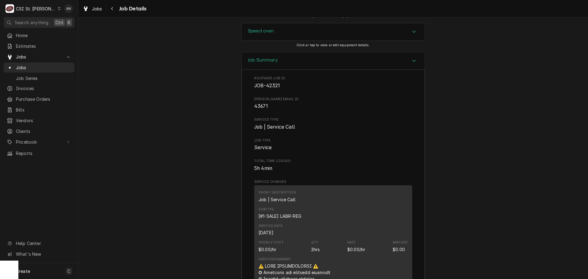
scroll to position [952, 0]
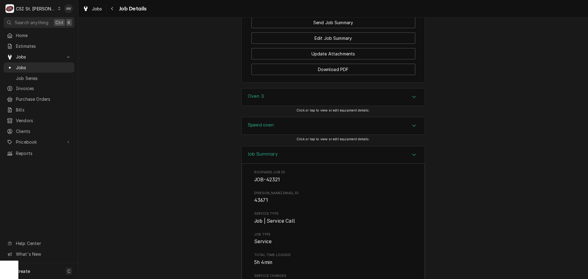
click at [295, 117] on div "Speed oven" at bounding box center [333, 125] width 183 height 17
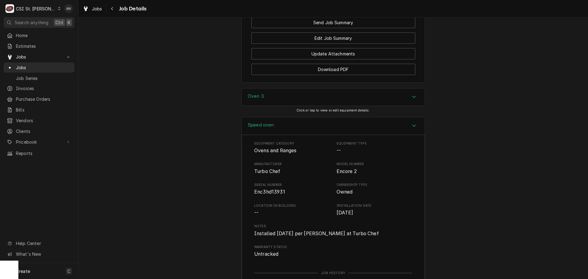
click at [278, 89] on div "Oven 3" at bounding box center [333, 97] width 183 height 17
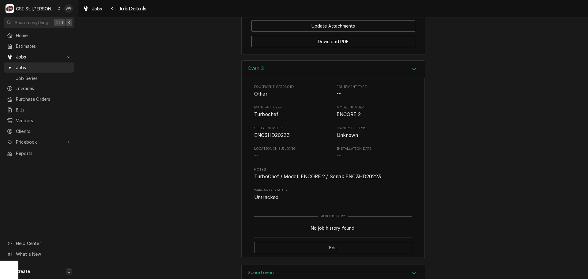
scroll to position [1044, 0]
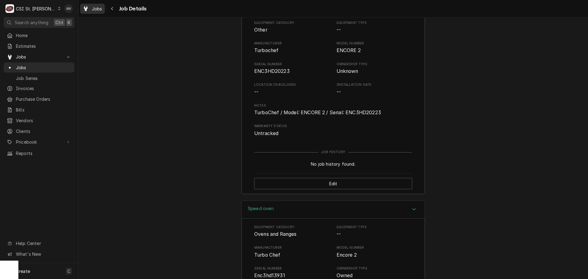
drag, startPoint x: 87, startPoint y: 7, endPoint x: 96, endPoint y: 9, distance: 10.0
click at [87, 7] on icon "Dynamic Content Wrapper" at bounding box center [86, 8] width 4 height 5
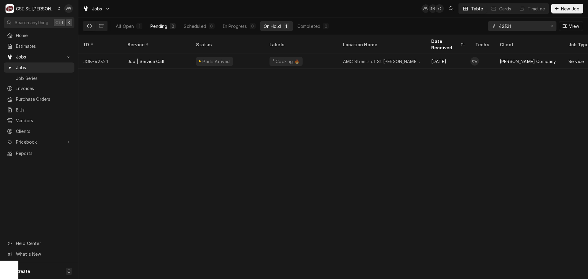
click at [172, 24] on div "0" at bounding box center [173, 26] width 4 height 6
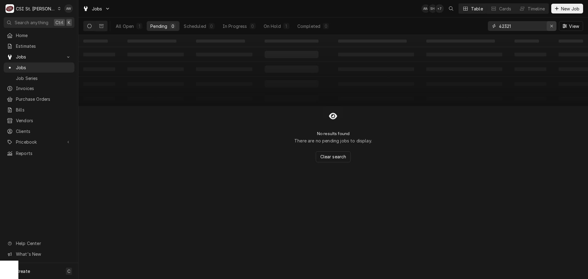
click at [551, 27] on icon "Erase input" at bounding box center [551, 26] width 3 height 4
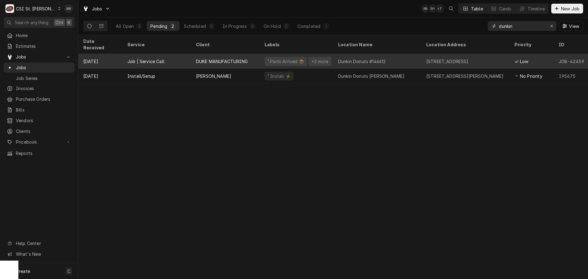
type input "dunkin"
click at [416, 54] on div "Dunkin Donuts #146612" at bounding box center [377, 61] width 88 height 15
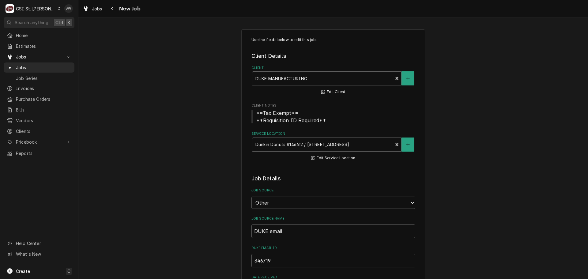
type textarea "x"
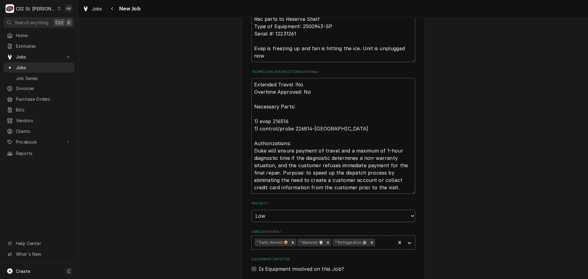
scroll to position [490, 0]
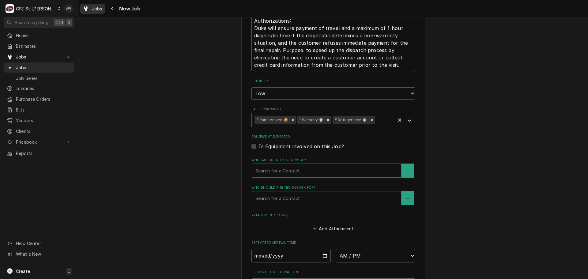
click at [96, 9] on span "Jobs" at bounding box center [97, 9] width 10 height 6
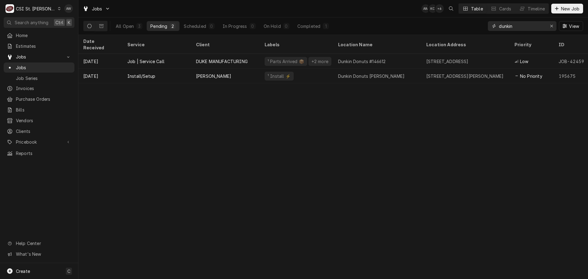
drag, startPoint x: 518, startPoint y: 29, endPoint x: 478, endPoint y: 28, distance: 39.8
click at [478, 28] on div "All Open 3 Pending 2 Scheduled 0 In Progress 0 On Hold 0 Completed 1 dunkin View" at bounding box center [333, 25] width 500 height 17
type input "4"
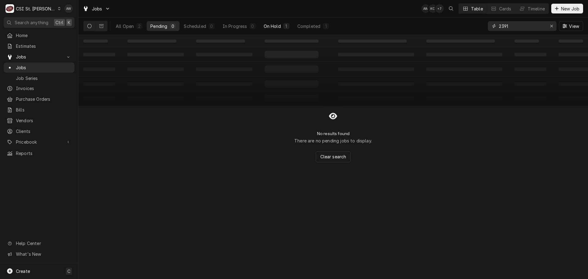
type input "2391"
click at [282, 29] on button "On Hold 1" at bounding box center [276, 26] width 33 height 10
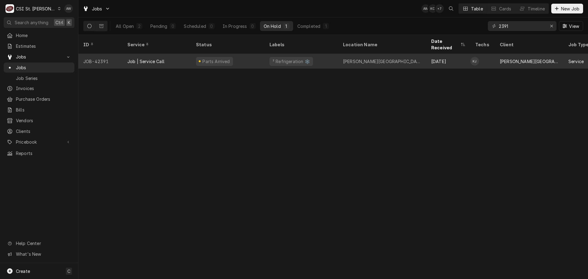
click at [352, 58] on div "Barnwell Middle School" at bounding box center [382, 61] width 78 height 6
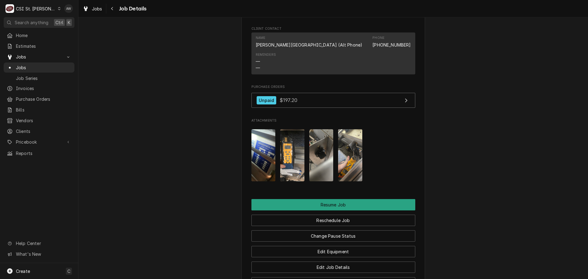
scroll to position [766, 0]
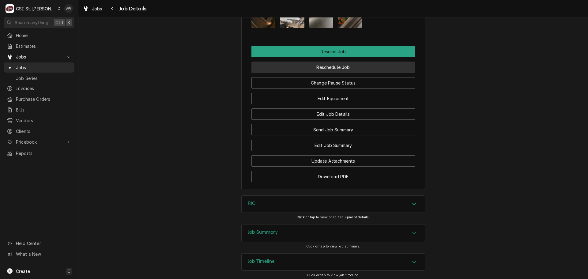
click at [339, 73] on button "Reschedule Job" at bounding box center [333, 67] width 164 height 11
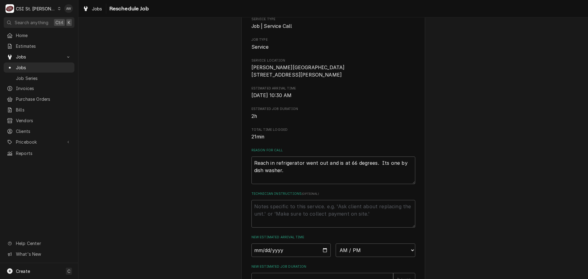
scroll to position [179, 0]
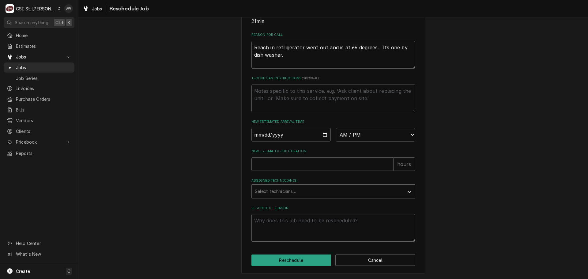
click at [357, 134] on select "AM / PM 6:00 AM 6:15 AM 6:30 AM 6:45 AM 7:00 AM 7:15 AM 7:30 AM 7:45 AM 8:00 AM…" at bounding box center [376, 134] width 80 height 13
select select "10:00:00"
click at [336, 128] on select "AM / PM 6:00 AM 6:15 AM 6:30 AM 6:45 AM 7:00 AM 7:15 AM 7:30 AM 7:45 AM 8:00 AM…" at bounding box center [376, 134] width 80 height 13
type textarea "x"
click at [324, 134] on input "Date" at bounding box center [291, 134] width 80 height 13
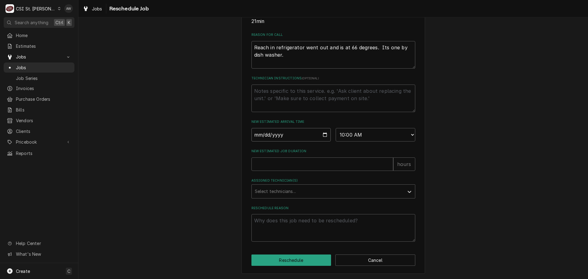
type input "2025-09-04"
click at [291, 167] on input "New Estimated Job Duration" at bounding box center [322, 163] width 142 height 13
type textarea "x"
type input "2"
click at [293, 190] on div "Assigned Technician(s)" at bounding box center [328, 191] width 146 height 11
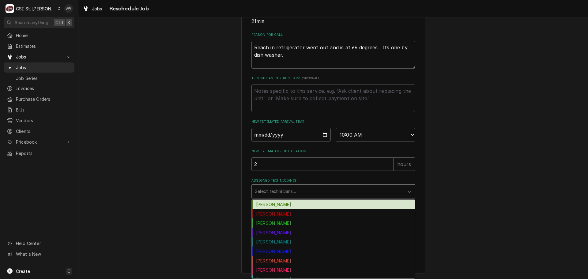
type input "k"
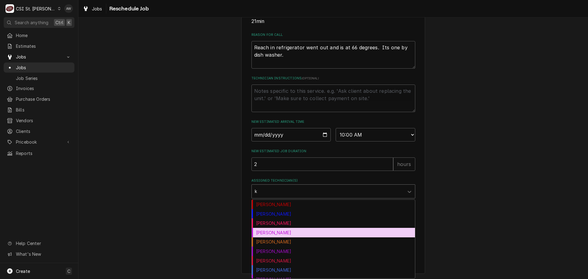
click at [282, 232] on div "Kevin Jordan" at bounding box center [333, 232] width 163 height 9
type textarea "x"
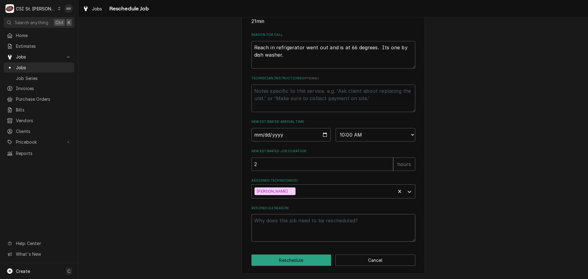
click at [278, 222] on textarea "Reschedule Reason" at bounding box center [333, 228] width 164 height 28
type textarea "x"
type textarea "r"
type textarea "x"
type textarea "re"
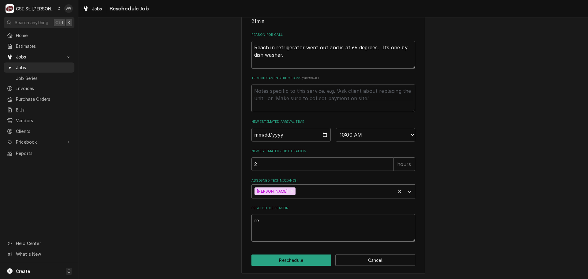
type textarea "x"
type textarea "ret"
type textarea "x"
type textarea "retu"
type textarea "x"
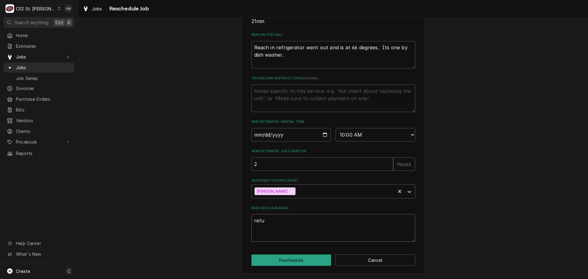
type textarea "retur"
type textarea "x"
type textarea "return"
type textarea "x"
type textarea "returni"
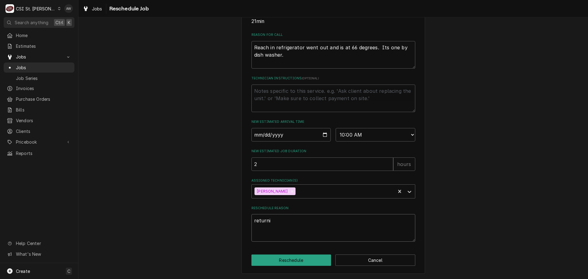
type textarea "x"
type textarea "returnin"
type textarea "x"
type textarea "returning"
type textarea "x"
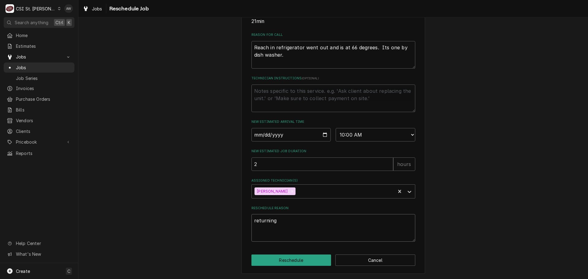
type textarea "returning"
type textarea "x"
type textarea "returning w"
type textarea "x"
type textarea "returning wi"
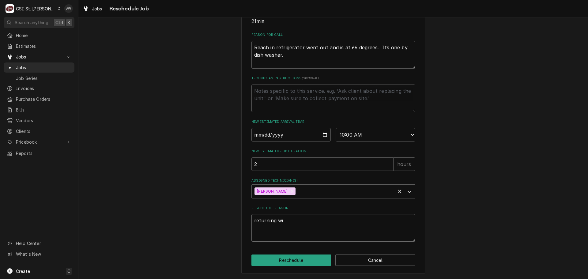
type textarea "x"
type textarea "returning wit"
type textarea "x"
type textarea "returning with"
type textarea "x"
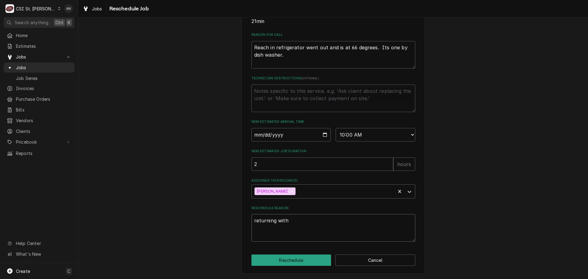
type textarea "returning with"
type textarea "x"
type textarea "returning with p"
type textarea "x"
type textarea "returning with pa"
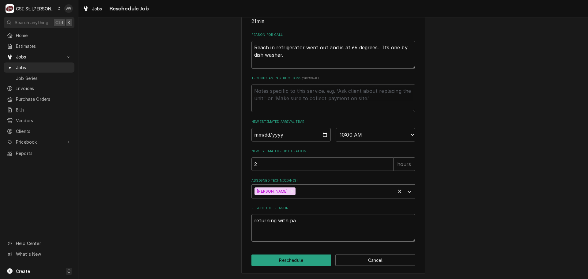
type textarea "x"
type textarea "returning with par"
type textarea "x"
type textarea "returning with part"
type textarea "x"
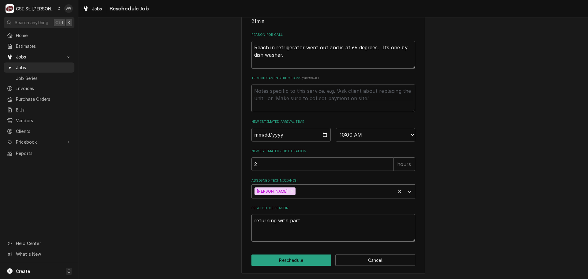
type textarea "returning with parts"
type textarea "x"
type textarea "returning with parts"
click at [282, 259] on button "Reschedule" at bounding box center [291, 260] width 80 height 11
type textarea "x"
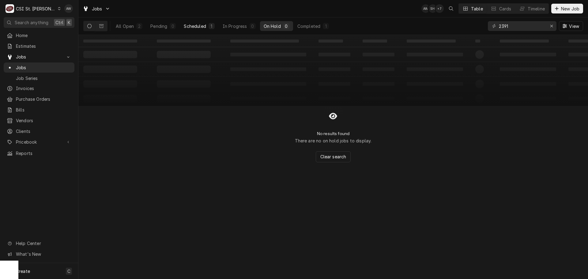
drag, startPoint x: 160, startPoint y: 21, endPoint x: 208, endPoint y: 25, distance: 48.2
click at [160, 21] on button "Pending 0" at bounding box center [163, 26] width 33 height 10
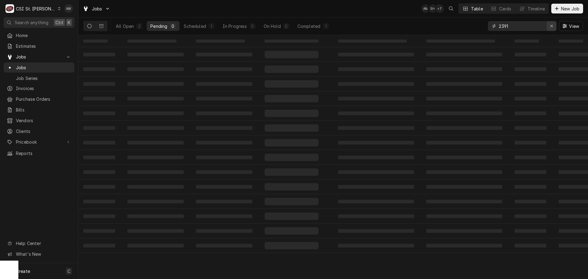
click at [549, 25] on div "Erase input" at bounding box center [552, 26] width 6 height 6
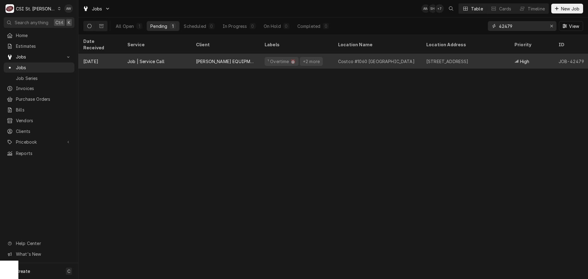
type input "42479"
click at [346, 57] on div "Costco #1060 [GEOGRAPHIC_DATA]" at bounding box center [377, 61] width 88 height 15
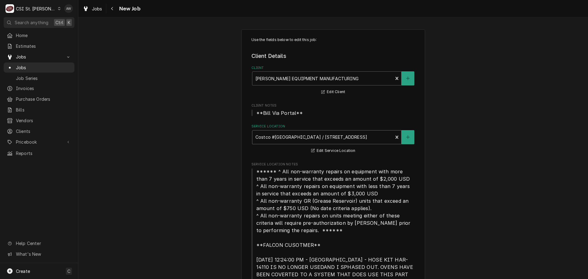
type textarea "x"
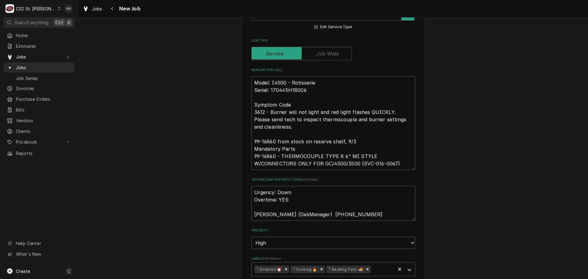
scroll to position [459, 0]
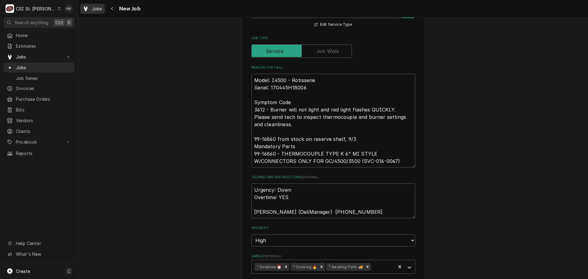
click at [94, 10] on span "Jobs" at bounding box center [97, 9] width 10 height 6
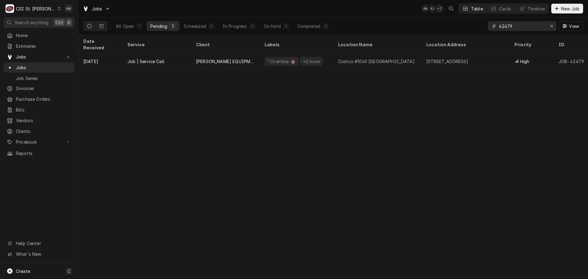
drag, startPoint x: 526, startPoint y: 29, endPoint x: 470, endPoint y: 29, distance: 55.8
click at [470, 29] on div "All Open 1 Pending 1 Scheduled 0 In Progress 0 On Hold 0 Completed 0 42479 View" at bounding box center [333, 25] width 500 height 17
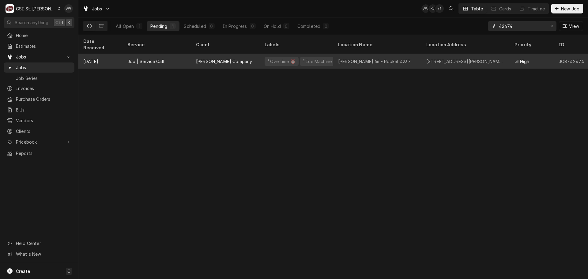
type input "42474"
click at [250, 54] on div "[PERSON_NAME] Company" at bounding box center [225, 61] width 69 height 15
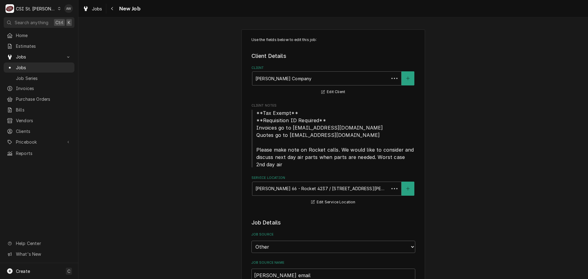
type textarea "x"
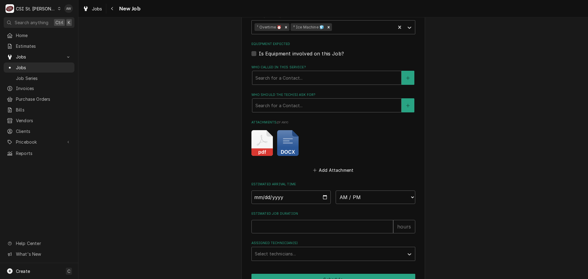
scroll to position [604, 0]
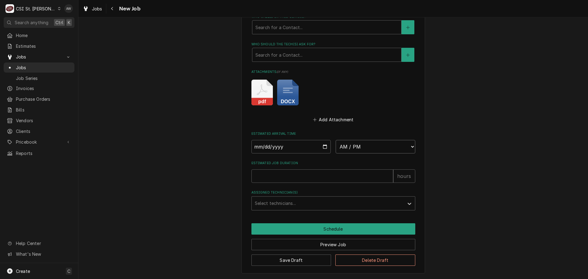
click at [369, 145] on select "AM / PM 6:00 AM 6:15 AM 6:30 AM 6:45 AM 7:00 AM 7:15 AM 7:30 AM 7:45 AM 8:00 AM…" at bounding box center [376, 146] width 80 height 13
select select "15:00:00"
click at [336, 140] on select "AM / PM 6:00 AM 6:15 AM 6:30 AM 6:45 AM 7:00 AM 7:15 AM 7:30 AM 7:45 AM 8:00 AM…" at bounding box center [376, 146] width 80 height 13
type textarea "x"
click at [356, 144] on select "AM / PM 6:00 AM 6:15 AM 6:30 AM 6:45 AM 7:00 AM 7:15 AM 7:30 AM 7:45 AM 8:00 AM…" at bounding box center [376, 146] width 80 height 13
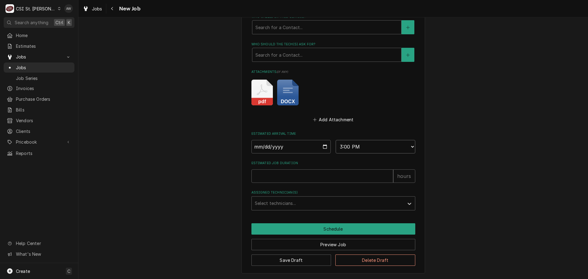
select select "15:30:00"
click at [336, 140] on select "AM / PM 6:00 AM 6:15 AM 6:30 AM 6:45 AM 7:00 AM 7:15 AM 7:30 AM 7:45 AM 8:00 AM…" at bounding box center [376, 146] width 80 height 13
click at [322, 147] on input "Date" at bounding box center [291, 146] width 80 height 13
type textarea "x"
type input "2025-09-03"
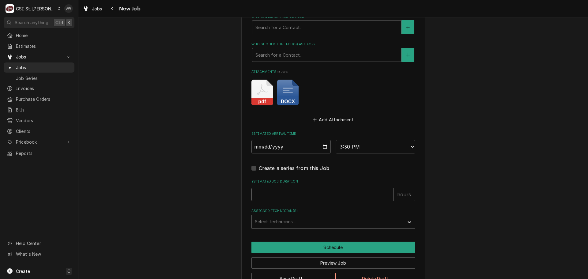
click at [285, 192] on input "Estimated Job Duration" at bounding box center [322, 194] width 142 height 13
type textarea "x"
type input "2"
type textarea "x"
click at [289, 222] on div "Assigned Technician(s)" at bounding box center [328, 221] width 146 height 11
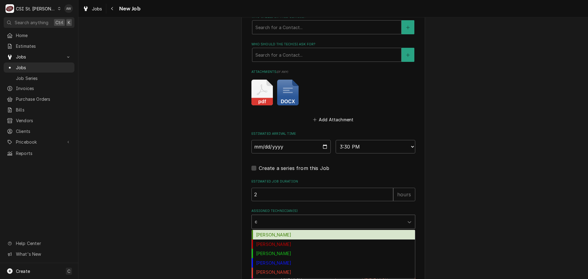
type input "co"
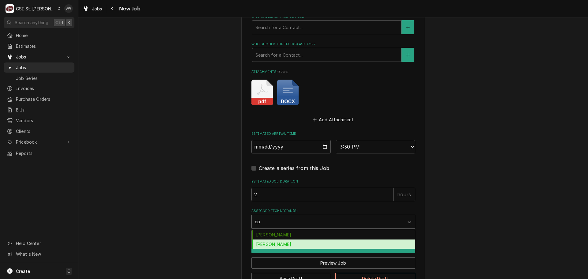
click at [283, 243] on div "Courtney Wiliford" at bounding box center [333, 244] width 163 height 9
type textarea "x"
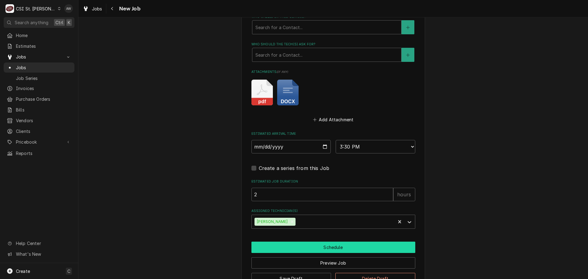
click at [282, 244] on button "Schedule" at bounding box center [333, 247] width 164 height 11
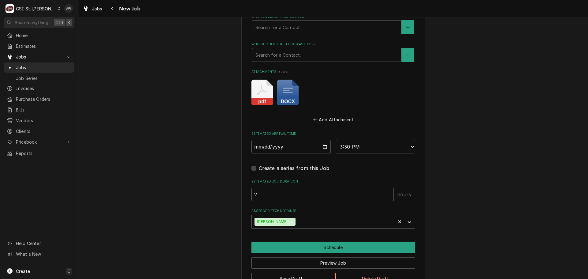
scroll to position [601, 0]
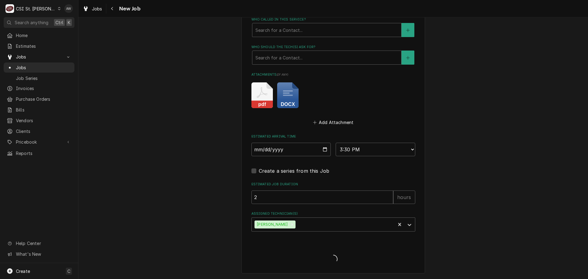
type textarea "x"
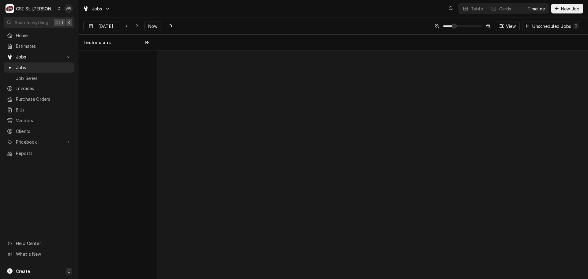
scroll to position [0, 8536]
click at [474, 7] on div "Table" at bounding box center [477, 9] width 12 height 6
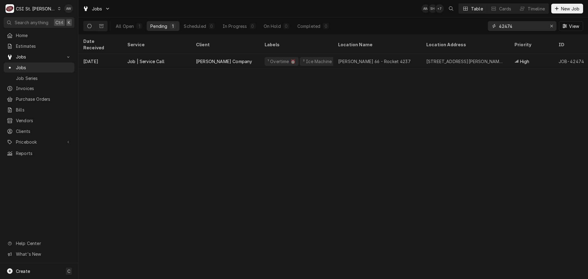
drag, startPoint x: 520, startPoint y: 26, endPoint x: 488, endPoint y: 25, distance: 31.3
click at [488, 25] on div "42474" at bounding box center [522, 26] width 69 height 10
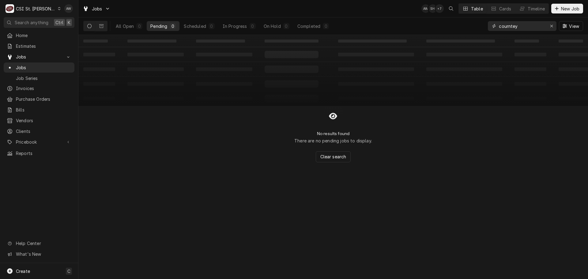
drag, startPoint x: 523, startPoint y: 27, endPoint x: 507, endPoint y: 19, distance: 17.8
click at [507, 19] on div "courntey View" at bounding box center [535, 25] width 95 height 17
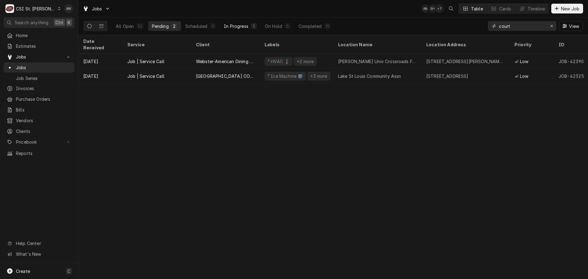
type input "court"
click at [242, 28] on div "In Progress" at bounding box center [236, 26] width 25 height 6
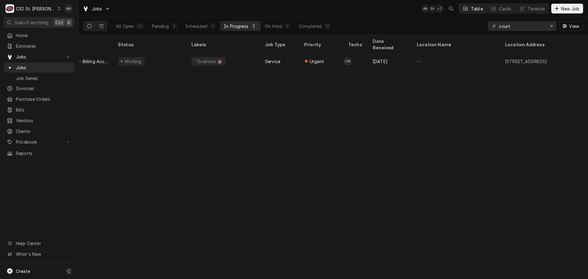
scroll to position [0, 153]
click at [168, 21] on div "All Open 36 Pending 2 Scheduled 9 In Progress 1 On Hold 5 Completed 19" at bounding box center [223, 25] width 222 height 17
click at [167, 26] on div "Pending" at bounding box center [160, 26] width 17 height 6
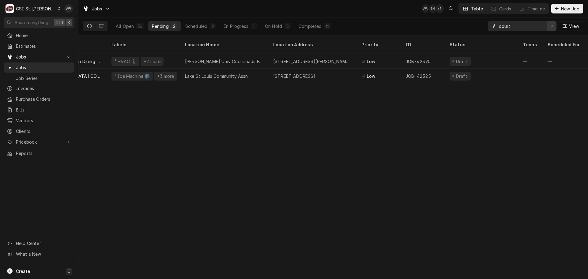
click at [551, 28] on div "Erase input" at bounding box center [552, 26] width 6 height 6
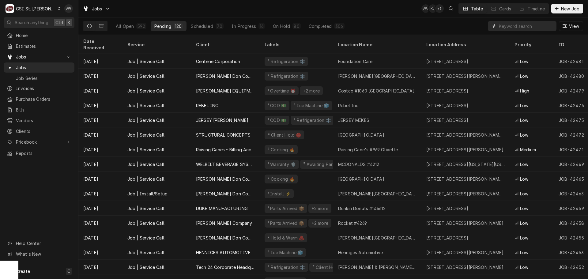
click at [523, 28] on input "Dynamic Content Wrapper" at bounding box center [526, 26] width 55 height 10
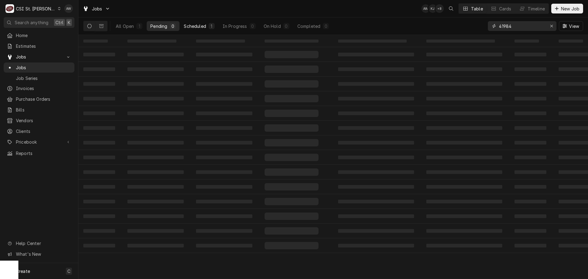
type input "41984"
click at [215, 27] on button "Scheduled 1" at bounding box center [199, 26] width 38 height 10
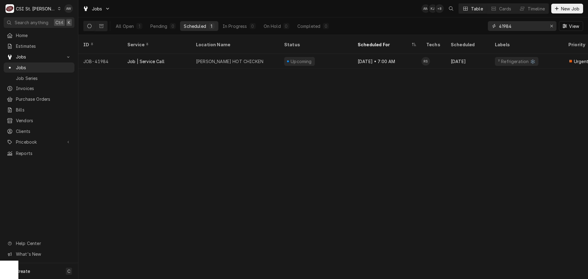
drag, startPoint x: 495, startPoint y: 25, endPoint x: 480, endPoint y: 25, distance: 14.7
click at [487, 25] on div "All Open 1 Pending 0 Scheduled 1 In Progress 0 On Hold 0 Completed 0 41984 View" at bounding box center [333, 25] width 500 height 17
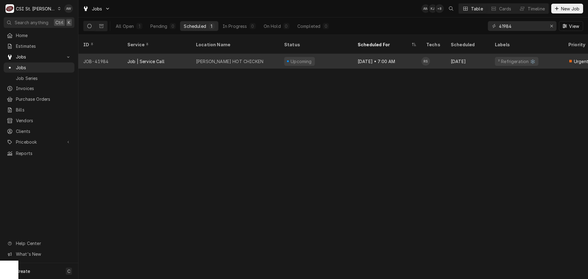
click at [350, 54] on div "Upcoming" at bounding box center [316, 61] width 74 height 15
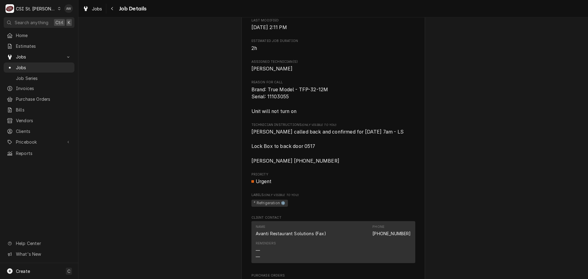
scroll to position [337, 0]
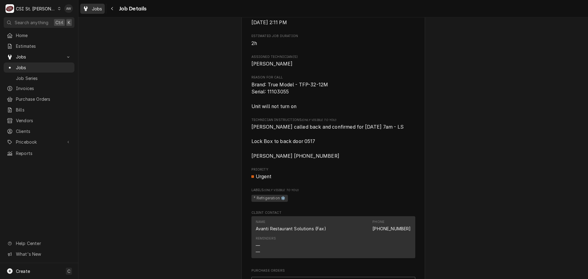
click at [88, 8] on div "Dynamic Content Wrapper" at bounding box center [86, 8] width 6 height 7
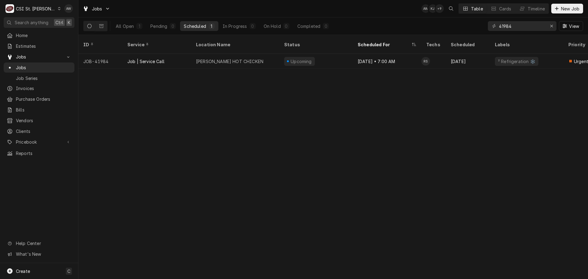
click at [557, 26] on div "41984 View" at bounding box center [535, 25] width 95 height 17
click at [553, 27] on icon "Erase input" at bounding box center [551, 26] width 3 height 4
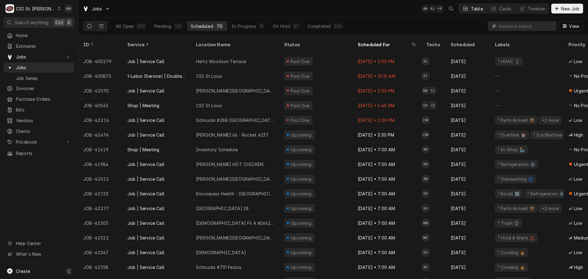
click at [506, 28] on input "Dynamic Content Wrapper" at bounding box center [526, 26] width 55 height 10
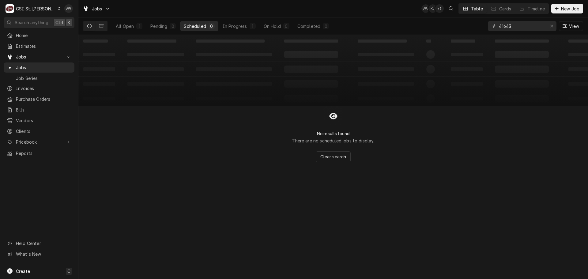
click at [232, 32] on div "All Open 1 Pending 0 Scheduled 0 In Progress 1 On Hold 0 Completed 0" at bounding box center [222, 25] width 221 height 17
click at [232, 29] on div "In Progress" at bounding box center [235, 26] width 25 height 6
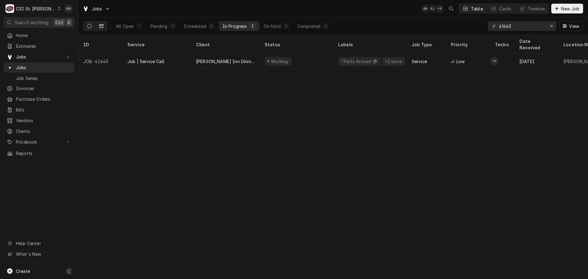
click at [101, 26] on icon "Dynamic Content Wrapper" at bounding box center [101, 26] width 4 height 4
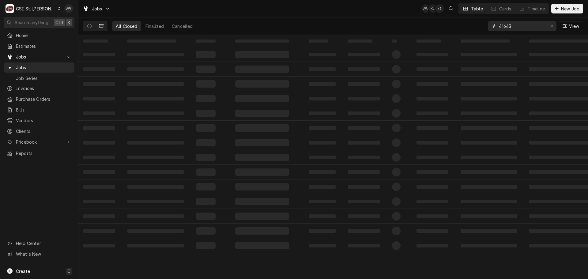
drag, startPoint x: 521, startPoint y: 28, endPoint x: 489, endPoint y: 26, distance: 32.8
click at [489, 26] on div "41643" at bounding box center [522, 26] width 69 height 10
type input "40912"
click at [209, 28] on div "Cancelled" at bounding box center [199, 26] width 21 height 6
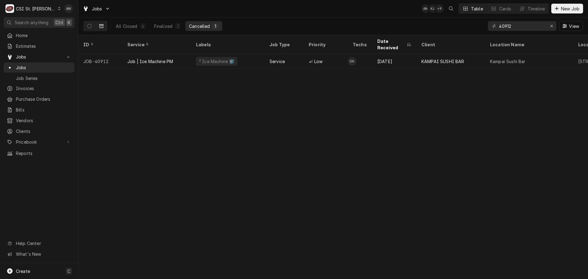
drag, startPoint x: 88, startPoint y: 28, endPoint x: 103, endPoint y: 24, distance: 15.9
click at [88, 28] on button "Dynamic Content Wrapper" at bounding box center [90, 26] width 12 height 10
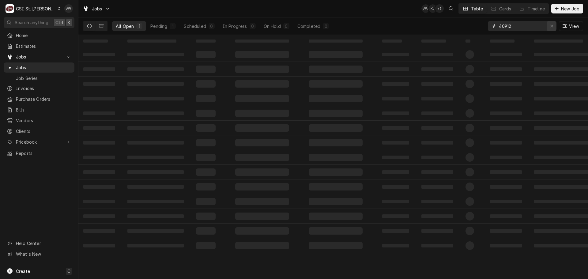
click at [554, 26] on div "Erase input" at bounding box center [552, 26] width 6 height 6
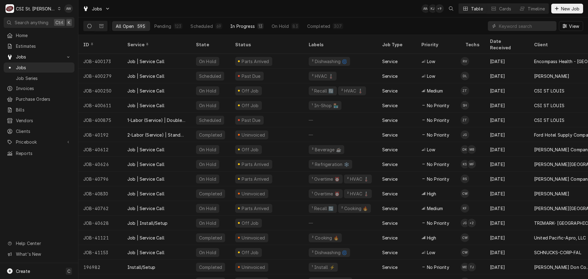
click at [243, 22] on button "In Progress 13" at bounding box center [247, 26] width 41 height 10
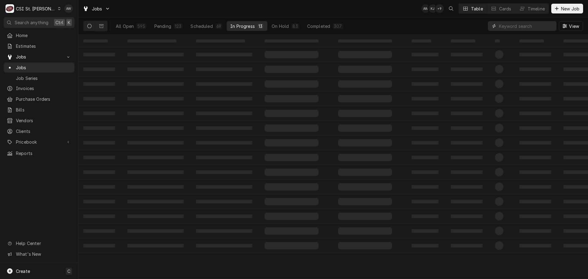
click at [517, 24] on input "Dynamic Content Wrapper" at bounding box center [526, 26] width 55 height 10
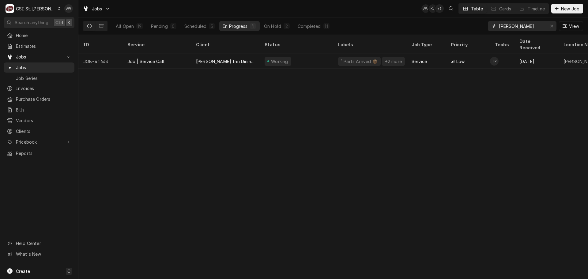
type input "tony"
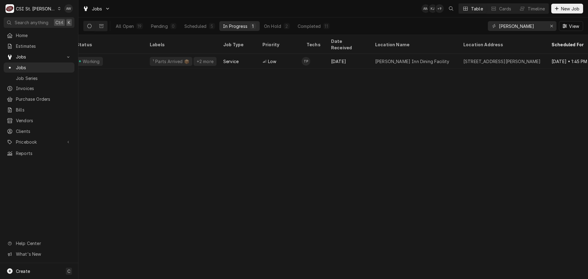
scroll to position [0, 189]
click at [555, 28] on button "Erase input" at bounding box center [552, 26] width 10 height 10
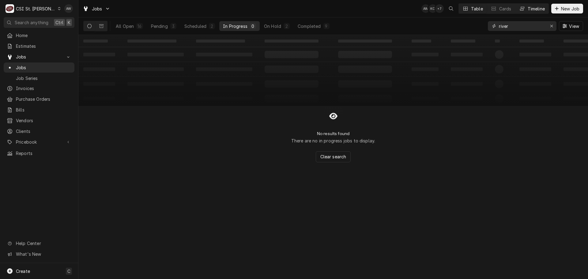
type input "river"
click at [530, 11] on div "Timeline" at bounding box center [536, 9] width 17 height 6
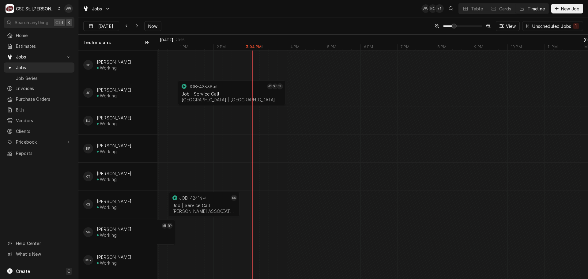
scroll to position [328, 0]
click at [93, 23] on input "[DATE]" at bounding box center [97, 27] width 27 height 12
click at [134, 62] on div "4" at bounding box center [133, 64] width 9 height 9
type input "Sep 4"
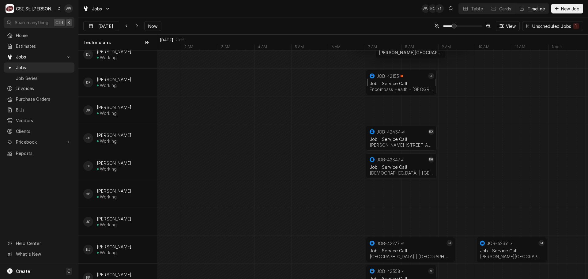
scroll to position [105, 0]
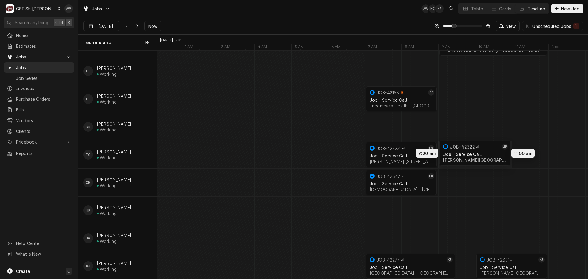
drag, startPoint x: 384, startPoint y: 149, endPoint x: 459, endPoint y: 157, distance: 76.4
click at [463, 9] on icon "Dynamic Content Wrapper" at bounding box center [465, 9] width 4 height 4
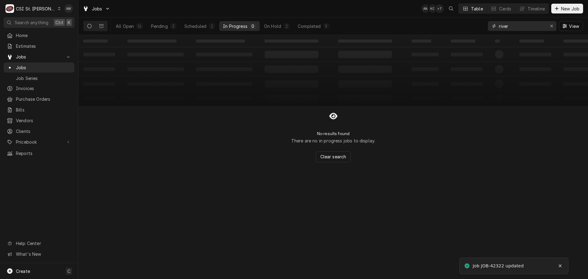
drag, startPoint x: 518, startPoint y: 25, endPoint x: 485, endPoint y: 25, distance: 33.7
click at [485, 25] on div "All Open 16 Pending 3 Scheduled 2 In Progress 0 On Hold 2 Completed 9 river View" at bounding box center [333, 25] width 500 height 17
click at [169, 22] on button "Pending 3" at bounding box center [163, 26] width 33 height 10
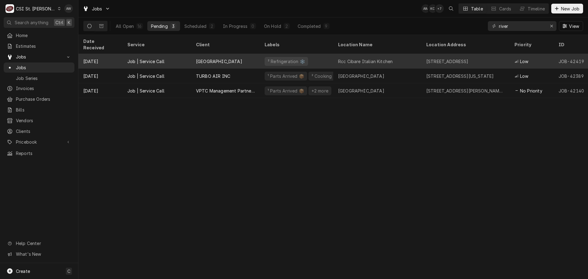
click at [228, 58] on div "River City Casino" at bounding box center [219, 61] width 46 height 6
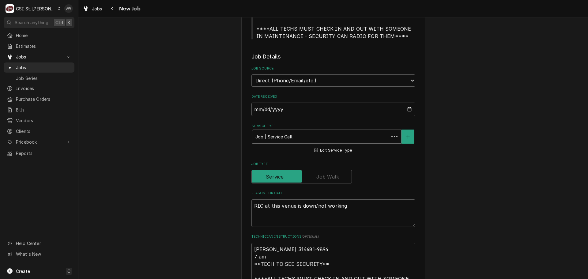
type textarea "x"
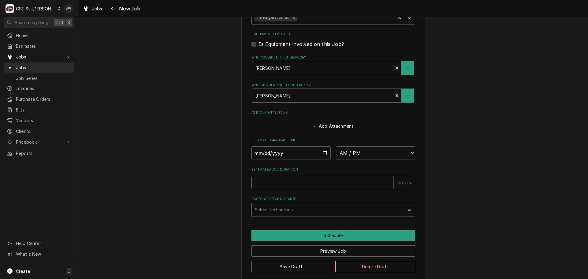
scroll to position [488, 0]
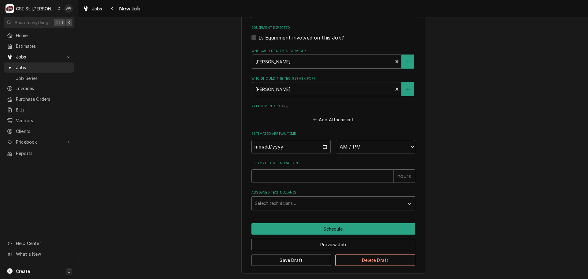
click at [356, 147] on select "AM / PM 6:00 AM 6:15 AM 6:30 AM 6:45 AM 7:00 AM 7:15 AM 7:30 AM 7:45 AM 8:00 AM…" at bounding box center [376, 146] width 80 height 13
select select "07:00:00"
click at [336, 140] on select "AM / PM 6:00 AM 6:15 AM 6:30 AM 6:45 AM 7:00 AM 7:15 AM 7:30 AM 7:45 AM 8:00 AM…" at bounding box center [376, 146] width 80 height 13
type textarea "x"
click at [321, 145] on input "Date" at bounding box center [291, 146] width 80 height 13
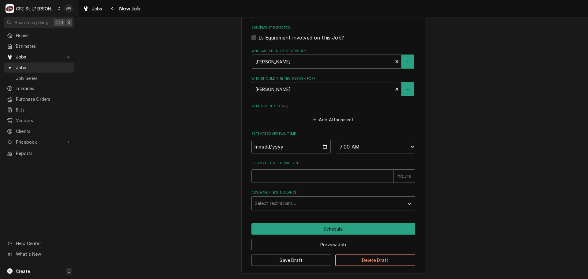
type input "2025-09-04"
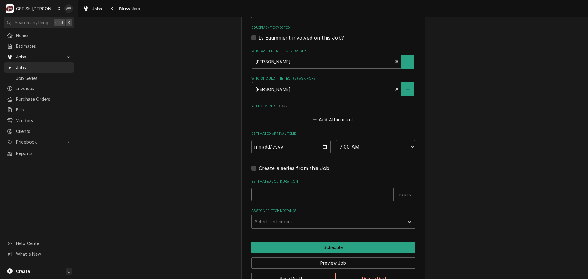
click at [291, 191] on input "Estimated Job Duration" at bounding box center [322, 194] width 142 height 13
type textarea "x"
type input "2"
click at [294, 224] on div "Assigned Technician(s)" at bounding box center [328, 221] width 146 height 11
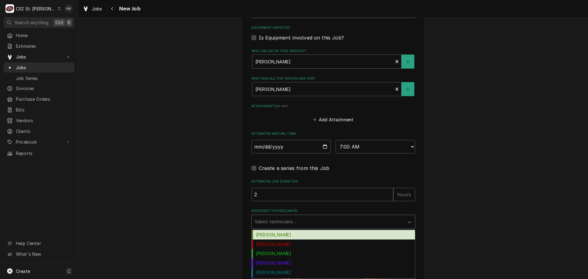
type textarea "x"
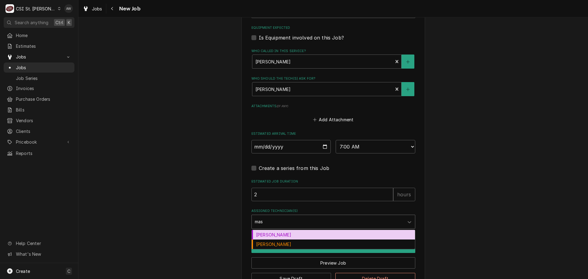
type input "ma"
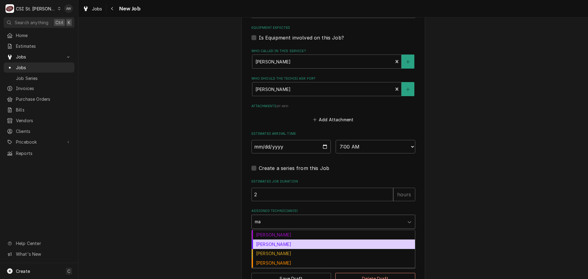
click at [283, 243] on div "Matt Flores" at bounding box center [333, 244] width 163 height 9
type textarea "x"
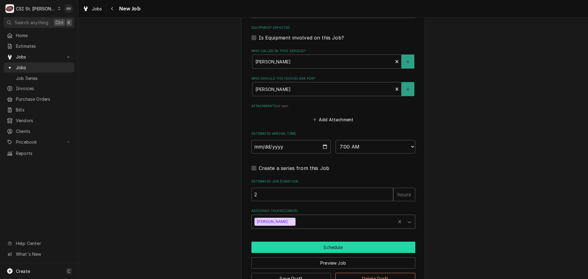
click at [284, 246] on button "Schedule" at bounding box center [333, 247] width 164 height 11
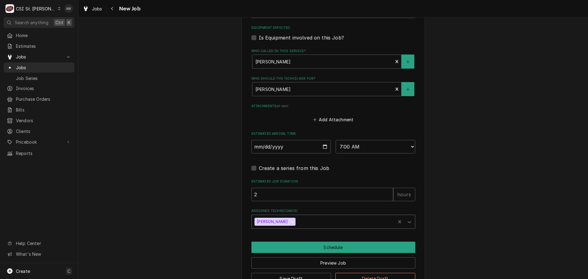
scroll to position [485, 0]
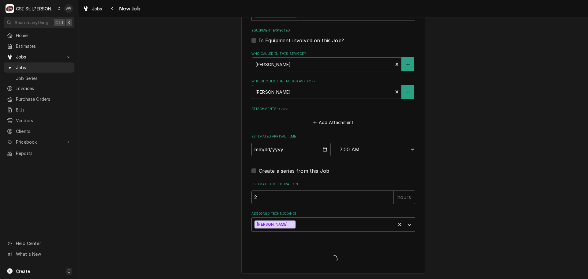
type textarea "x"
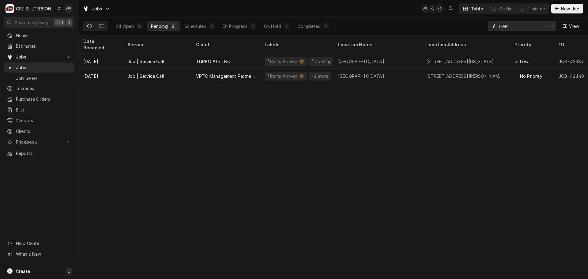
drag, startPoint x: 514, startPoint y: 25, endPoint x: 450, endPoint y: 23, distance: 64.4
click at [451, 23] on div "All Open 16 Pending 2 Scheduled 3 In Progress 0 On Hold 2 Completed 9 river View" at bounding box center [333, 25] width 500 height 17
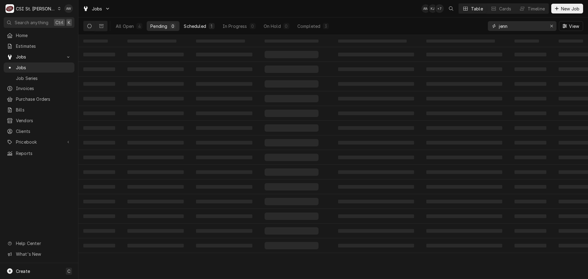
type input "jenn"
click at [207, 27] on button "Scheduled 1" at bounding box center [199, 26] width 38 height 10
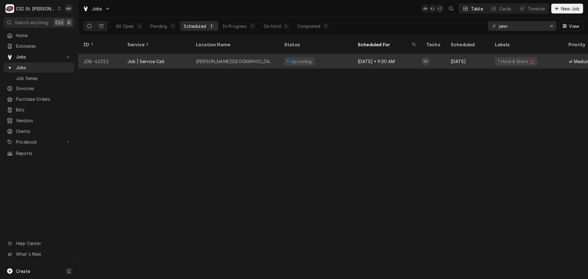
click at [263, 56] on div "Jennings Senior High School" at bounding box center [235, 61] width 88 height 15
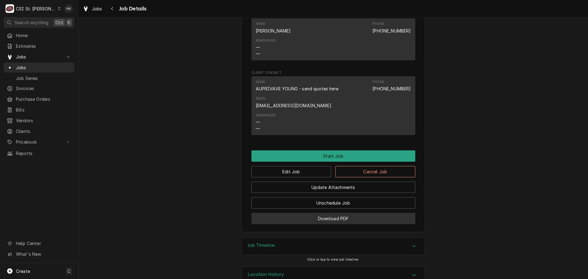
scroll to position [583, 0]
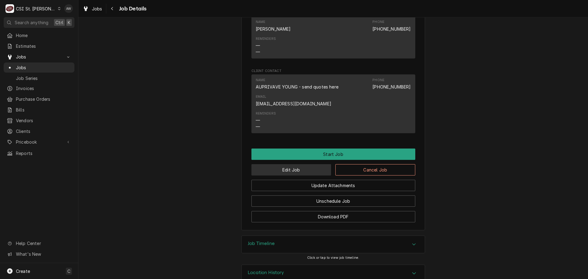
click at [300, 164] on button "Edit Job" at bounding box center [291, 169] width 80 height 11
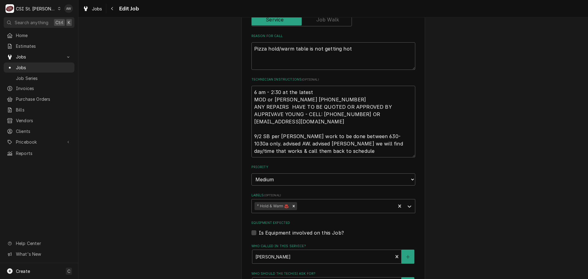
scroll to position [337, 0]
drag, startPoint x: 305, startPoint y: 152, endPoint x: 249, endPoint y: 136, distance: 58.7
click at [251, 136] on textarea "6 am - 2:30 at the latest MOD or [PERSON_NAME] [PHONE_NUMBER] ANY REPAIRS HAVE …" at bounding box center [333, 121] width 164 height 72
type textarea "x"
type textarea "6 am - 2:30 at the latest MOD or [PERSON_NAME] [PHONE_NUMBER] ANY REPAIRS HAVE …"
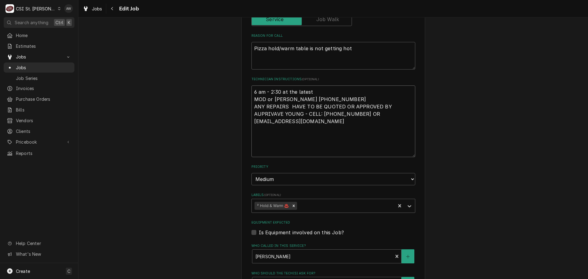
type textarea "x"
type textarea "6 am - 2:30 at the latest MOD or [PERSON_NAME] [PHONE_NUMBER] ANY REPAIRS HAVE …"
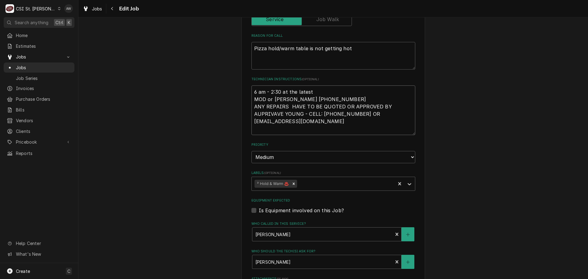
type textarea "x"
type textarea "6 am - 2:30 at the latest MOD or Celeste 314-653-8121 ANY REPAIRS HAVE TO BE QU…"
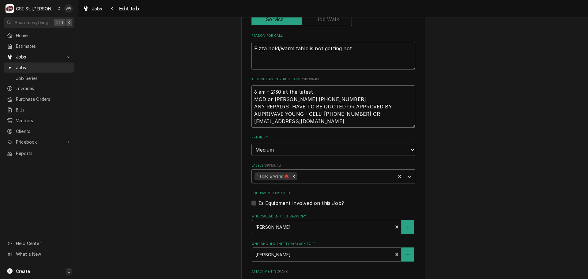
type textarea "x"
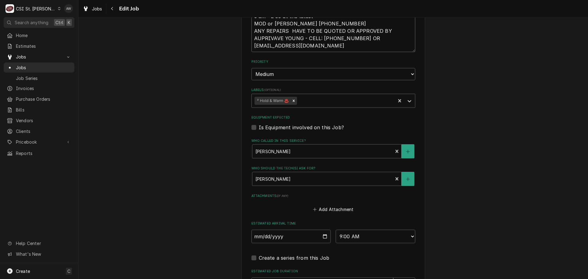
scroll to position [489, 0]
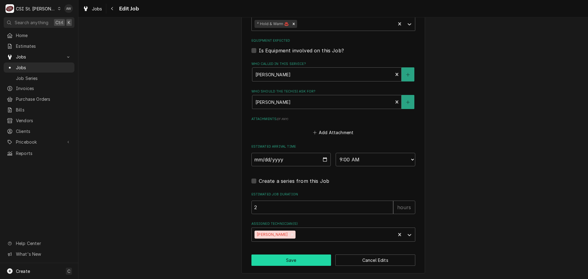
type textarea "6 am - 2:30 at the latest MOD or Celeste 314-653-8121 ANY REPAIRS HAVE TO BE QU…"
click at [282, 261] on button "Save" at bounding box center [291, 260] width 80 height 11
type textarea "x"
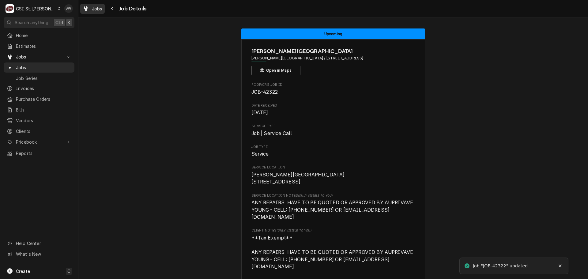
click at [88, 8] on div "Dynamic Content Wrapper" at bounding box center [86, 8] width 6 height 7
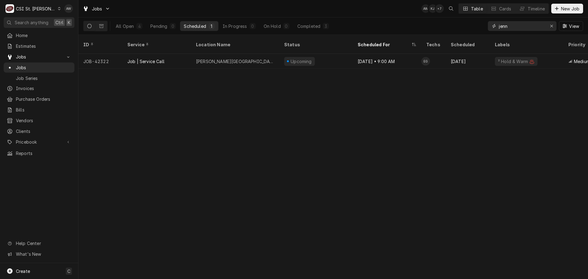
drag, startPoint x: 511, startPoint y: 29, endPoint x: 473, endPoint y: 26, distance: 38.4
click at [472, 26] on div "All Open 4 Pending 0 Scheduled 1 In Progress 0 On Hold 0 Completed 3 jenn View" at bounding box center [333, 25] width 500 height 17
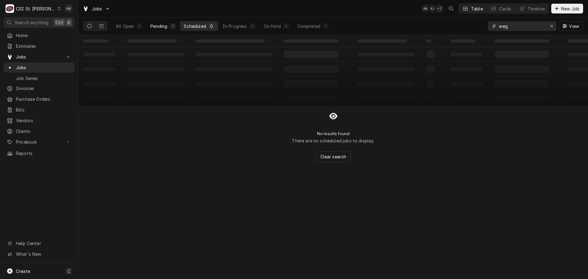
type input "weg"
click at [173, 28] on div "1" at bounding box center [173, 26] width 4 height 6
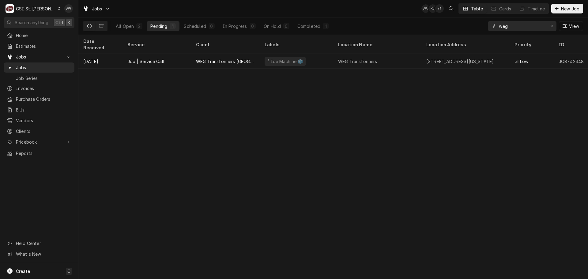
click at [209, 58] on div "WEG Transformers [GEOGRAPHIC_DATA]" at bounding box center [225, 61] width 59 height 6
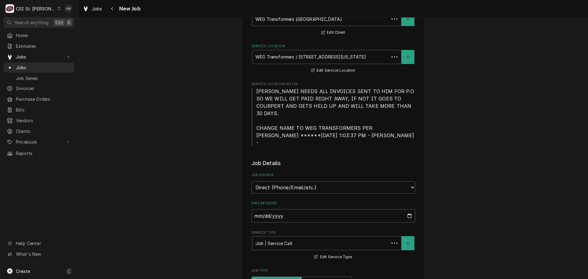
type textarea "x"
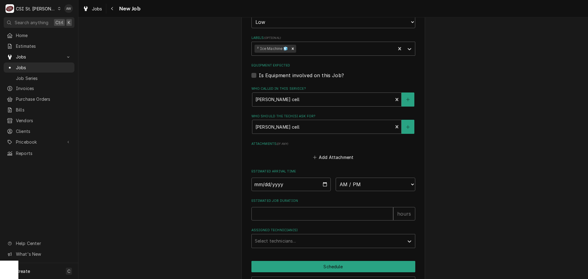
scroll to position [459, 0]
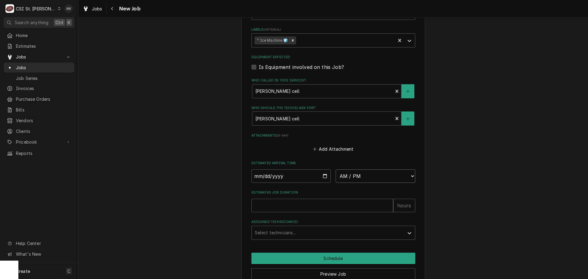
click at [359, 169] on select "AM / PM 6:00 AM 6:15 AM 6:30 AM 6:45 AM 7:00 AM 7:15 AM 7:30 AM 7:45 AM 8:00 AM…" at bounding box center [376, 175] width 80 height 13
select select "07:00:00"
click at [336, 169] on select "AM / PM 6:00 AM 6:15 AM 6:30 AM 6:45 AM 7:00 AM 7:15 AM 7:30 AM 7:45 AM 8:00 AM…" at bounding box center [376, 175] width 80 height 13
type textarea "x"
click at [321, 169] on input "Date" at bounding box center [291, 175] width 80 height 13
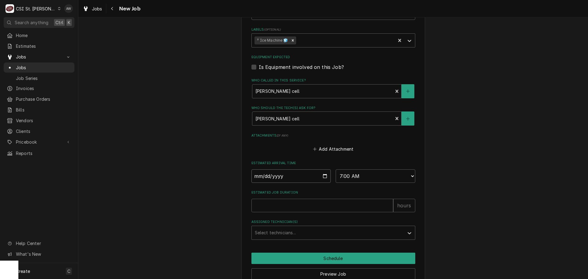
type input "2025-09-04"
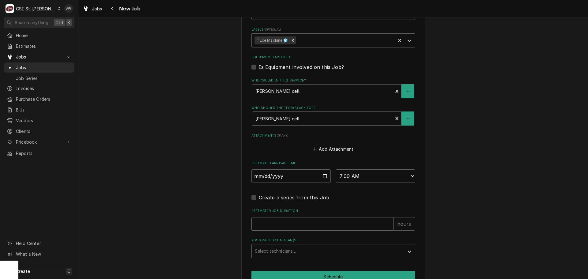
click at [284, 217] on input "Estimated Job Duration" at bounding box center [322, 223] width 142 height 13
type textarea "x"
type input "2"
type textarea "x"
type input "2"
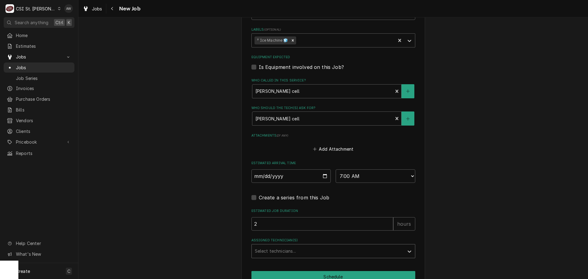
click at [289, 246] on div "Assigned Technician(s)" at bounding box center [328, 251] width 146 height 11
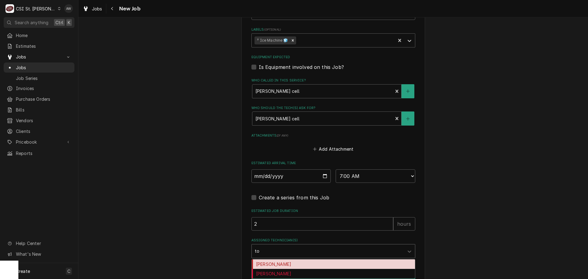
type input "tom"
click at [280, 259] on div "Tom Lembke" at bounding box center [333, 263] width 163 height 9
type textarea "x"
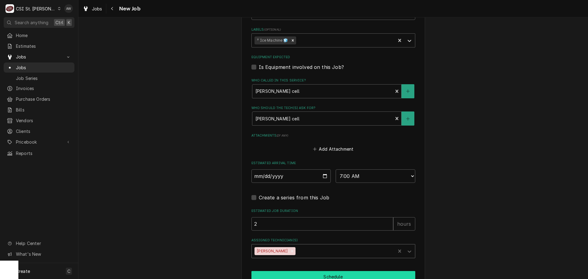
click at [277, 271] on button "Schedule" at bounding box center [333, 276] width 164 height 11
type textarea "x"
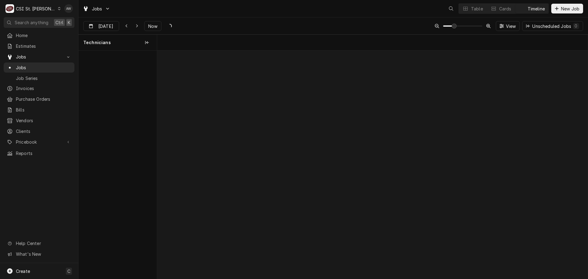
scroll to position [0, 8531]
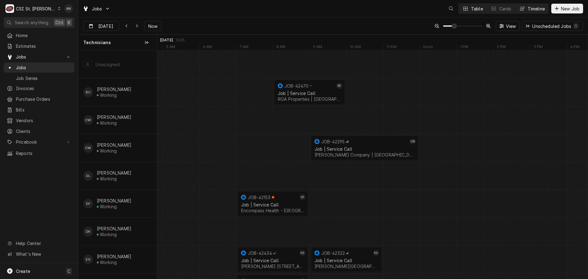
click at [471, 9] on div "Table" at bounding box center [477, 9] width 12 height 6
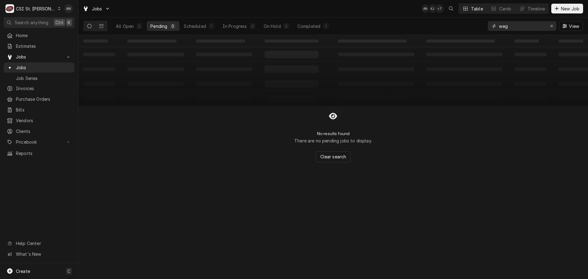
drag, startPoint x: 500, startPoint y: 25, endPoint x: 466, endPoint y: 26, distance: 34.6
click at [466, 26] on div "All Open 2 Pending 0 Scheduled 1 In Progress 0 On Hold 0 Completed 1 weg View" at bounding box center [333, 25] width 500 height 17
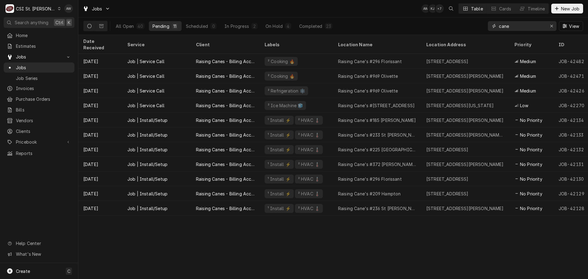
type input "cane"
click at [362, 17] on div "All Open 40 Pending 11 Scheduled 0 In Progress 2 On Hold 4 Completed 23 cane Vi…" at bounding box center [333, 25] width 500 height 17
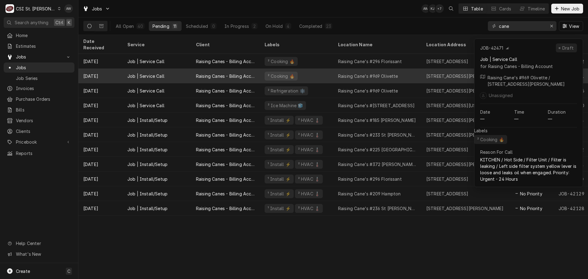
click at [342, 73] on div "Raising Cane's #969 Olivette" at bounding box center [368, 76] width 60 height 6
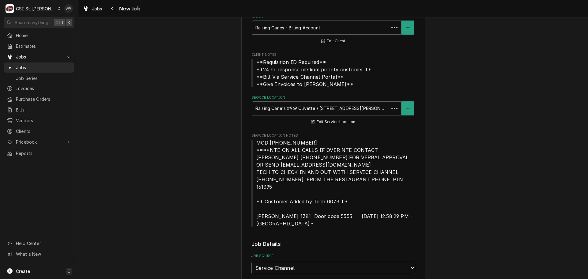
type textarea "x"
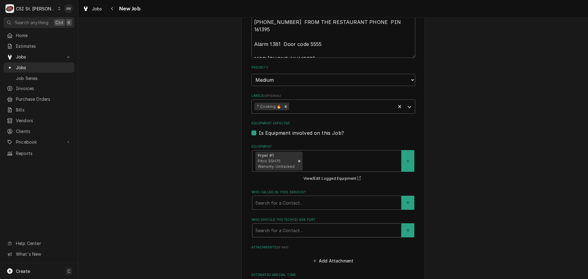
scroll to position [613, 0]
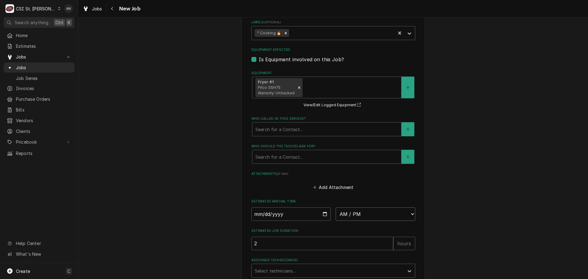
click at [368, 207] on select "AM / PM 6:00 AM 6:15 AM 6:30 AM 6:45 AM 7:00 AM 7:15 AM 7:30 AM 7:45 AM 8:00 AM…" at bounding box center [376, 213] width 80 height 13
click at [90, 7] on div "Jobs" at bounding box center [92, 9] width 22 height 8
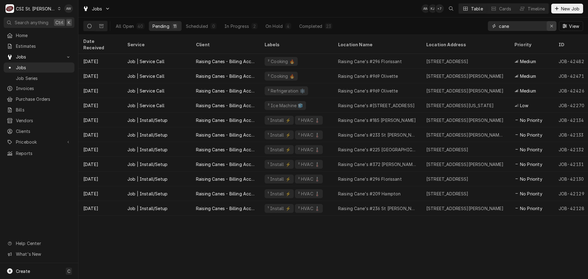
click at [551, 26] on icon "Erase input" at bounding box center [551, 26] width 3 height 4
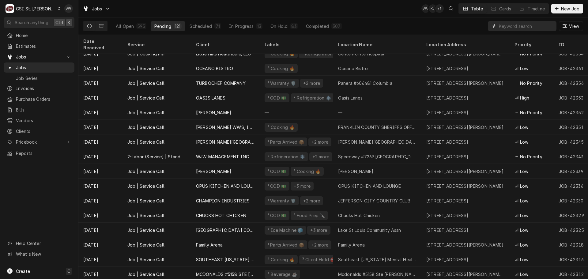
scroll to position [788, 0]
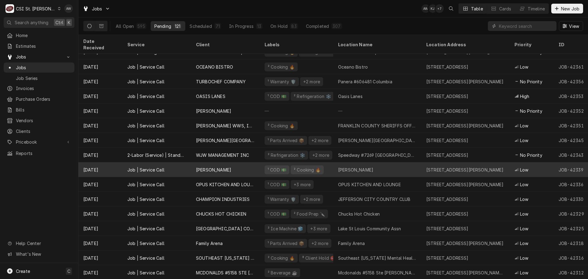
click at [369, 162] on div "Kaldis" at bounding box center [377, 169] width 88 height 15
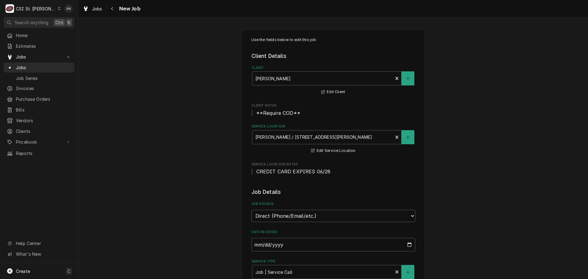
type textarea "x"
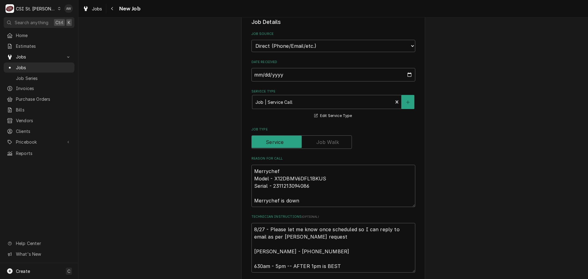
scroll to position [184, 0]
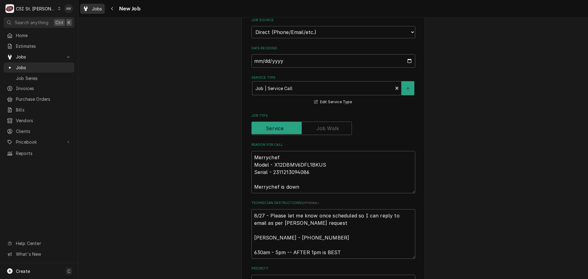
click at [92, 8] on div "Jobs" at bounding box center [92, 9] width 22 height 8
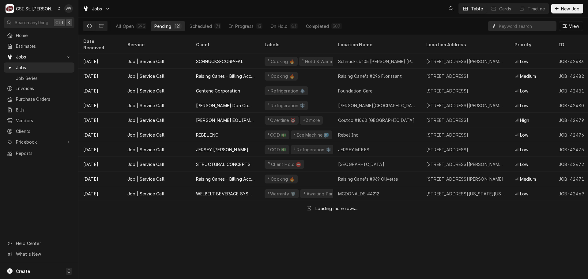
click at [517, 27] on input "Dynamic Content Wrapper" at bounding box center [526, 26] width 55 height 10
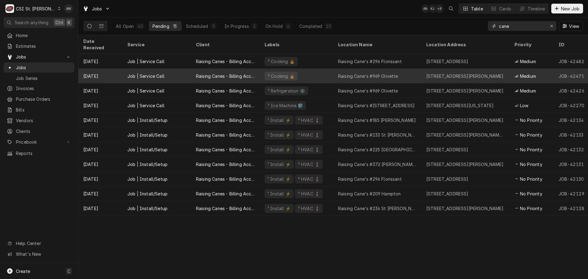
type input "cane"
click at [353, 71] on div "Raising Cane's #969 Olivette" at bounding box center [377, 76] width 88 height 15
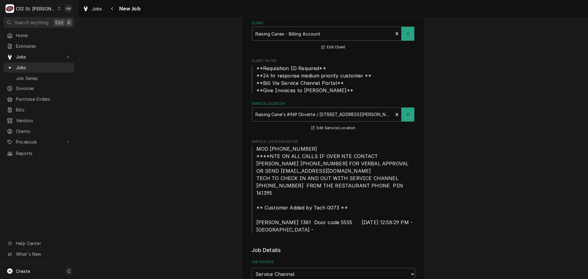
type textarea "x"
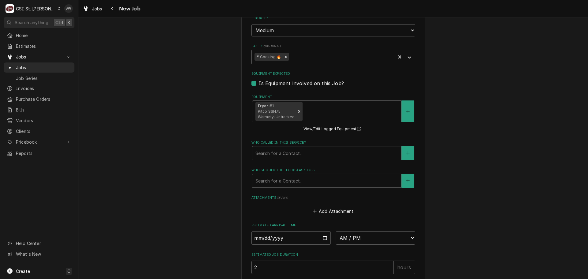
scroll to position [673, 0]
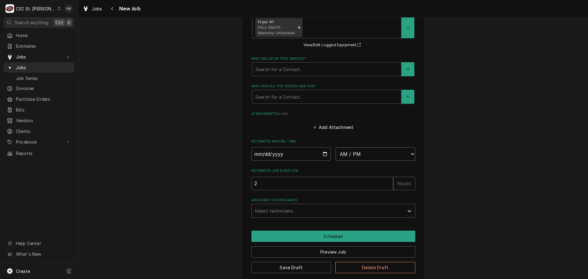
click at [360, 147] on select "AM / PM 6:00 AM 6:15 AM 6:30 AM 6:45 AM 7:00 AM 7:15 AM 7:30 AM 7:45 AM 8:00 AM…" at bounding box center [376, 153] width 80 height 13
select select "08:00:00"
click at [336, 147] on select "AM / PM 6:00 AM 6:15 AM 6:30 AM 6:45 AM 7:00 AM 7:15 AM 7:30 AM 7:45 AM 8:00 AM…" at bounding box center [376, 153] width 80 height 13
click at [320, 147] on input "Date" at bounding box center [291, 153] width 80 height 13
type textarea "x"
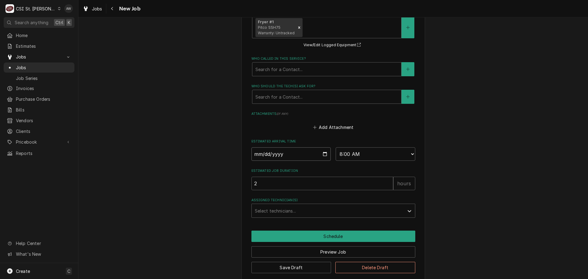
type input "2025-09-04"
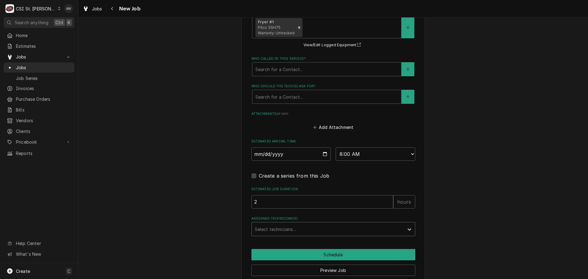
type textarea "x"
click at [293, 224] on div "Assigned Technician(s)" at bounding box center [328, 229] width 146 height 11
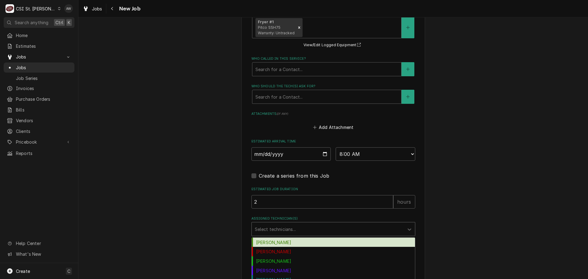
type input "k"
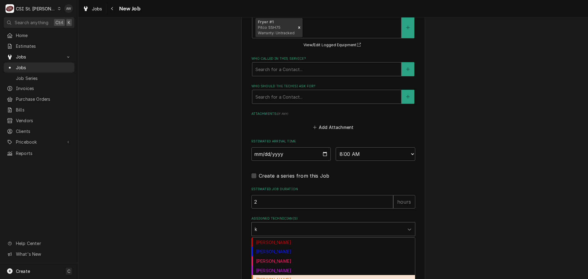
scroll to position [31, 0]
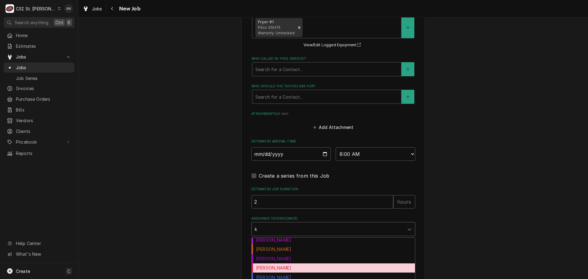
click at [286, 263] on div "Kyle Smith" at bounding box center [333, 267] width 163 height 9
type textarea "x"
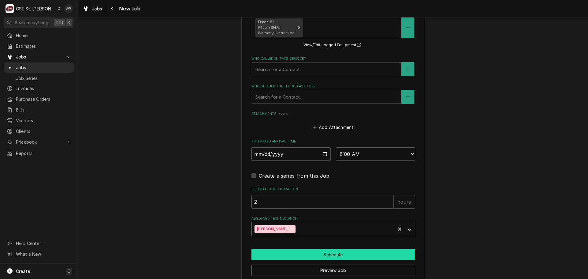
click at [285, 251] on button "Schedule" at bounding box center [333, 254] width 164 height 11
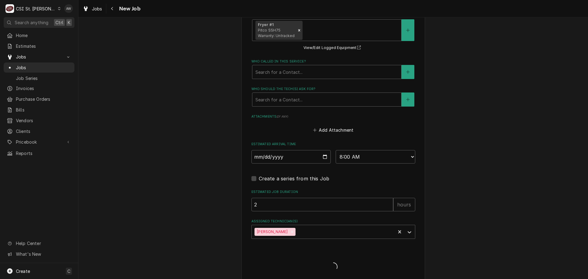
type textarea "x"
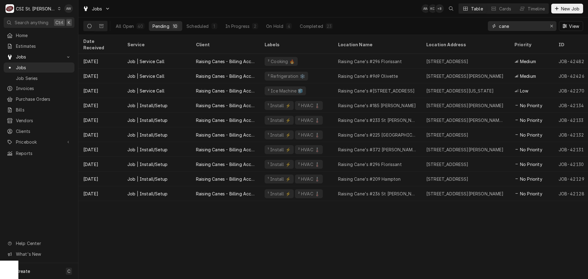
drag, startPoint x: 468, startPoint y: 22, endPoint x: 446, endPoint y: 22, distance: 22.1
click at [446, 22] on div "All Open 40 Pending 10 Scheduled 1 In Progress 2 On Hold 4 Completed 23 cane Vi…" at bounding box center [333, 25] width 500 height 17
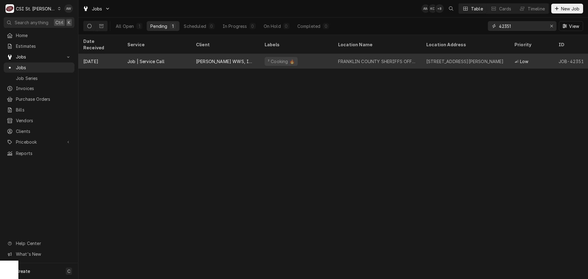
type input "42351"
click at [216, 58] on div "[PERSON_NAME] WWS, INC." at bounding box center [225, 61] width 59 height 6
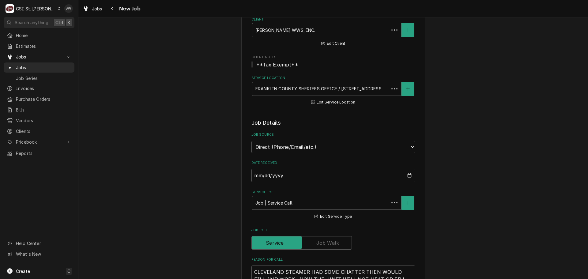
type textarea "x"
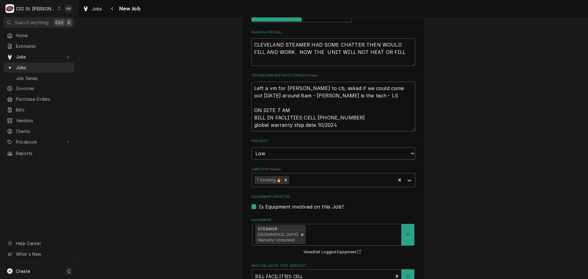
scroll to position [306, 0]
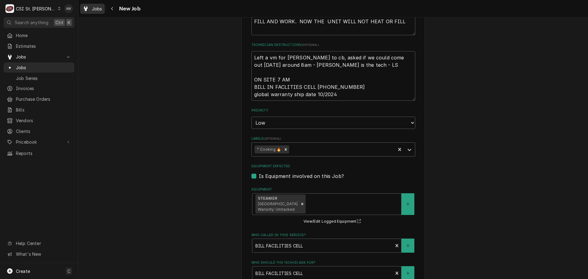
click at [96, 10] on span "Jobs" at bounding box center [97, 9] width 10 height 6
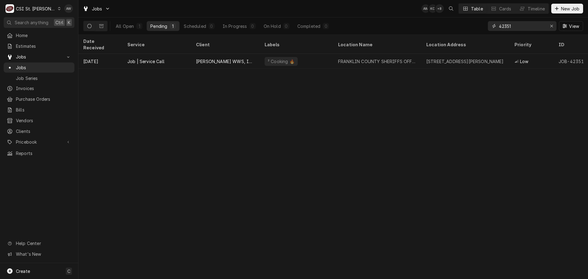
drag, startPoint x: 526, startPoint y: 25, endPoint x: 474, endPoint y: 26, distance: 52.4
click at [474, 26] on div "All Open 1 Pending 1 Scheduled 0 In Progress 0 On Hold 0 Completed 0 42351 View" at bounding box center [333, 25] width 500 height 17
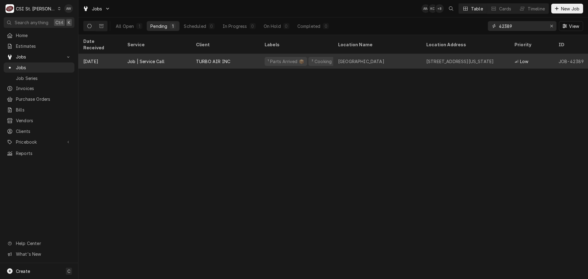
type input "42389"
click at [351, 58] on div "HOLLYWOOD CASINO AMPHITHEATRE" at bounding box center [361, 61] width 46 height 6
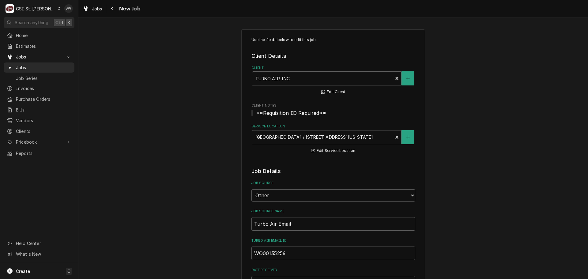
type textarea "x"
drag, startPoint x: 58, startPoint y: 269, endPoint x: 71, endPoint y: 253, distance: 21.0
click at [58, 269] on div "Create C" at bounding box center [39, 271] width 78 height 16
click at [108, 229] on div "Purchase Order" at bounding box center [114, 229] width 41 height 6
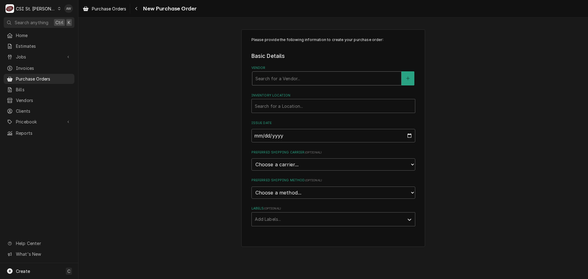
click at [270, 79] on div "Vendor" at bounding box center [326, 78] width 143 height 11
type input "home"
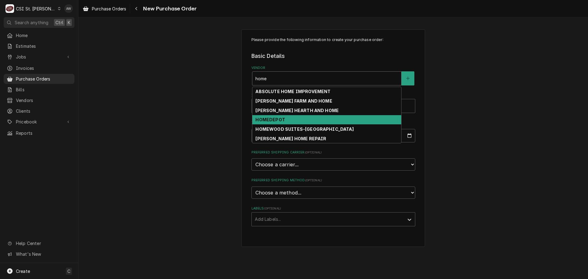
click at [279, 119] on strong "HOMEDEPOT" at bounding box center [269, 119] width 29 height 5
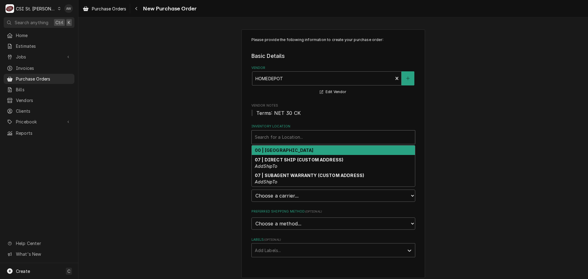
click at [283, 135] on div "Inventory Location" at bounding box center [333, 137] width 157 height 11
click at [281, 149] on strong "00 | STL WAREHOUSE" at bounding box center [284, 150] width 59 height 5
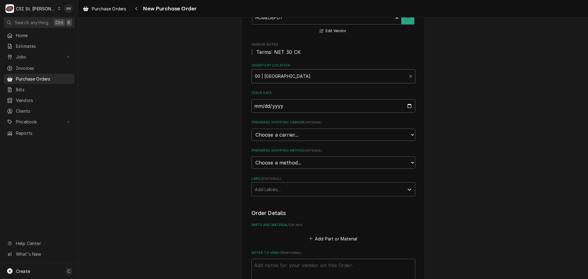
scroll to position [61, 0]
click at [281, 195] on div "Add Labels..." at bounding box center [328, 188] width 152 height 13
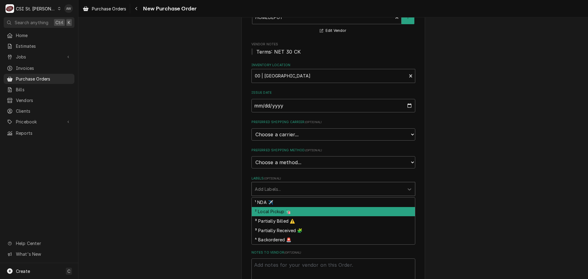
click at [282, 210] on div "² Local Pickup 🛍️" at bounding box center [333, 211] width 163 height 9
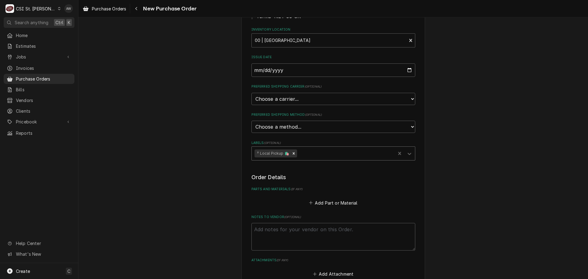
scroll to position [153, 0]
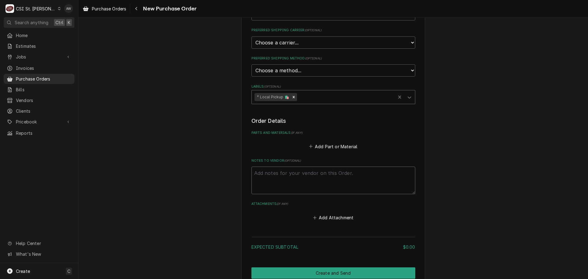
click at [282, 187] on textarea "Notes to Vendor ( optional )" at bounding box center [333, 181] width 164 height 28
type textarea "x"
type textarea "S"
type textarea "x"
type textarea "ST"
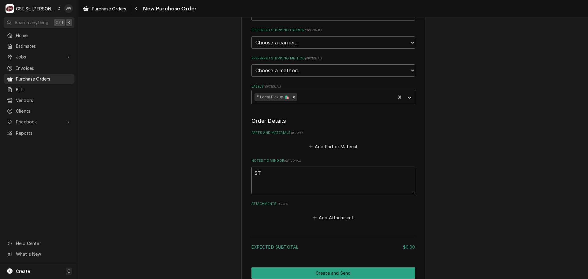
type textarea "x"
type textarea "STE"
type textarea "x"
type textarea "STEV"
type textarea "x"
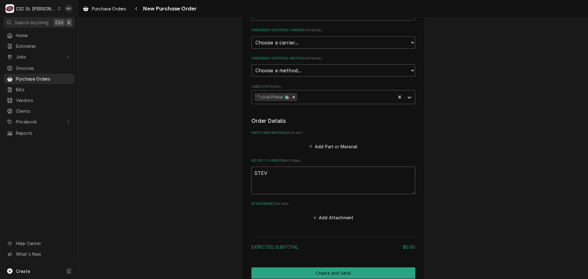
type textarea "STEVE"
type textarea "x"
type textarea "STEVE"
type textarea "x"
type textarea "STEVE T"
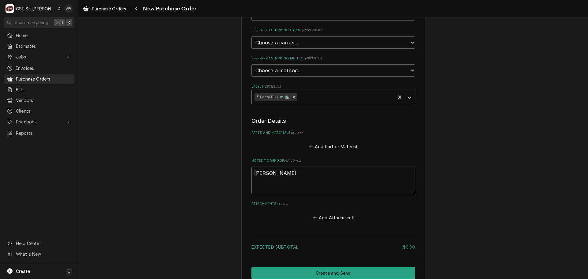
type textarea "x"
type textarea "STEVE TO"
type textarea "x"
type textarea "STEVE TOO"
type textarea "x"
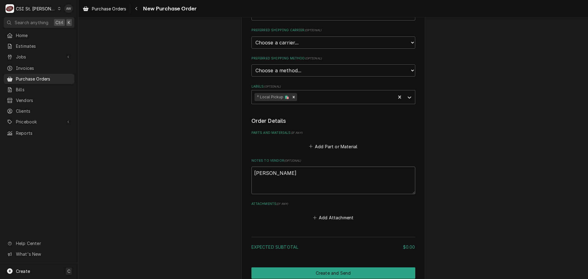
type textarea "STEVE TOOL"
type textarea "x"
type textarea "STEVE TOOL"
type textarea "x"
type textarea "STEVE TOOL R"
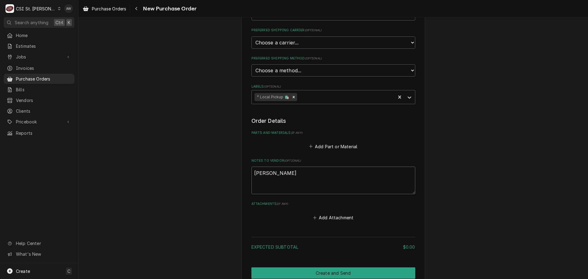
type textarea "x"
type textarea "STEVE TOOL RE"
type textarea "x"
type textarea "STEVE TOOL REP"
type textarea "x"
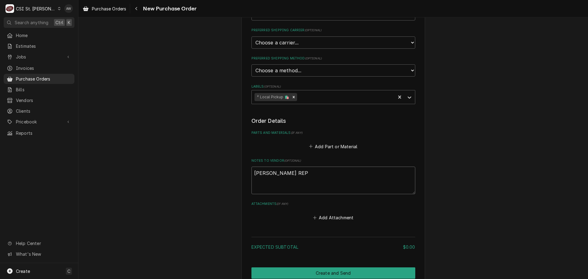
type textarea "STEVE TOOL REPL"
type textarea "x"
type textarea "STEVE TOOL REPLA"
type textarea "x"
type textarea "STEVE TOOL REPLAC"
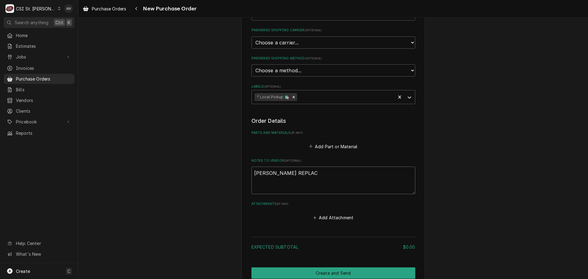
type textarea "x"
type textarea "STEVE TOOL REPLACE"
type textarea "x"
type textarea "STEVE TOOL REPLACEM"
type textarea "x"
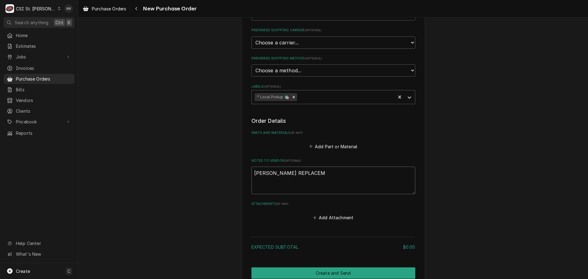
type textarea "STEVE TOOL REPLACEME"
type textarea "x"
type textarea "STEVE TOOL REPLACEMEN"
type textarea "x"
type textarea "STEVE TOOL REPLACEMENT"
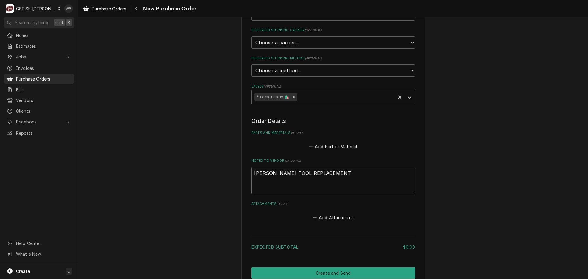
type textarea "x"
type textarea "STEVE TOOL REPLACEMENT"
type textarea "x"
type textarea "STEVE TOOL REPLACEMENT A"
type textarea "x"
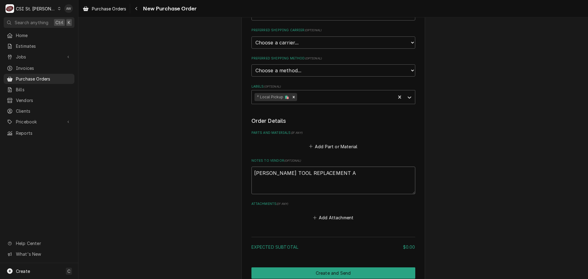
type textarea "STEVE TOOL REPLACEMENT AP"
type textarea "x"
type textarea "STEVE TOOL REPLACEMENT APP"
type textarea "x"
type textarea "STEVE TOOL REPLACEMENT APPO"
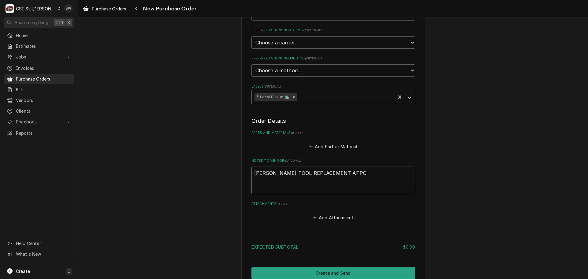
type textarea "x"
type textarea "STEVE TOOL REPLACEMENT APPOR"
type textarea "x"
type textarea "STEVE TOOL REPLACEMENT APPORV"
type textarea "x"
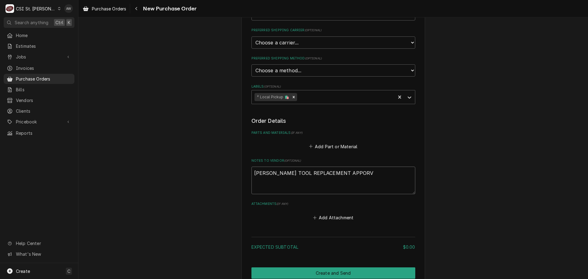
type textarea "STEVE TOOL REPLACEMENT APPORVE"
type textarea "x"
type textarea "STEVE TOOL REPLACEMENT APPORVE"
type textarea "x"
type textarea "STEVE TOOL REPLACEMENT APPORVE D"
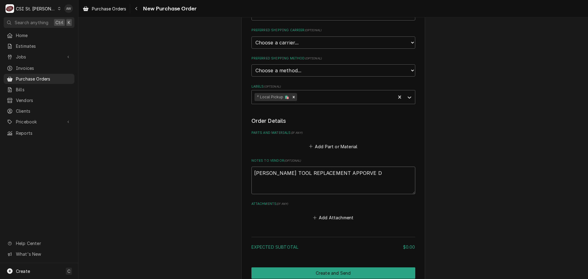
type textarea "x"
type textarea "STEVE TOOL REPLACEMENT APPORVE DB"
type textarea "x"
type textarea "STEVE TOOL REPLACEMENT APPORVE DBY"
type textarea "x"
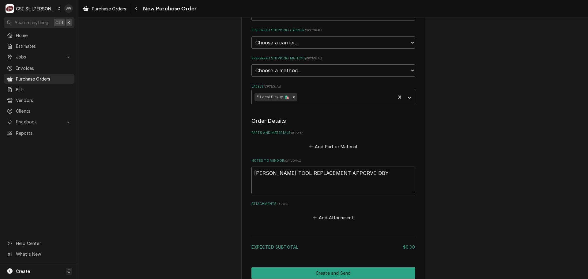
type textarea "STEVE TOOL REPLACEMENT APPORVE DBY"
type textarea "x"
type textarea "STEVE TOOL REPLACEMENT APPORVE DBY D"
type textarea "x"
type textarea "STEVE TOOL REPLACEMENT APPORVE DBY DR"
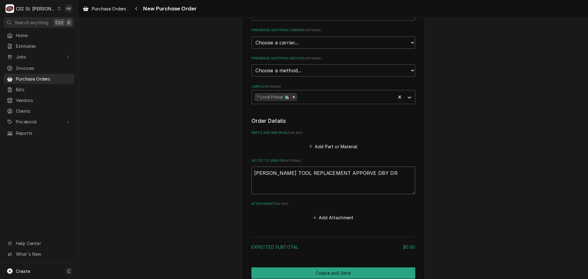
type textarea "x"
type textarea "STEVE TOOL REPLACEMENT APPORVE DBY DRE"
type textarea "x"
type textarea "STEVE TOOL REPLACEMENT APPORVE DBY DREW"
type textarea "x"
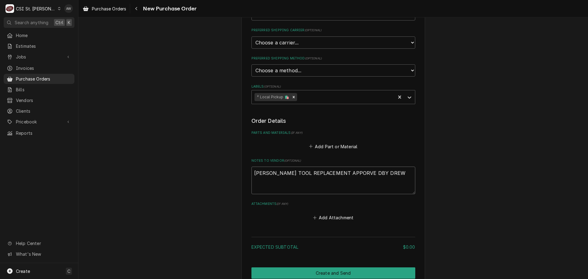
type textarea "STEVE TOOL REPLACEMENT APPORVE DBY DREW"
click at [347, 171] on textarea "STEVE TOOL REPLACEMENT APPORVE DBY DREW" at bounding box center [333, 181] width 164 height 28
type textarea "x"
type textarea "STEVE TOOL REPLACEMENT APPORVEDBY DREW"
type textarea "x"
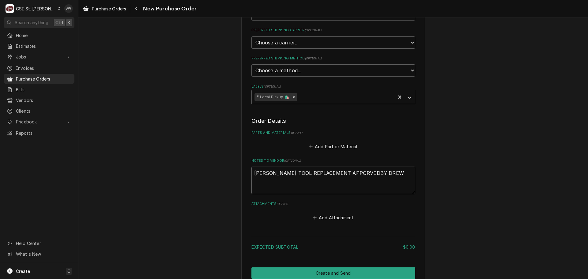
type textarea "STEVE TOOL REPLACEMENT APPORVED BY DREW"
click at [339, 172] on textarea "STEVE TOOL REPLACEMENT APPORVED BY DREW" at bounding box center [333, 181] width 164 height 28
type textarea "x"
type textarea "STEVE TOOL REPLACEMENT APPOVED BY DREW"
type textarea "x"
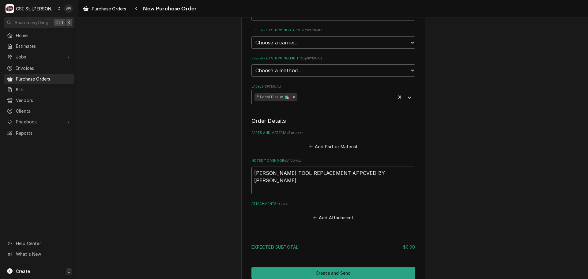
type textarea "STEVE TOOL REPLACEMENT APPVED BY DREW"
type textarea "x"
type textarea "STEVE TOOL REPLACEMENT APPRVED BY DREW"
type textarea "x"
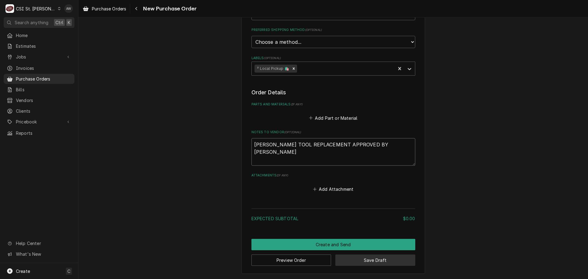
type textarea "STEVE TOOL REPLACEMENT APPROVED BY DREW"
click at [360, 261] on button "Save Draft" at bounding box center [375, 260] width 80 height 11
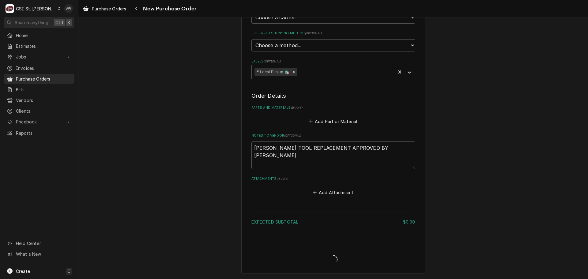
type textarea "x"
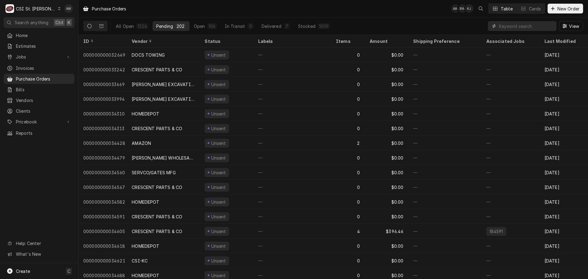
click at [508, 28] on input "Dynamic Content Wrapper" at bounding box center [526, 26] width 55 height 10
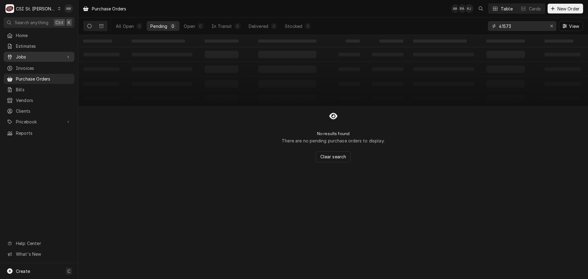
type input "41573"
click at [48, 55] on span "Jobs" at bounding box center [39, 57] width 46 height 6
click at [49, 66] on span "Jobs" at bounding box center [43, 67] width 55 height 6
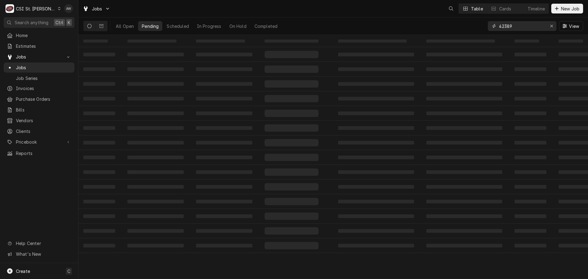
drag, startPoint x: 519, startPoint y: 28, endPoint x: 466, endPoint y: 24, distance: 53.4
click at [466, 24] on div "All Open Pending Scheduled In Progress On Hold Completed 42389 View" at bounding box center [333, 25] width 500 height 17
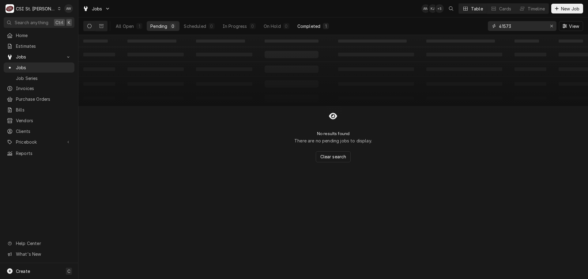
type input "41573"
drag, startPoint x: 318, startPoint y: 25, endPoint x: 334, endPoint y: 24, distance: 16.6
click at [318, 26] on div "Completed" at bounding box center [308, 26] width 23 height 6
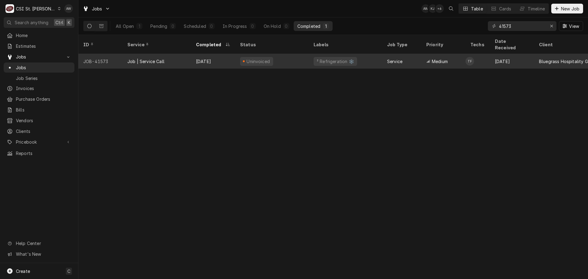
click at [357, 55] on div "² Refrigeration ❄️" at bounding box center [346, 61] width 74 height 15
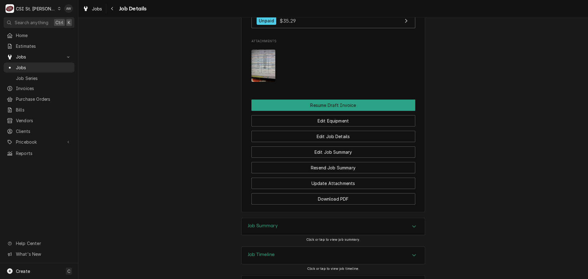
scroll to position [786, 0]
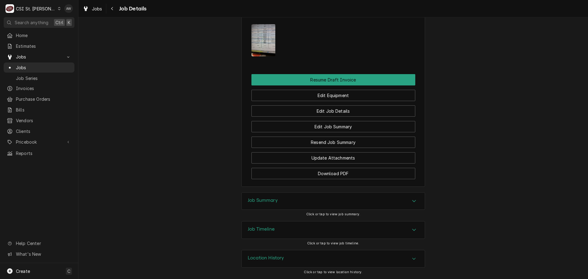
click at [285, 205] on div "Job Summary" at bounding box center [333, 201] width 183 height 17
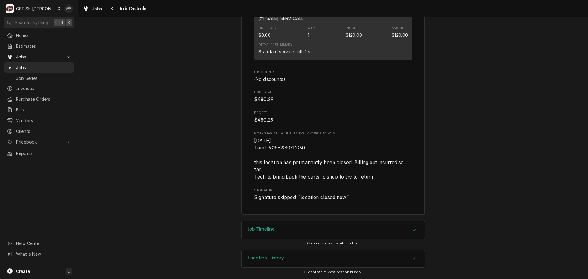
scroll to position [1887, 0]
click at [317, 229] on div "Job Timeline" at bounding box center [333, 229] width 183 height 17
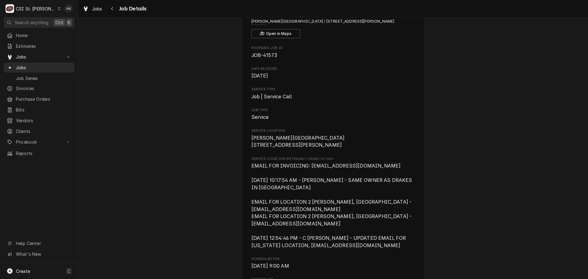
scroll to position [0, 0]
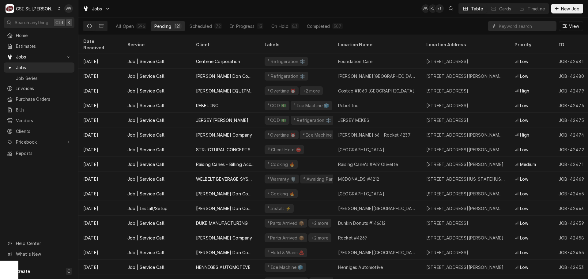
click at [514, 26] on input "Dynamic Content Wrapper" at bounding box center [526, 26] width 55 height 10
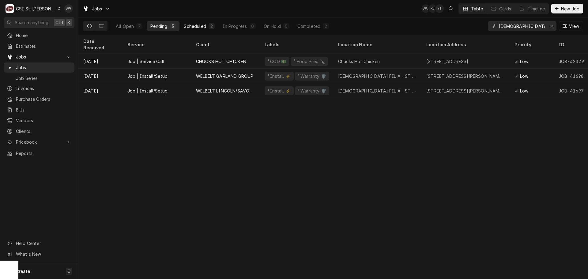
type input "[DEMOGRAPHIC_DATA]"
click at [205, 28] on div "Scheduled" at bounding box center [195, 26] width 22 height 6
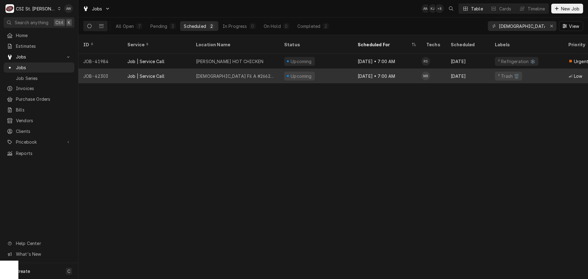
click at [245, 73] on div "Chick Fil A #2662 Wentzville" at bounding box center [235, 76] width 88 height 15
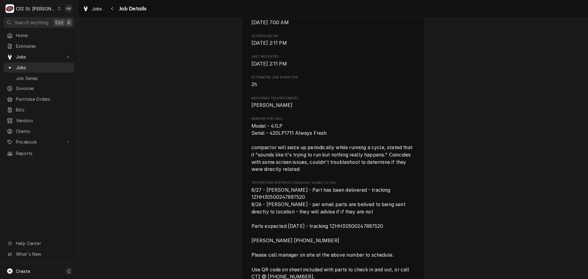
scroll to position [276, 0]
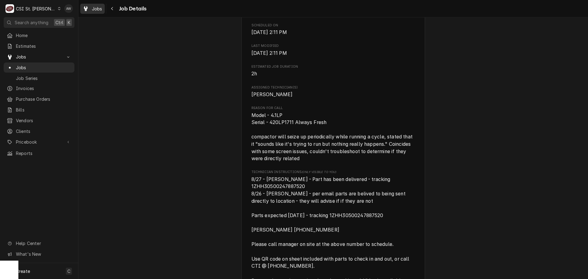
click at [95, 6] on span "Jobs" at bounding box center [97, 9] width 10 height 6
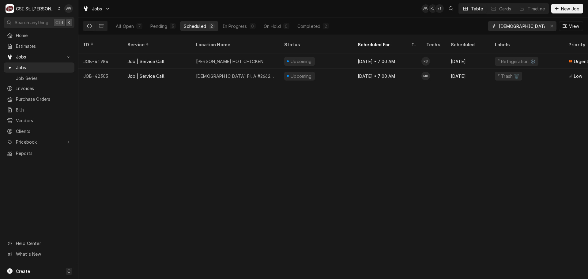
drag, startPoint x: 550, startPoint y: 26, endPoint x: 495, endPoint y: 22, distance: 55.3
click at [550, 26] on icon "Erase input" at bounding box center [551, 26] width 3 height 4
